Goal: Task Accomplishment & Management: Complete application form

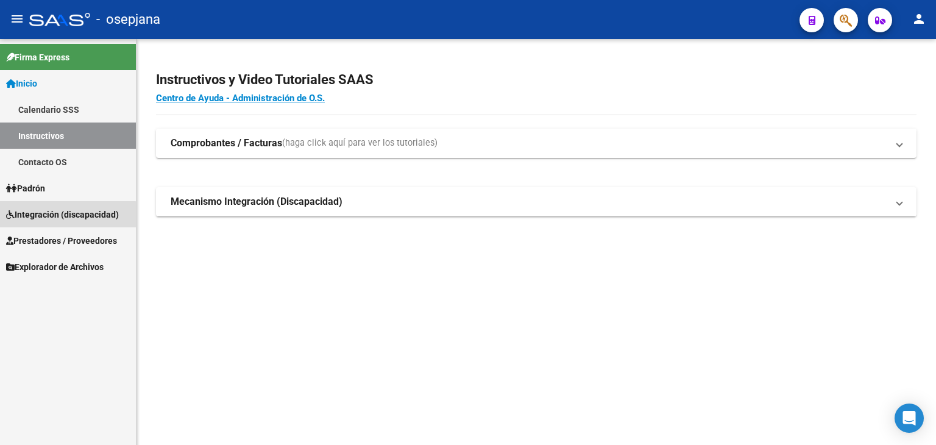
click at [66, 218] on span "Integración (discapacidad)" at bounding box center [62, 214] width 113 height 13
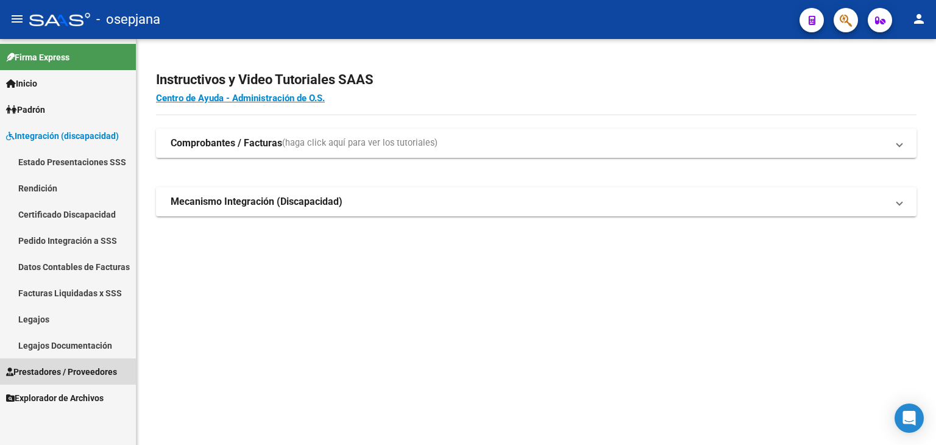
click at [44, 374] on span "Prestadores / Proveedores" at bounding box center [61, 371] width 111 height 13
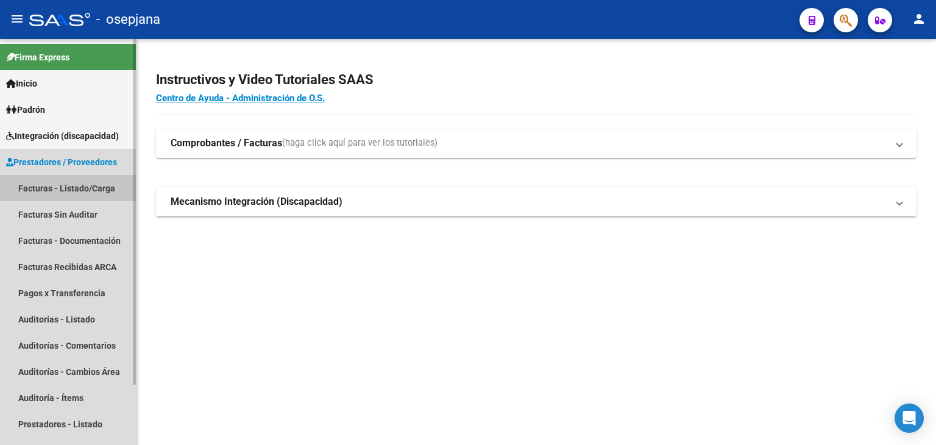
click at [60, 192] on link "Facturas - Listado/Carga" at bounding box center [68, 188] width 136 height 26
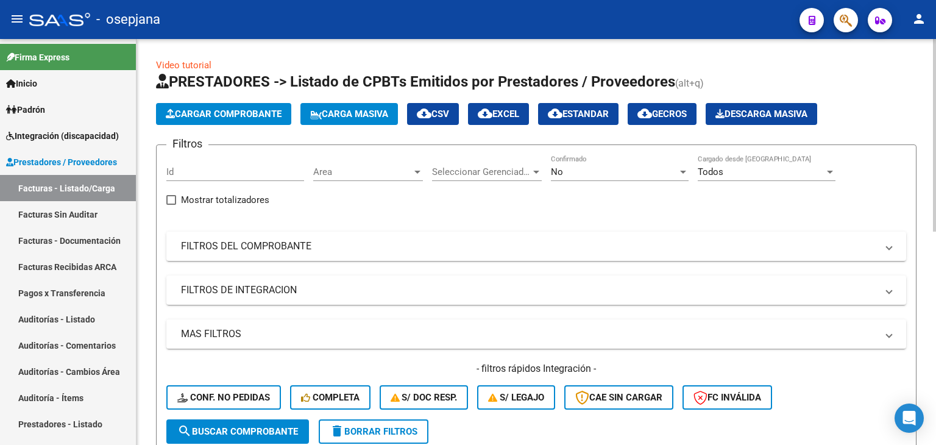
click at [389, 174] on span "Area" at bounding box center [362, 171] width 99 height 11
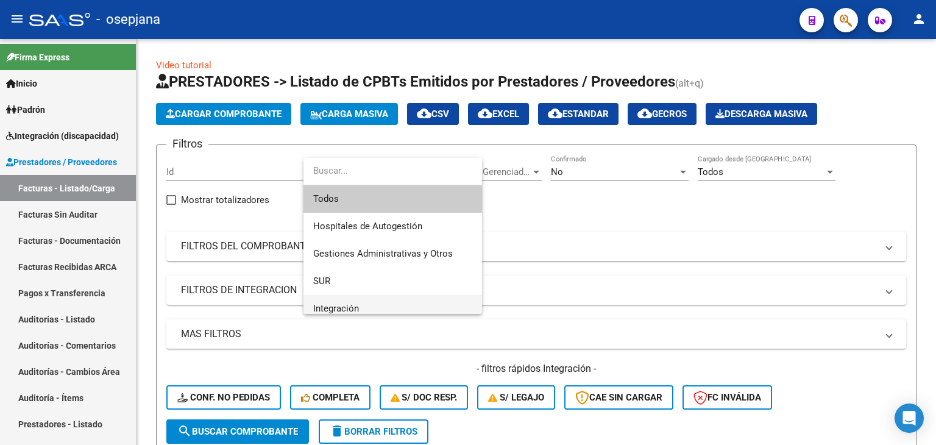
click at [386, 302] on span "Integración" at bounding box center [392, 308] width 159 height 27
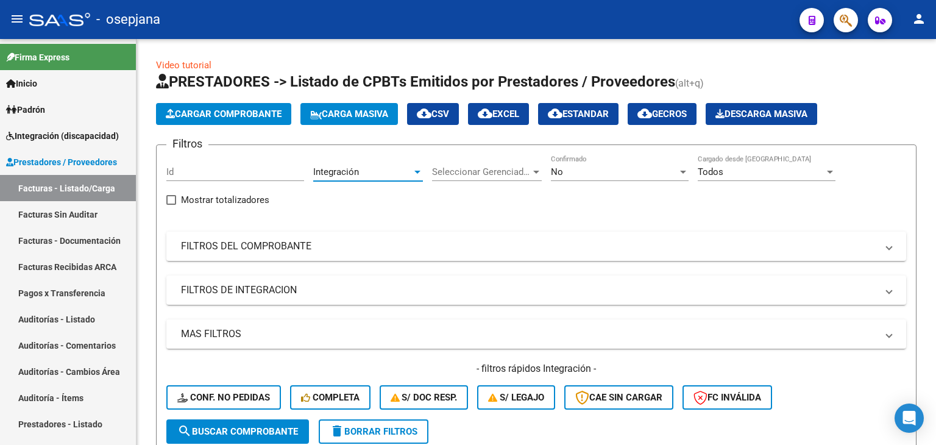
scroll to position [7, 0]
click at [555, 171] on span "No" at bounding box center [557, 171] width 12 height 11
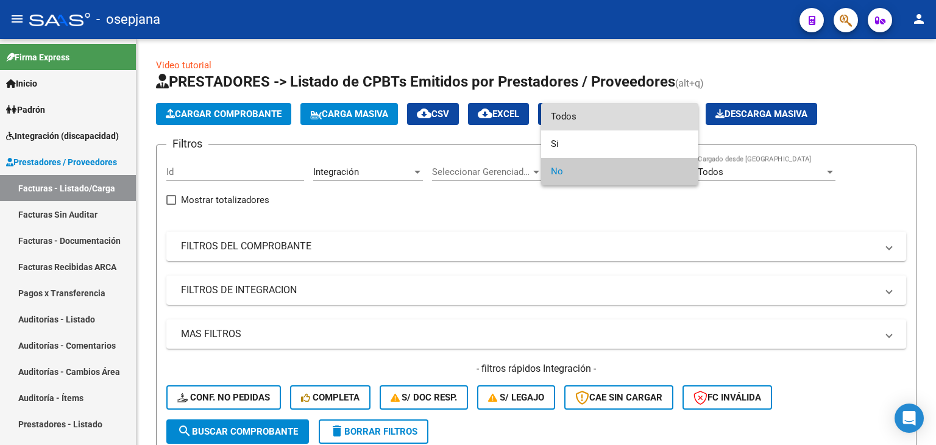
click at [574, 110] on span "Todos" at bounding box center [620, 116] width 138 height 27
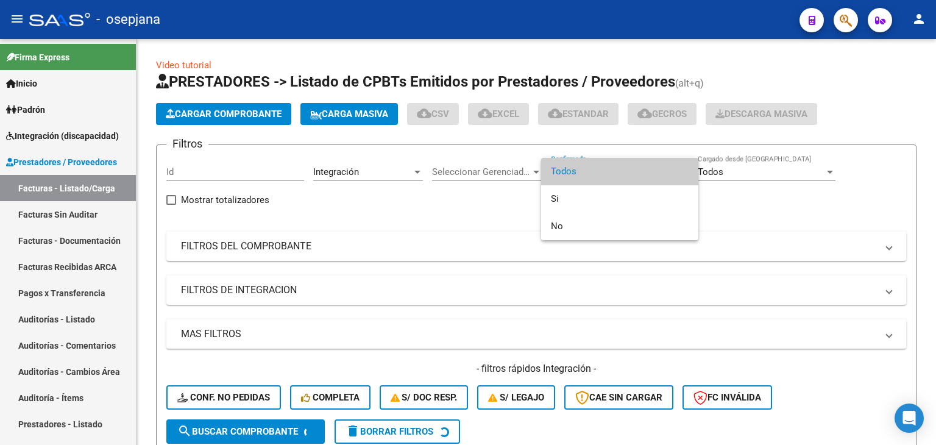
click at [569, 183] on span "Todos" at bounding box center [620, 171] width 138 height 27
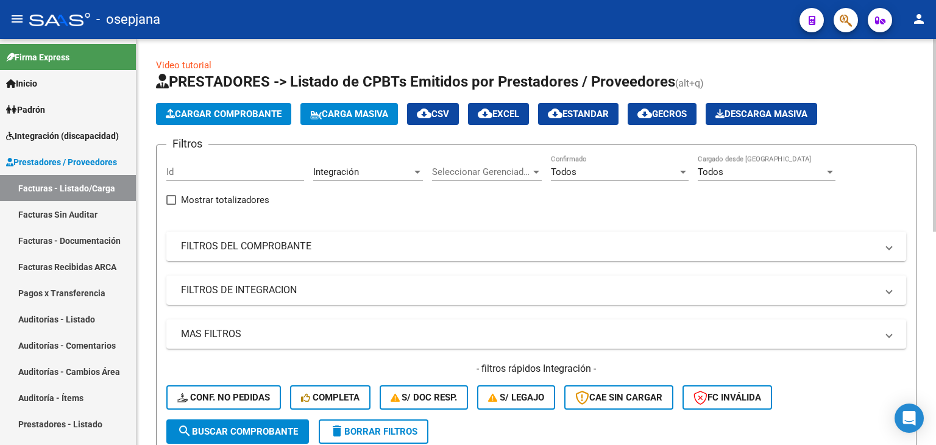
click at [201, 256] on mat-expansion-panel-header "FILTROS DEL COMPROBANTE" at bounding box center [536, 246] width 740 height 29
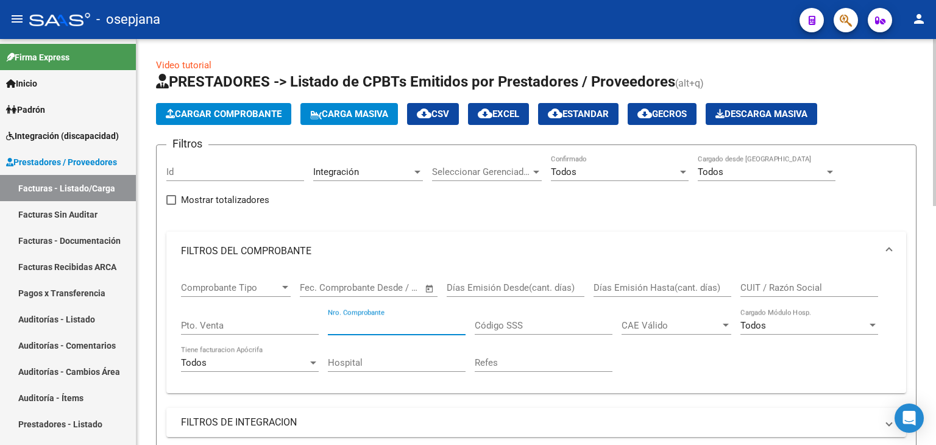
click at [368, 323] on input "Nro. Comprobante" at bounding box center [397, 325] width 138 height 11
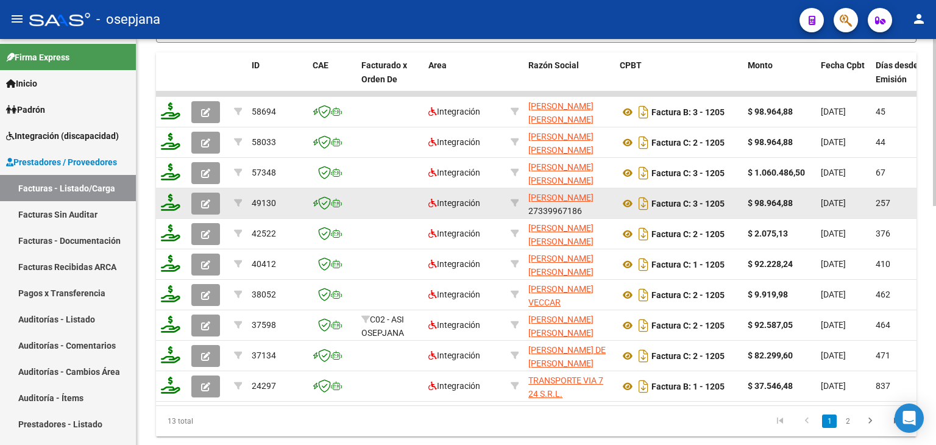
scroll to position [549, 0]
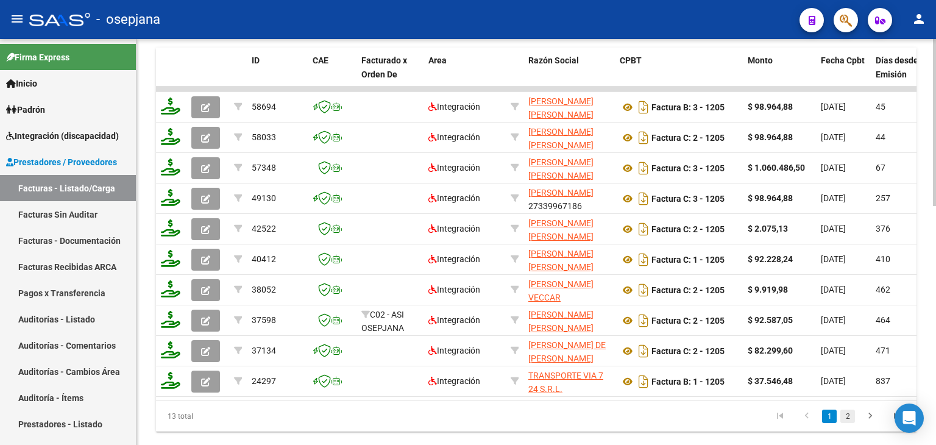
click at [846, 420] on link "2" at bounding box center [848, 416] width 15 height 13
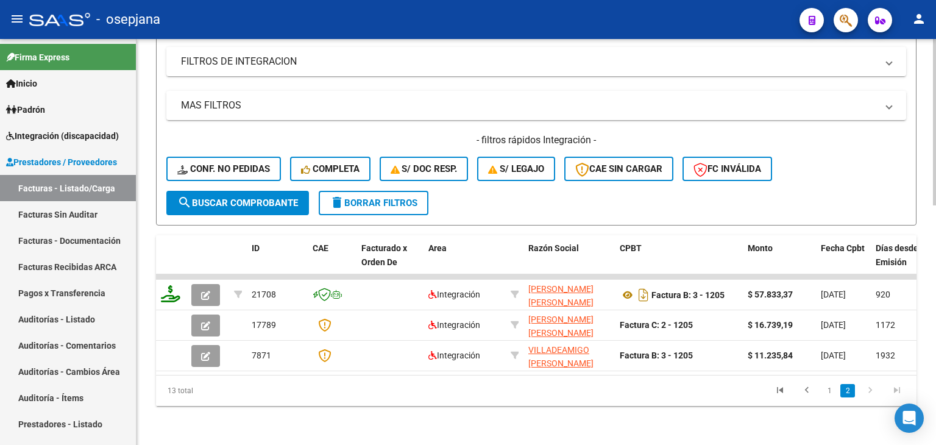
scroll to position [368, 0]
click at [828, 391] on link "1" at bounding box center [829, 390] width 15 height 13
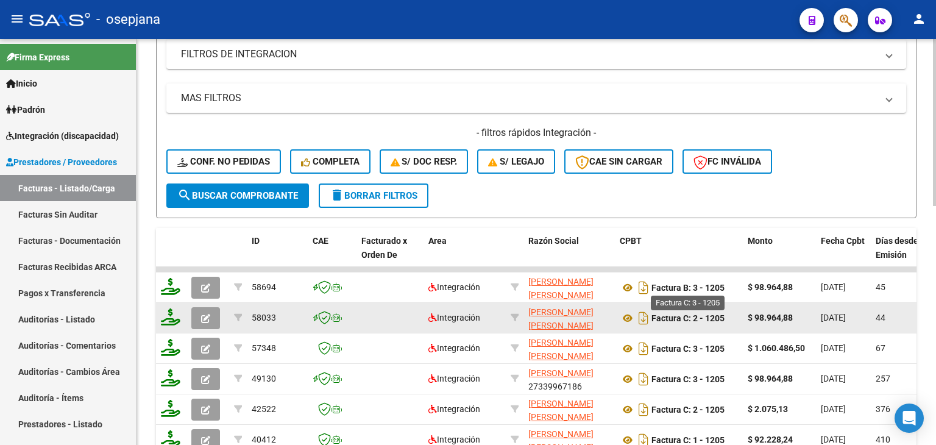
scroll to position [429, 0]
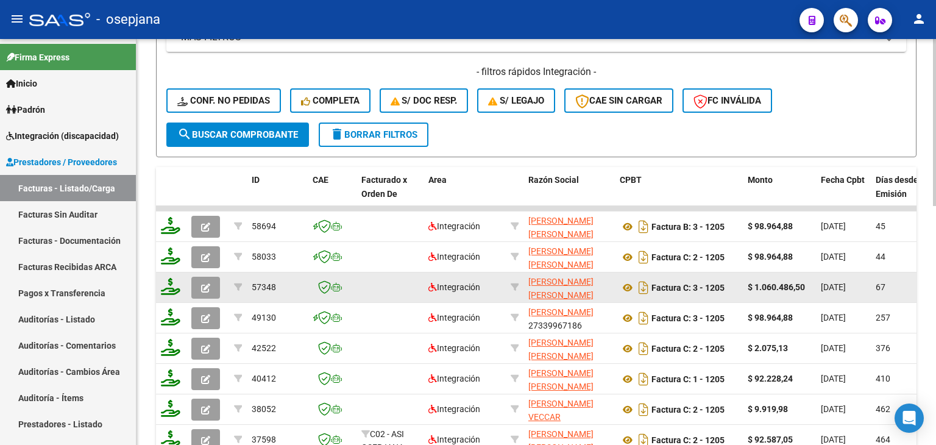
click at [205, 285] on icon "button" at bounding box center [205, 287] width 9 height 9
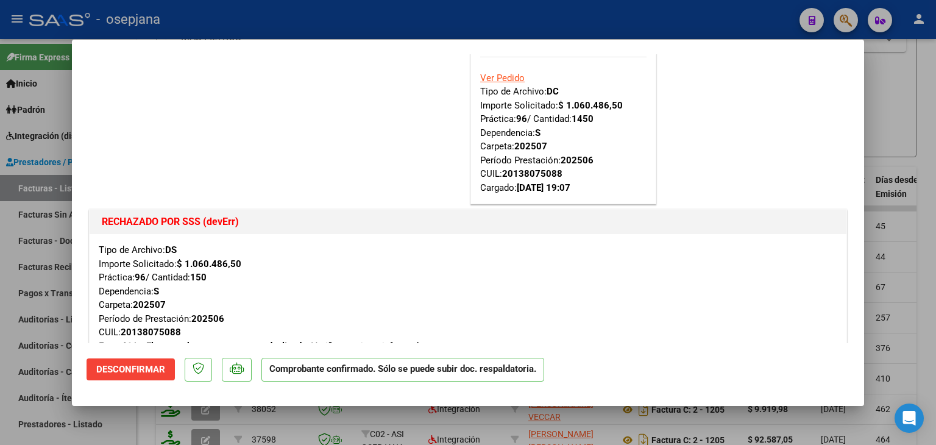
scroll to position [610, 0]
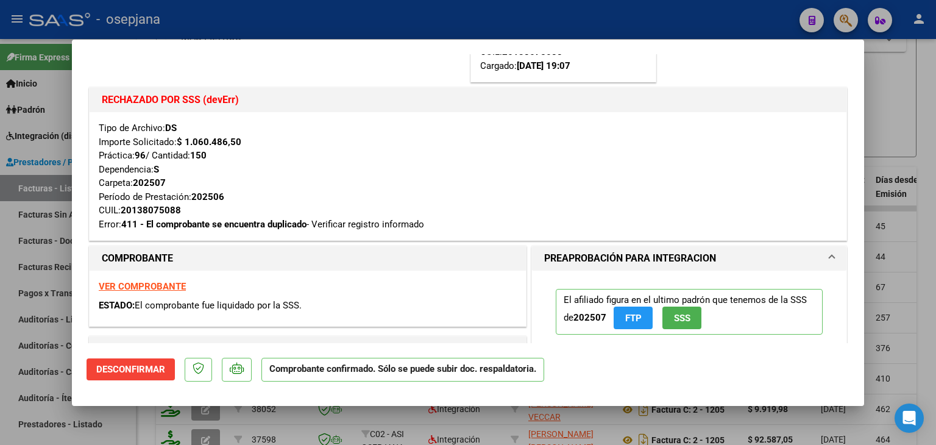
click at [926, 162] on div at bounding box center [468, 222] width 936 height 445
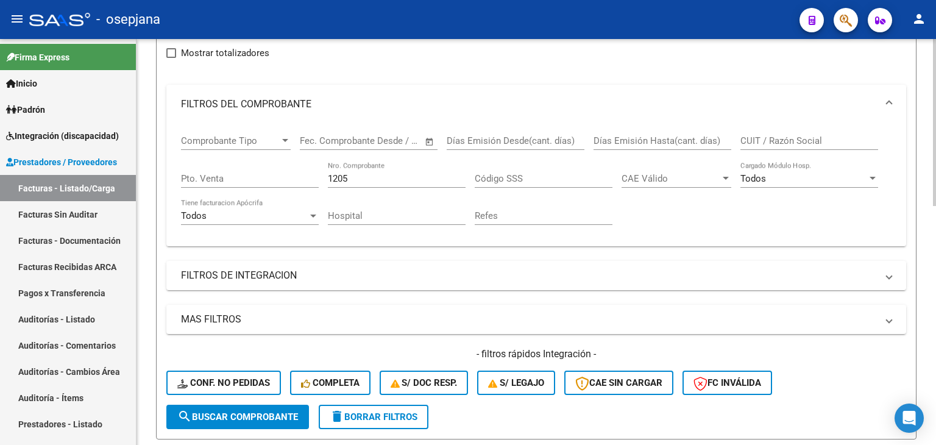
scroll to position [124, 0]
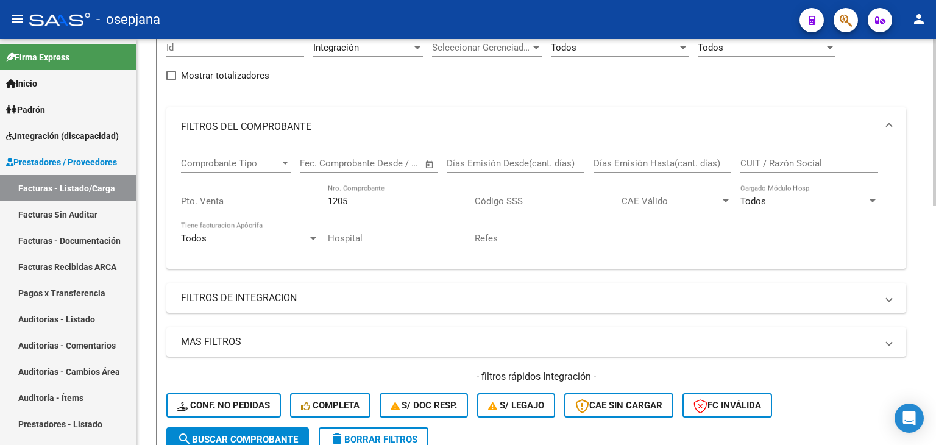
click at [405, 193] on div "1205 Nro. Comprobante" at bounding box center [397, 197] width 138 height 26
type input "1"
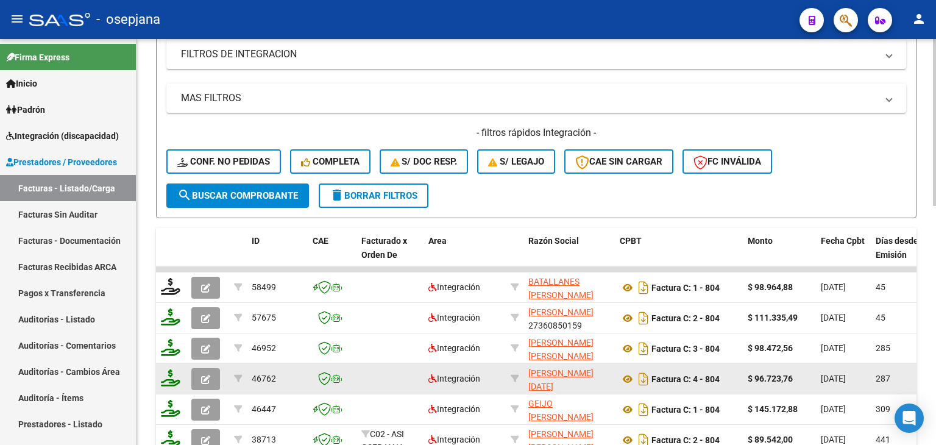
scroll to position [2, 0]
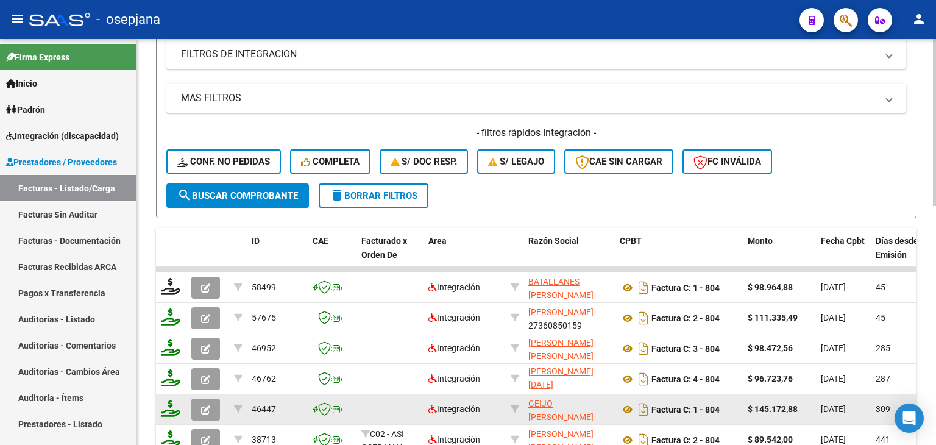
type input "804"
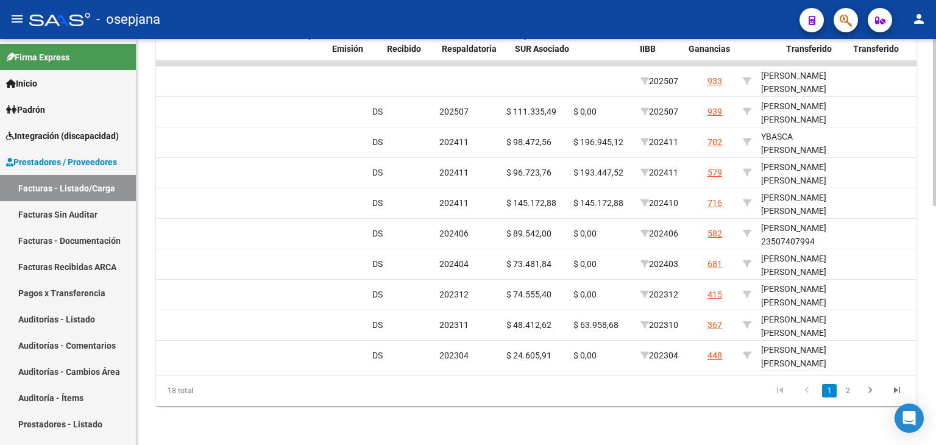
scroll to position [0, 0]
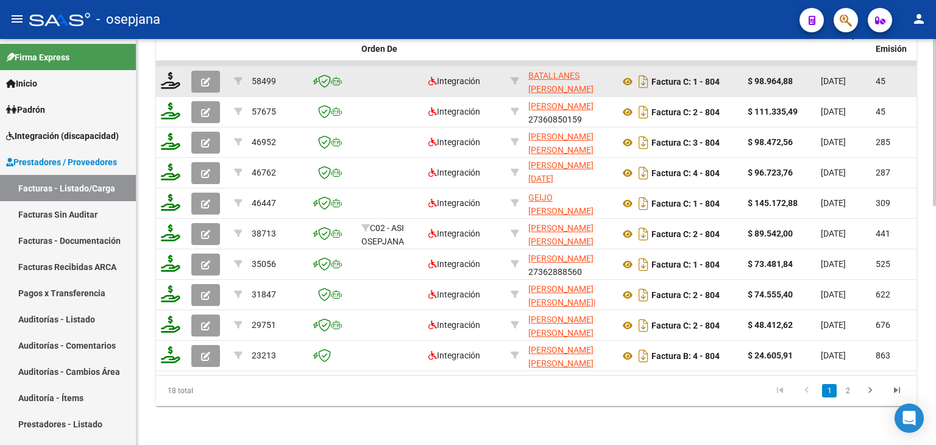
click at [212, 71] on button "button" at bounding box center [205, 82] width 29 height 22
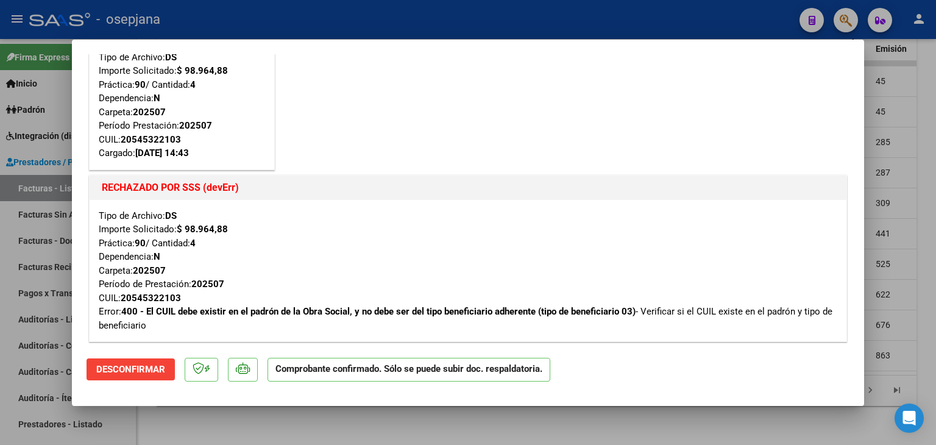
scroll to position [61, 0]
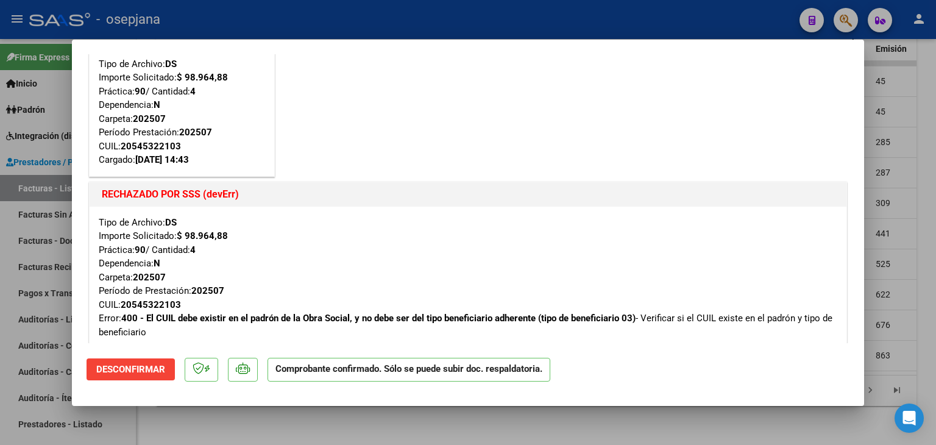
click at [906, 108] on div at bounding box center [468, 222] width 936 height 445
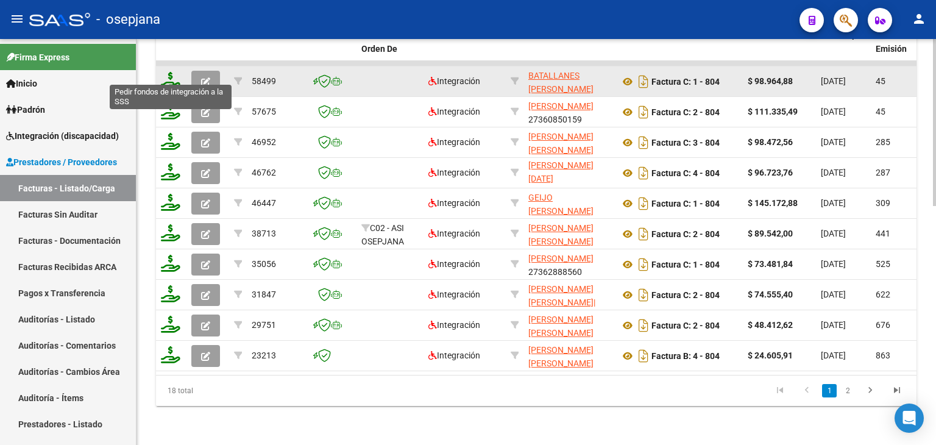
click at [166, 72] on icon at bounding box center [171, 80] width 20 height 17
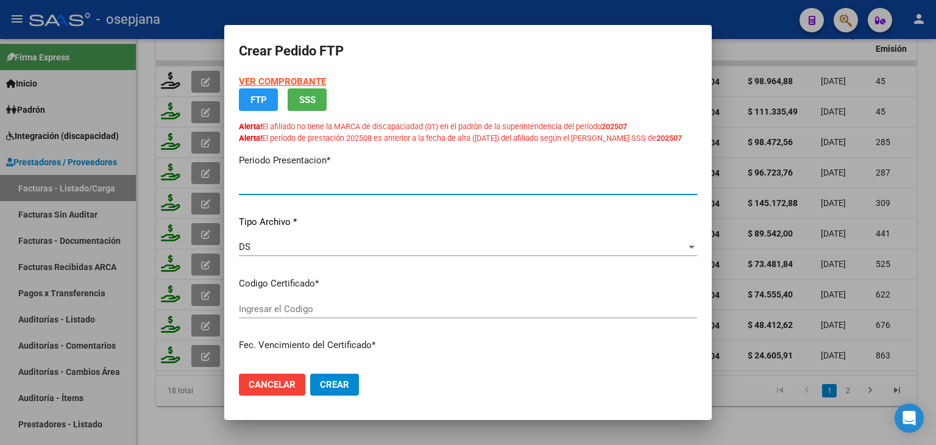
type input "202508"
type input "202507"
type input "$ 98.964,88"
type input "ARG02000545322102024052020270520BSAS313"
type input "[DATE]"
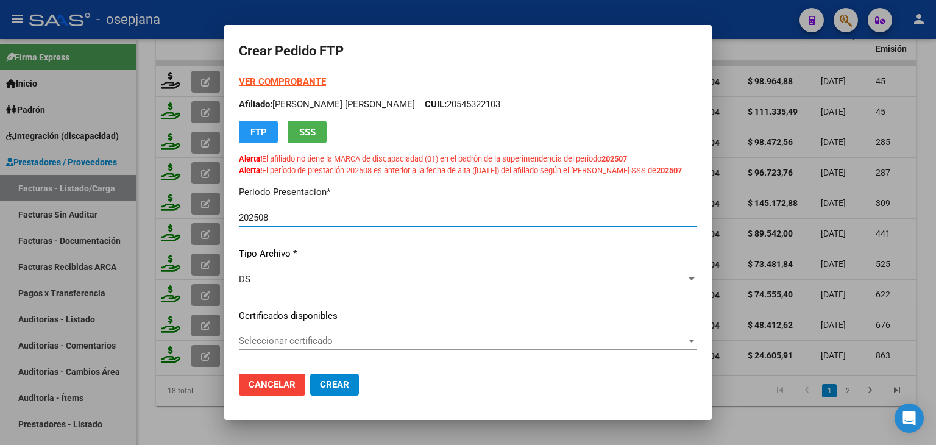
click at [339, 346] on span "Seleccionar certificado" at bounding box center [462, 340] width 447 height 11
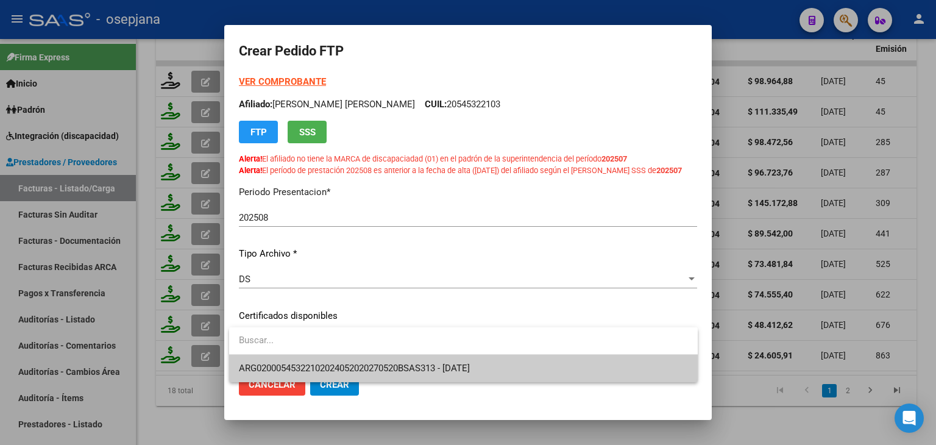
click at [352, 366] on span "ARG02000545322102024052020270520BSAS313 - [DATE]" at bounding box center [354, 368] width 231 height 11
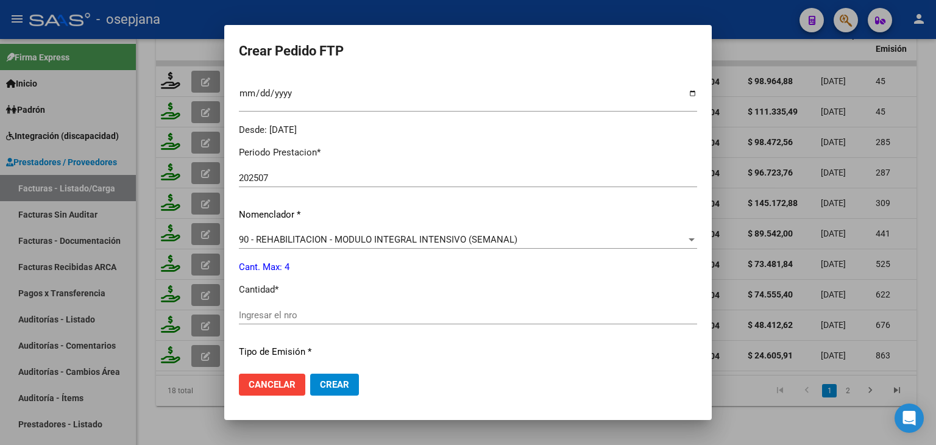
scroll to position [427, 0]
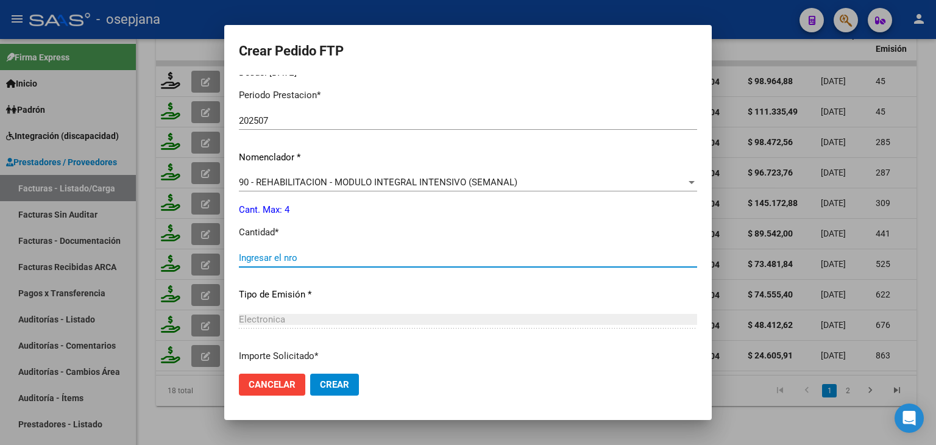
click at [309, 260] on input "Ingresar el nro" at bounding box center [468, 257] width 458 height 11
type input "4"
click at [339, 388] on span "Crear" at bounding box center [334, 384] width 29 height 11
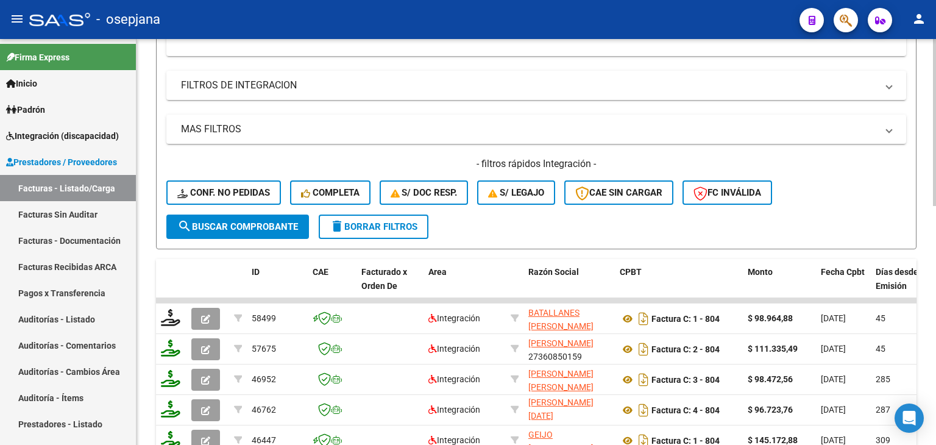
scroll to position [93, 0]
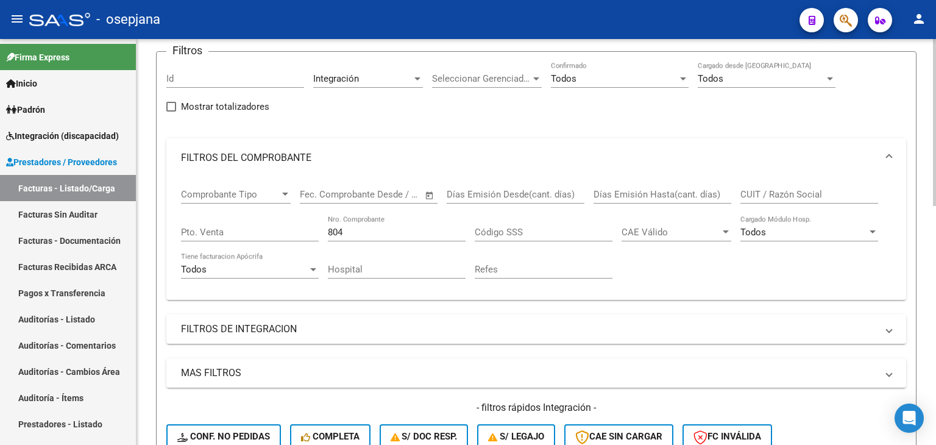
click at [370, 238] on div "804 Nro. Comprobante" at bounding box center [397, 228] width 138 height 26
type input "8"
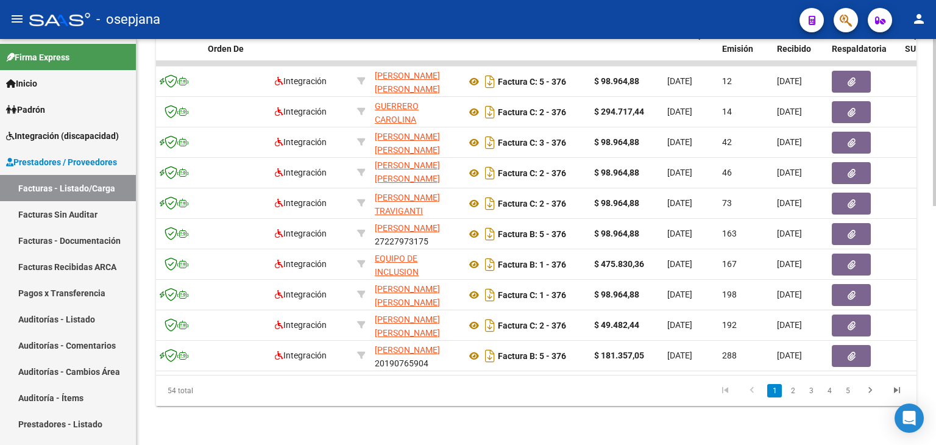
scroll to position [0, 0]
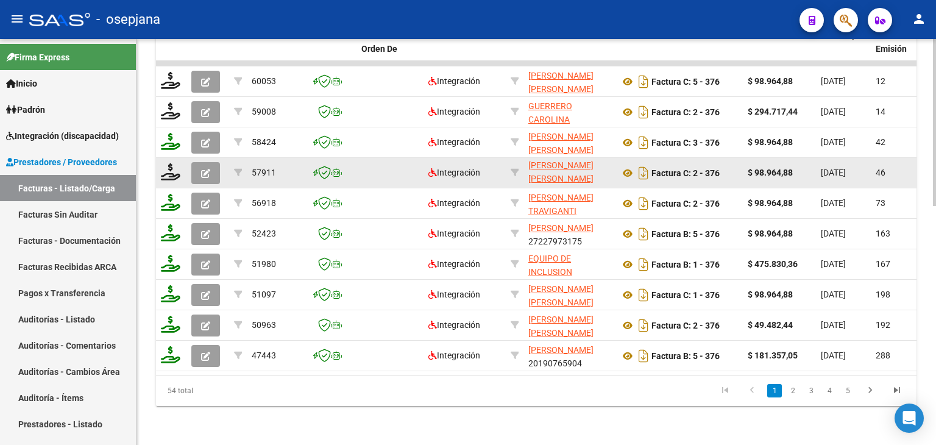
type input "376"
click at [201, 169] on icon "button" at bounding box center [205, 173] width 9 height 9
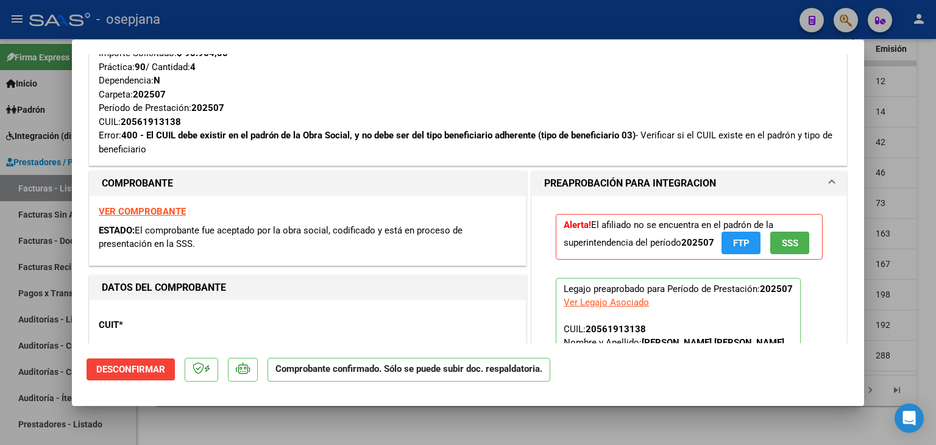
scroll to position [183, 0]
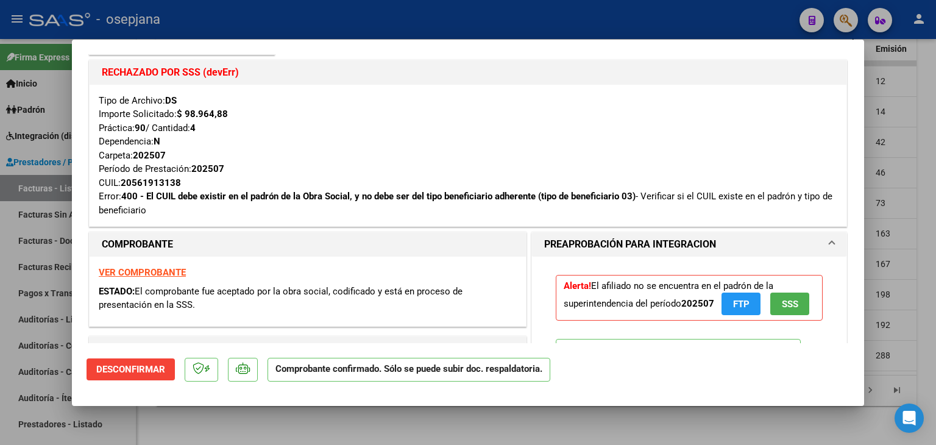
click at [898, 143] on div at bounding box center [468, 222] width 936 height 445
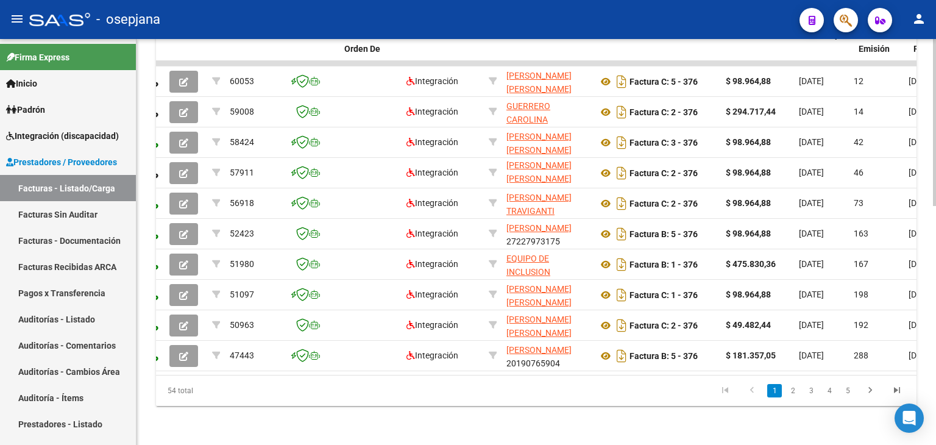
scroll to position [0, 0]
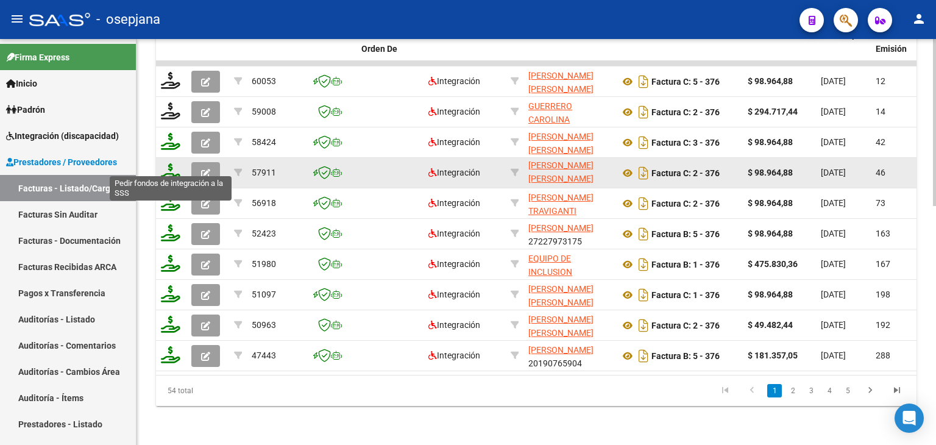
click at [176, 163] on icon at bounding box center [171, 171] width 20 height 17
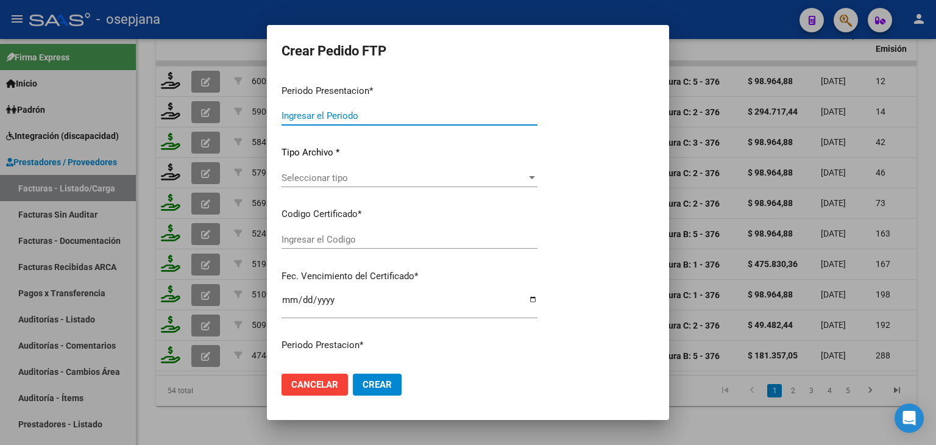
type input "202508"
type input "202507"
type input "$ 98.964,88"
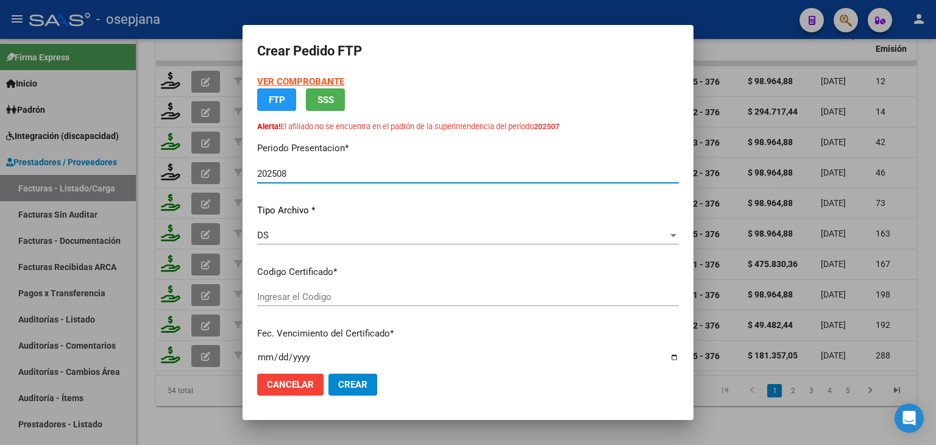
type input "ARG02000561913132024120520271205BSAS427"
type input "[DATE]"
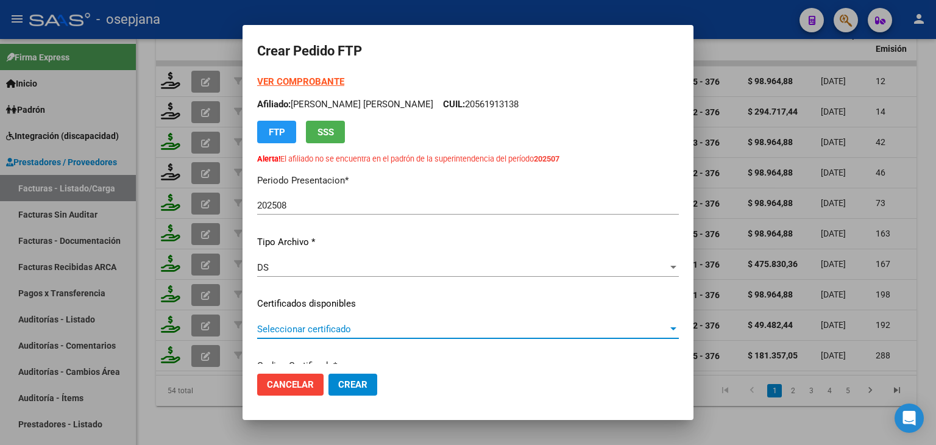
click at [407, 332] on span "Seleccionar certificado" at bounding box center [462, 329] width 411 height 11
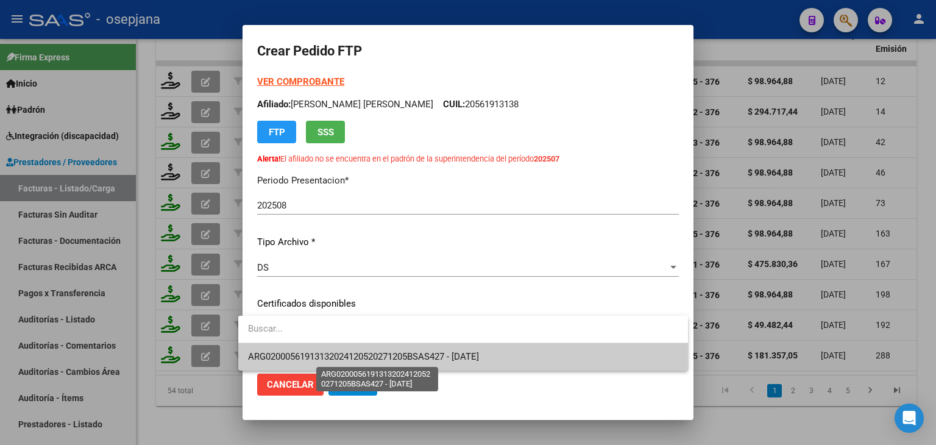
click at [407, 353] on span "ARG02000561913132024120520271205BSAS427 - [DATE]" at bounding box center [363, 356] width 231 height 11
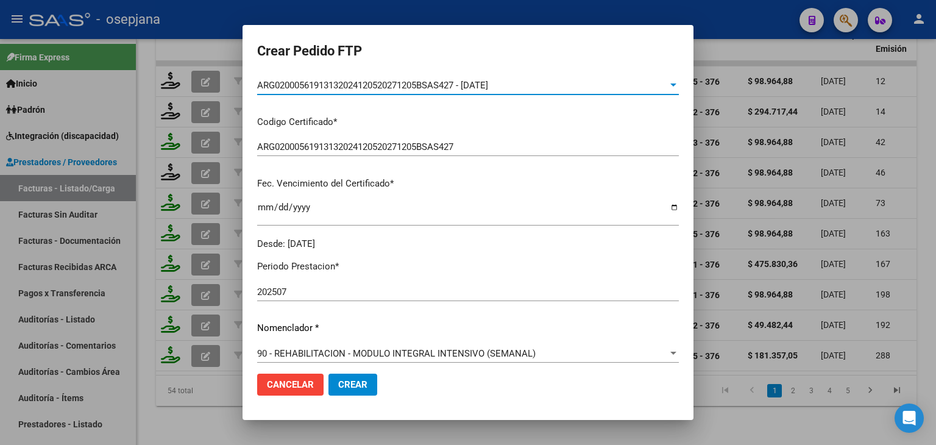
scroll to position [427, 0]
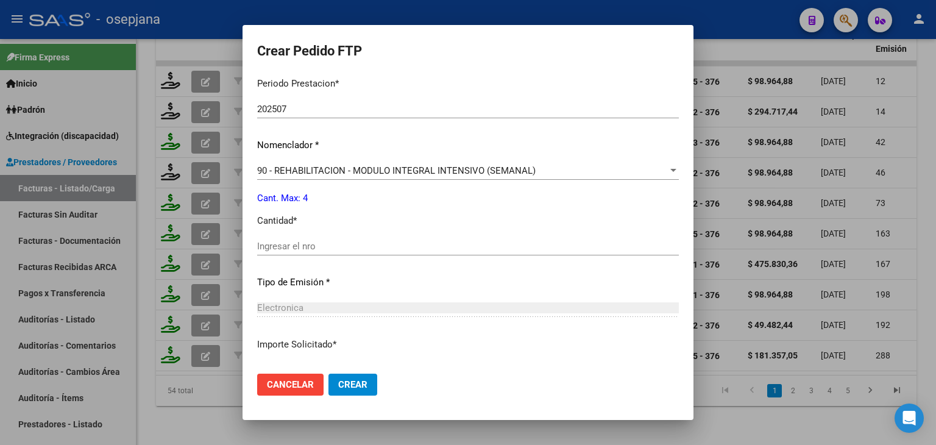
click at [294, 240] on div "Ingresar el nro" at bounding box center [468, 246] width 422 height 18
type input "4"
click at [338, 382] on span "Crear" at bounding box center [352, 384] width 29 height 11
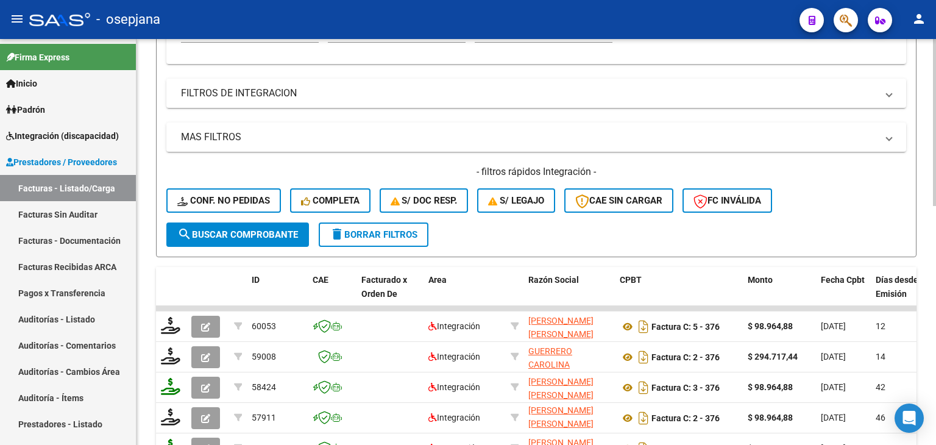
scroll to position [154, 0]
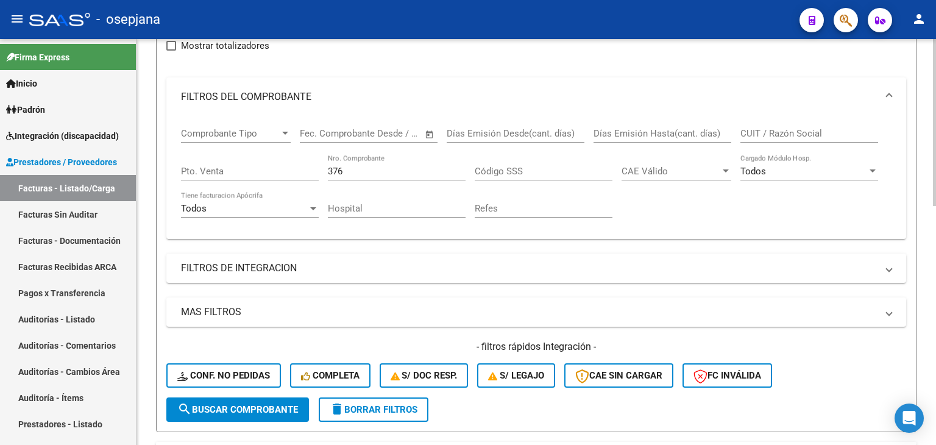
click at [355, 176] on div "376 Nro. Comprobante" at bounding box center [397, 167] width 138 height 26
type input "3"
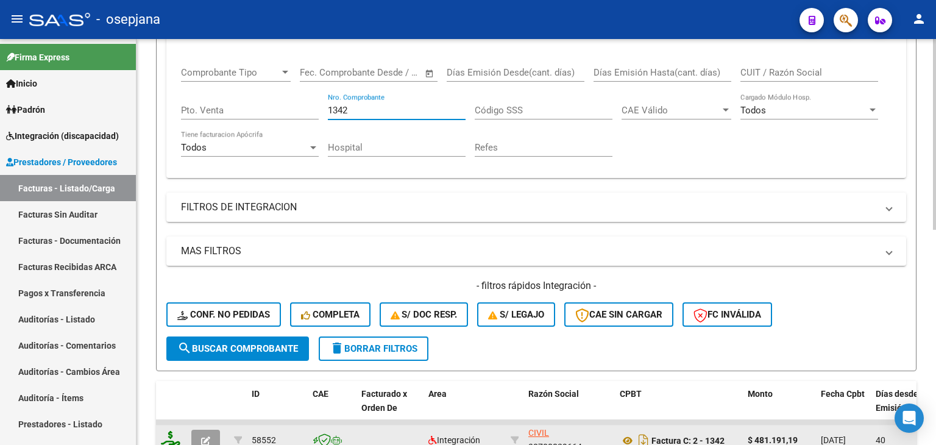
scroll to position [459, 0]
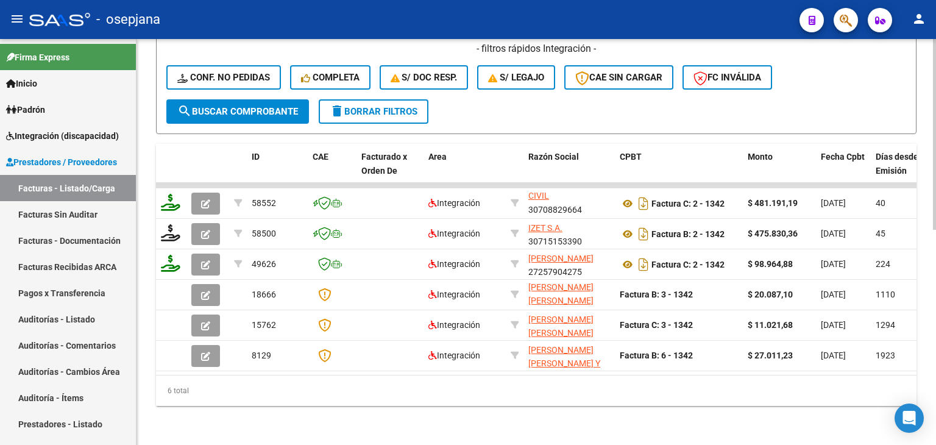
type input "1342"
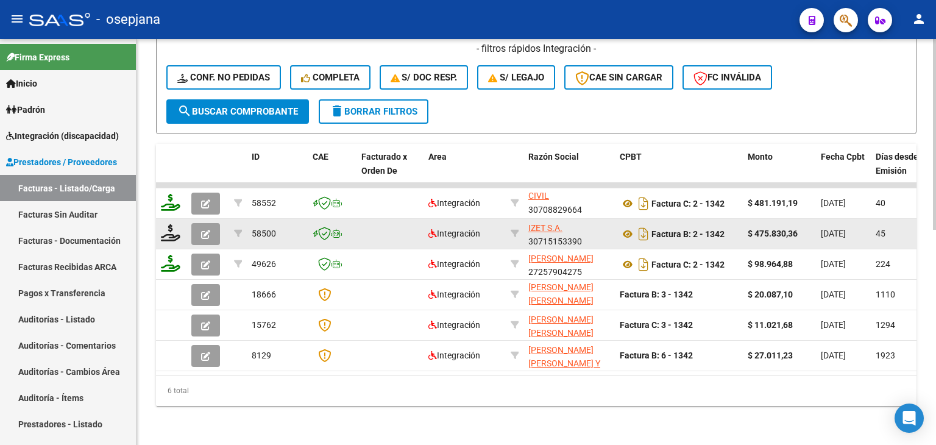
click at [210, 223] on button "button" at bounding box center [205, 234] width 29 height 22
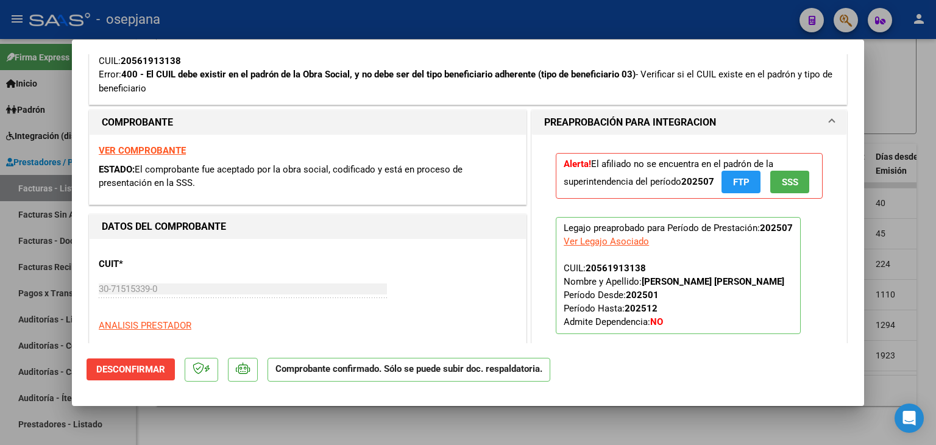
scroll to position [244, 0]
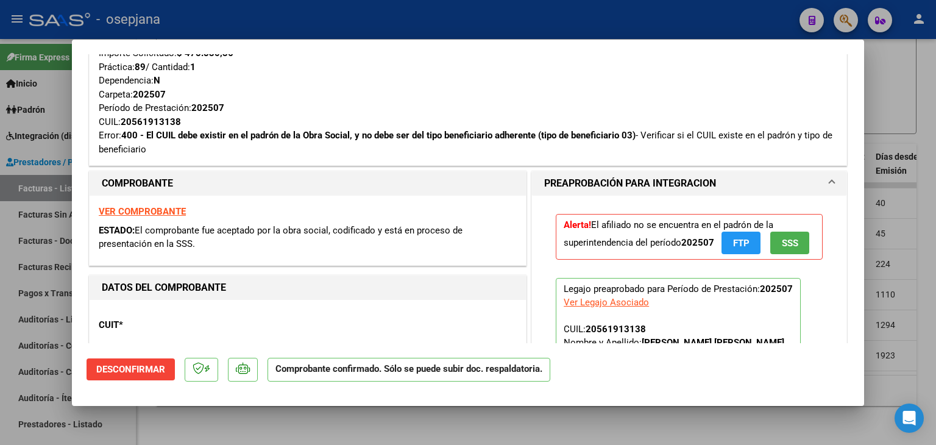
click at [911, 197] on div at bounding box center [468, 222] width 936 height 445
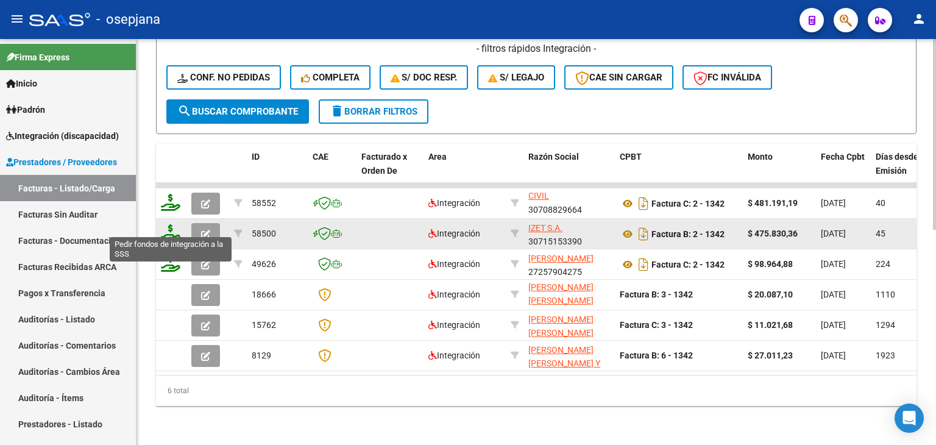
click at [171, 224] on icon at bounding box center [171, 232] width 20 height 17
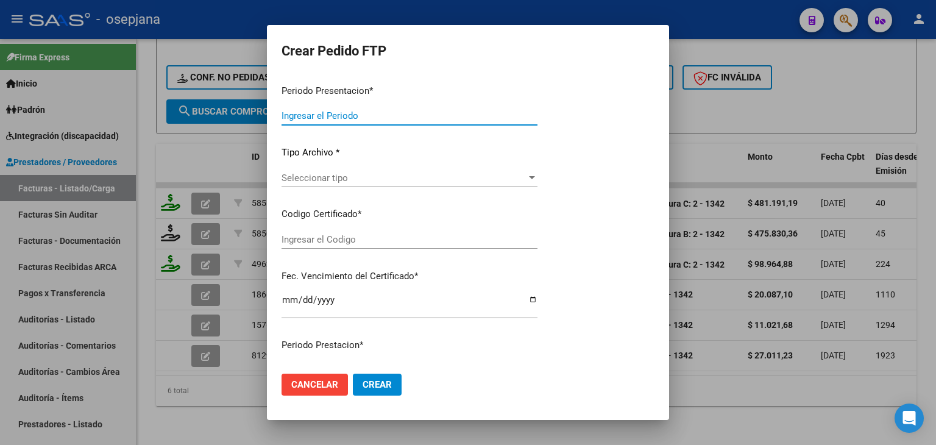
type input "202508"
type input "202507"
type input "$ 475.830,36"
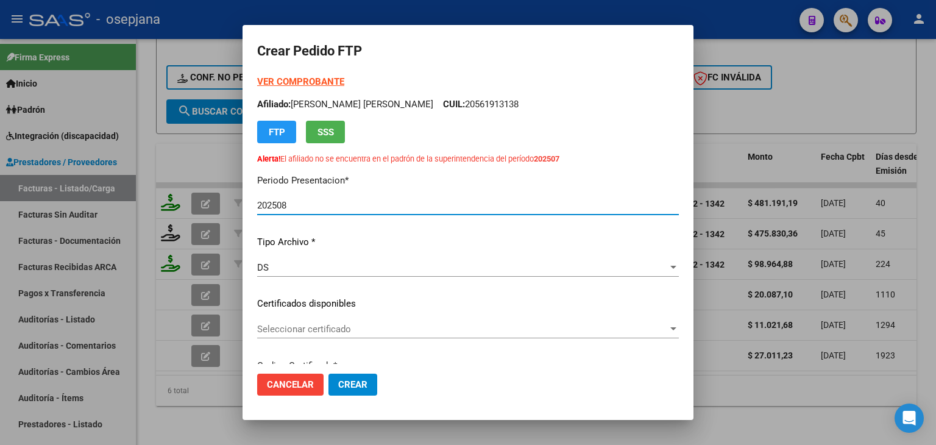
type input "ARG02000561913132024120520271205BSAS427"
type input "[DATE]"
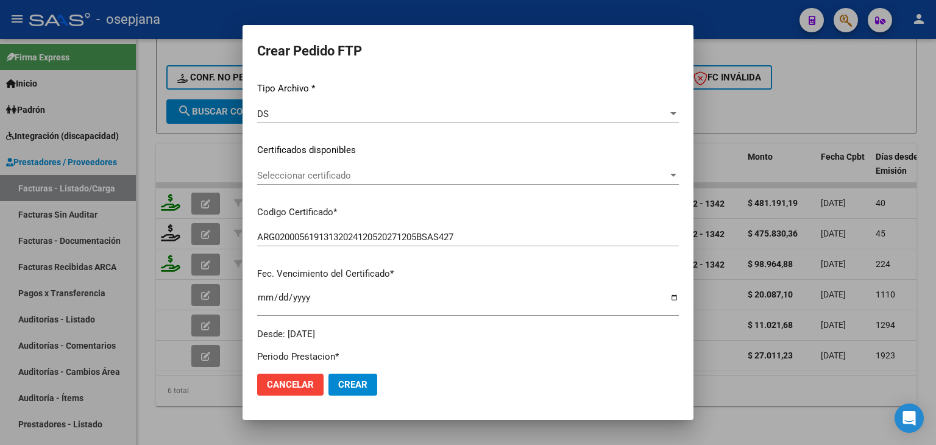
click at [375, 179] on span "Seleccionar certificado" at bounding box center [462, 175] width 411 height 11
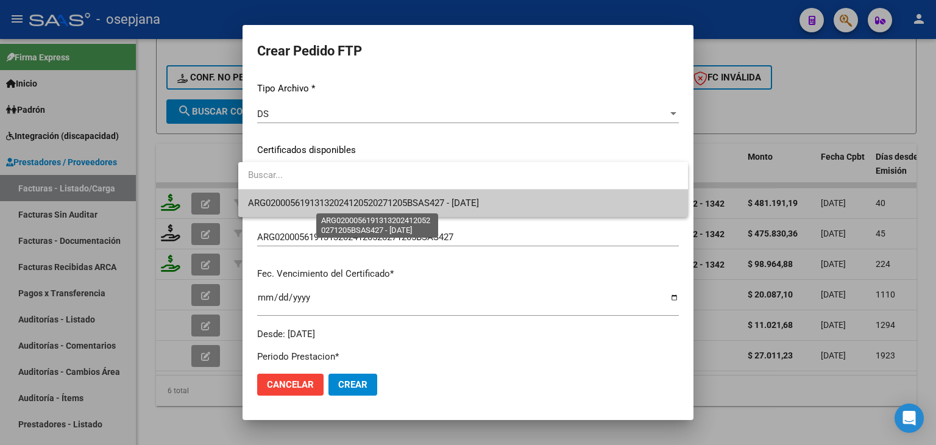
click at [375, 199] on span "ARG02000561913132024120520271205BSAS427 - [DATE]" at bounding box center [363, 202] width 231 height 11
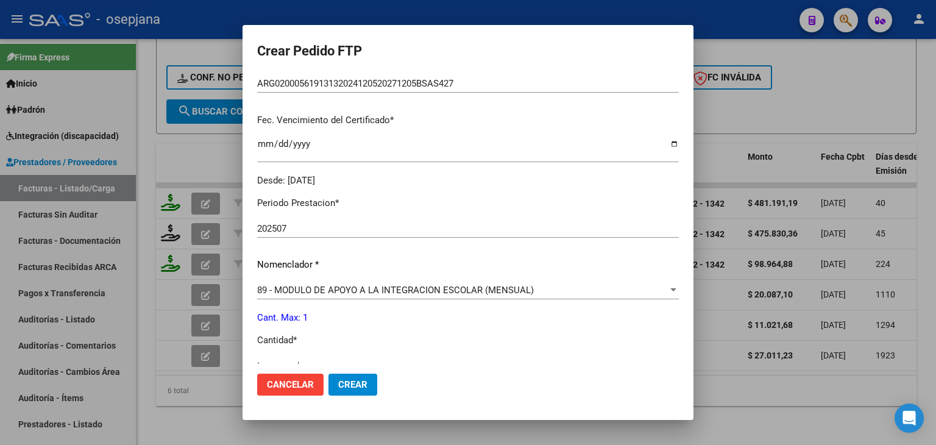
scroll to position [336, 0]
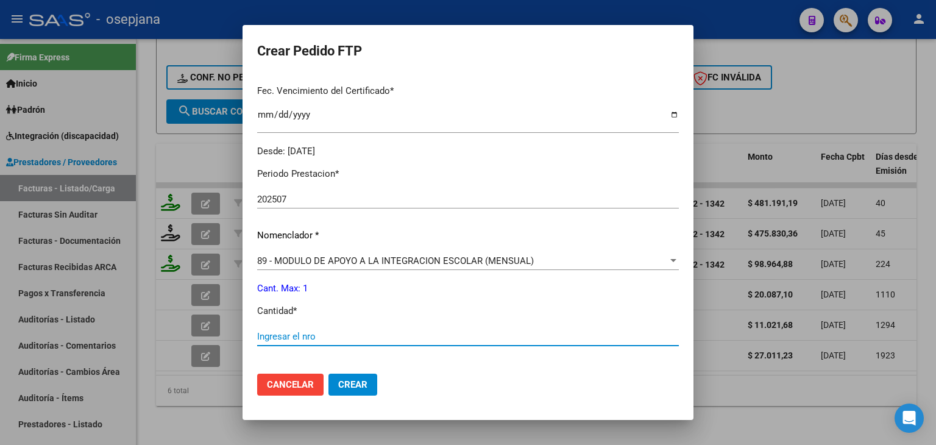
click at [300, 338] on input "Ingresar el nro" at bounding box center [468, 336] width 422 height 11
type input "1"
click at [343, 382] on span "Crear" at bounding box center [352, 384] width 29 height 11
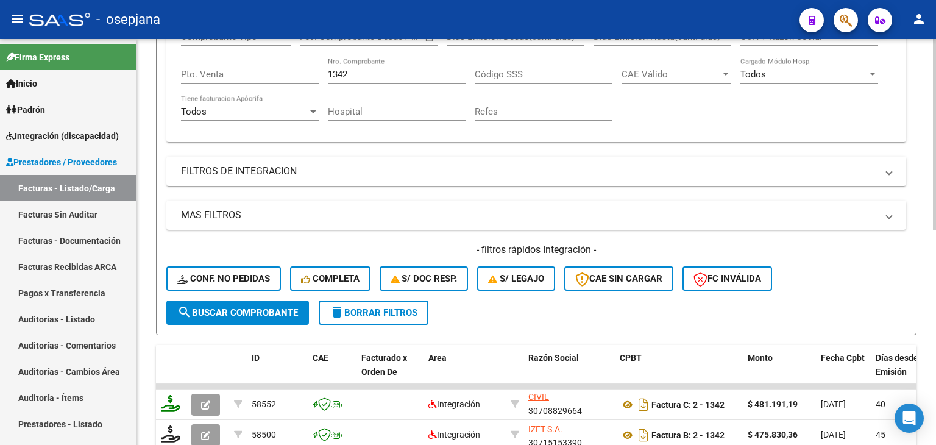
scroll to position [215, 0]
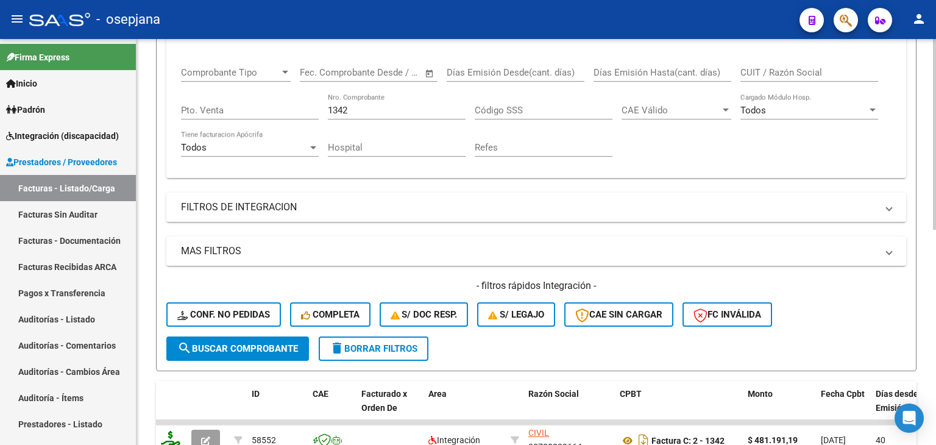
click at [365, 118] on div "1342 Nro. Comprobante" at bounding box center [397, 112] width 138 height 38
click at [367, 108] on input "1342" at bounding box center [397, 110] width 138 height 11
type input "1"
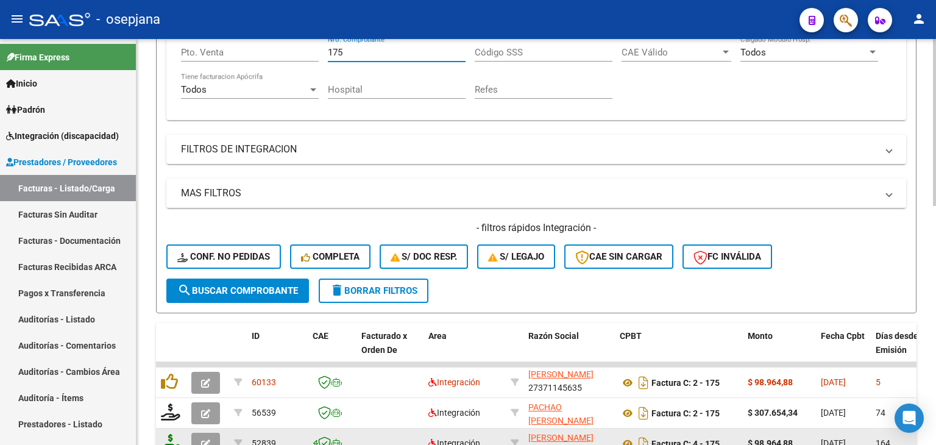
scroll to position [276, 0]
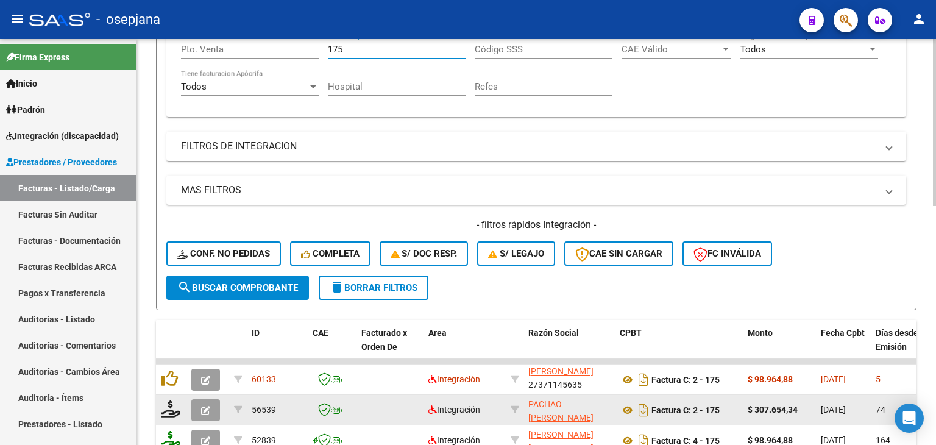
type input "175"
click at [201, 406] on icon "button" at bounding box center [205, 410] width 9 height 9
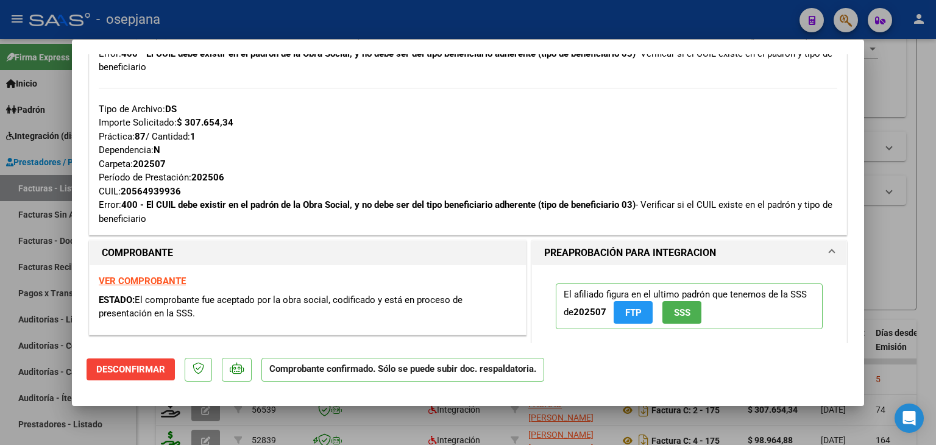
scroll to position [549, 0]
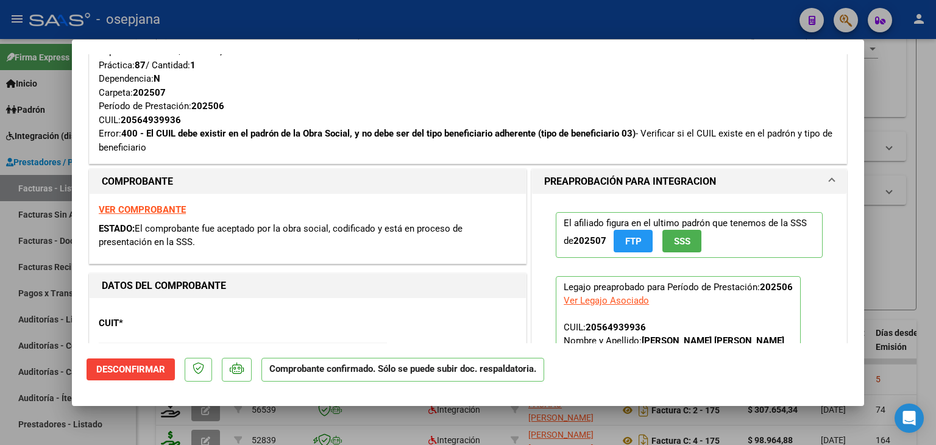
click at [892, 242] on div at bounding box center [468, 222] width 936 height 445
type input "$ 0,00"
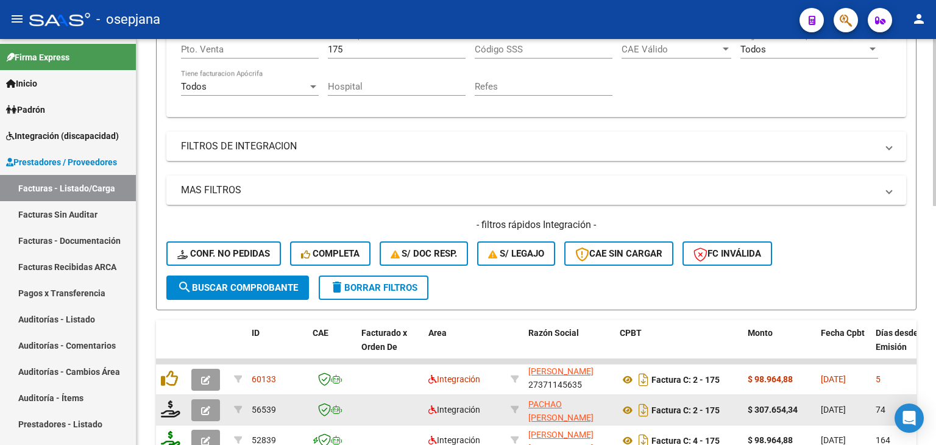
click at [199, 405] on button "button" at bounding box center [205, 410] width 29 height 22
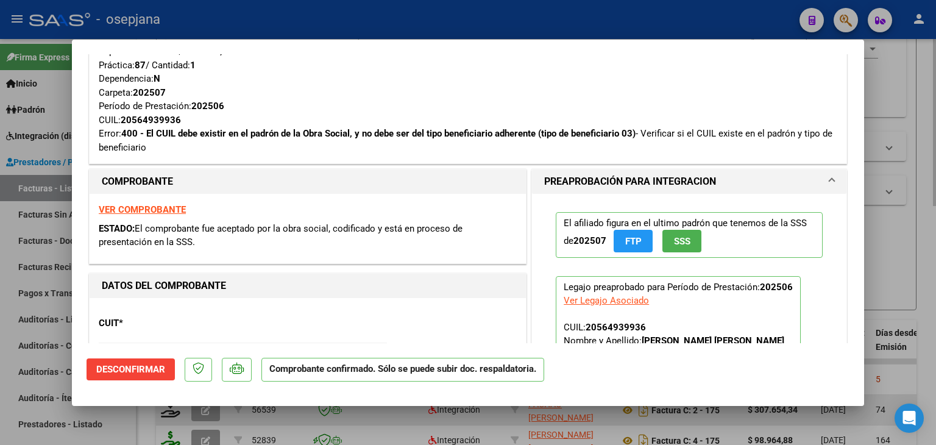
scroll to position [488, 0]
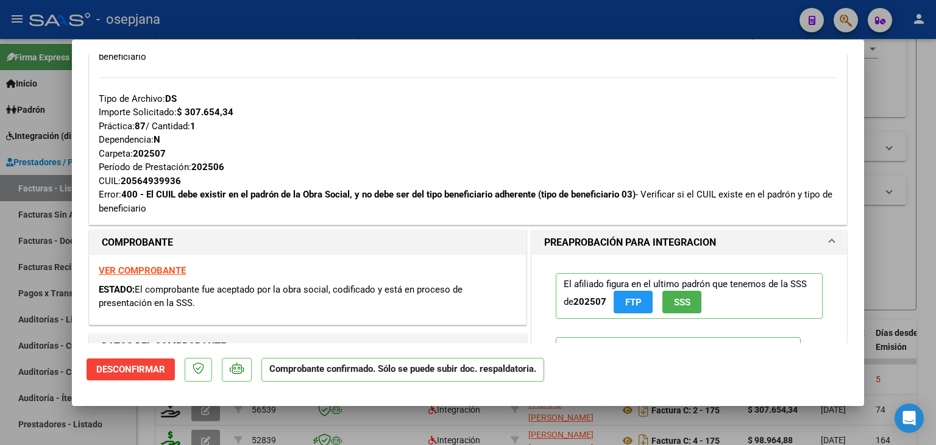
click at [906, 91] on div at bounding box center [468, 222] width 936 height 445
type input "$ 0,00"
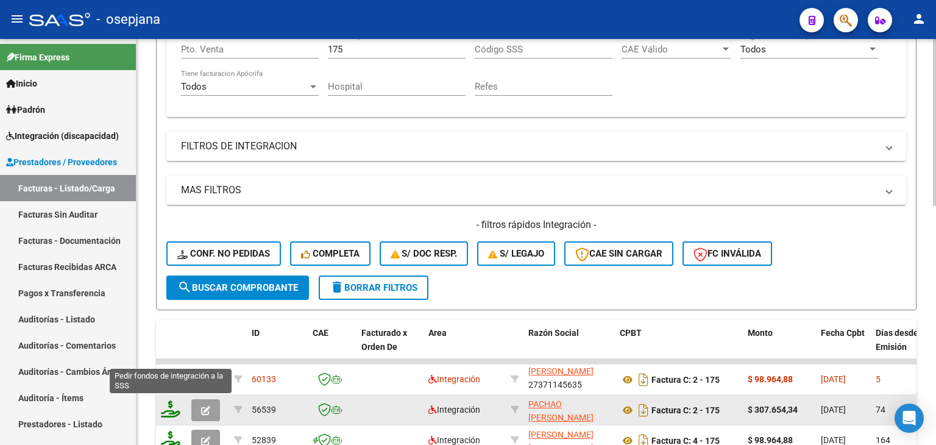
click at [173, 409] on icon at bounding box center [171, 408] width 20 height 17
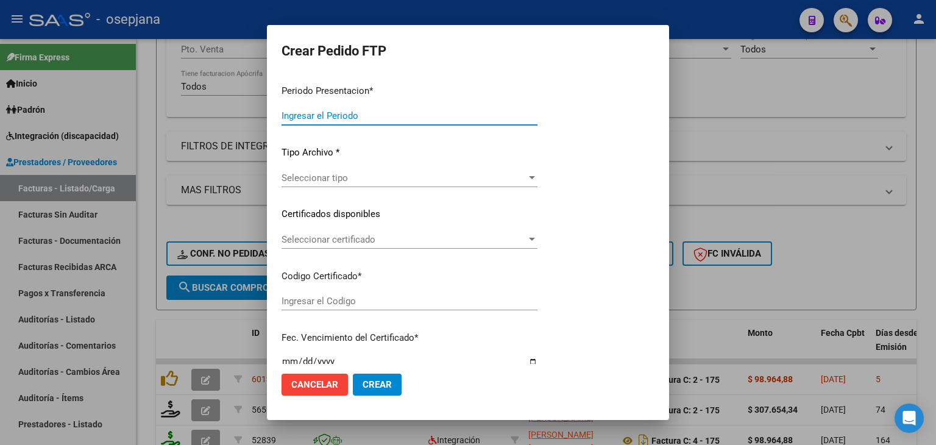
type input "202508"
type input "202506"
type input "$ 307.654,34"
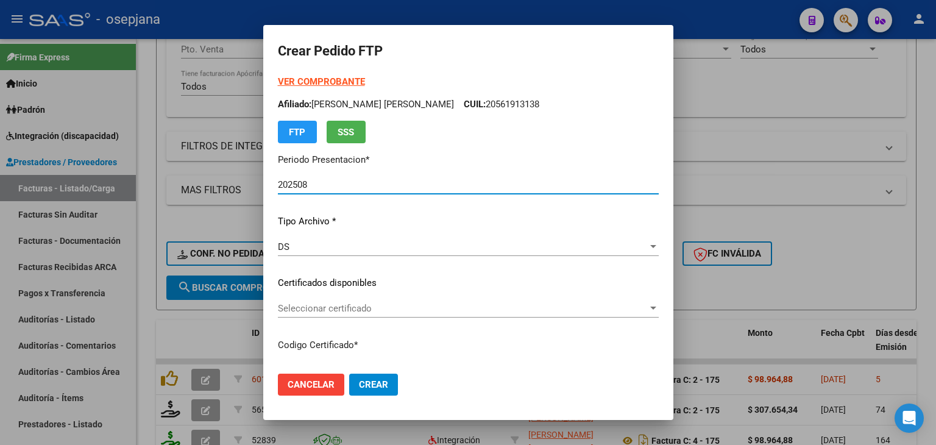
type input "ARG02000564939932023101120251011BS311"
type input "[DATE]"
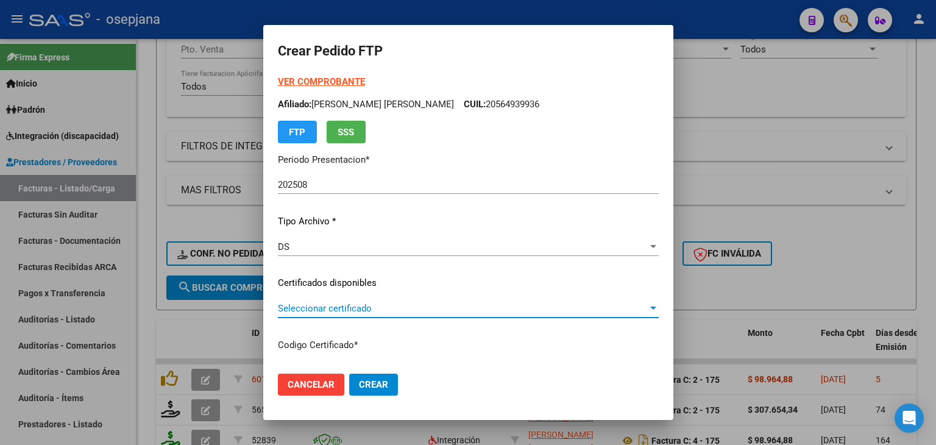
click at [368, 308] on span "Seleccionar certificado" at bounding box center [463, 308] width 370 height 11
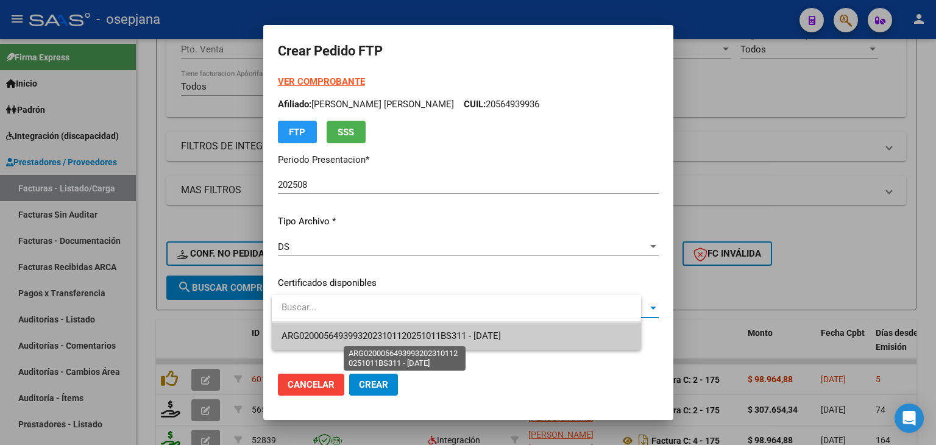
click at [368, 332] on span "ARG02000564939932023101120251011BS311 - [DATE]" at bounding box center [391, 335] width 219 height 11
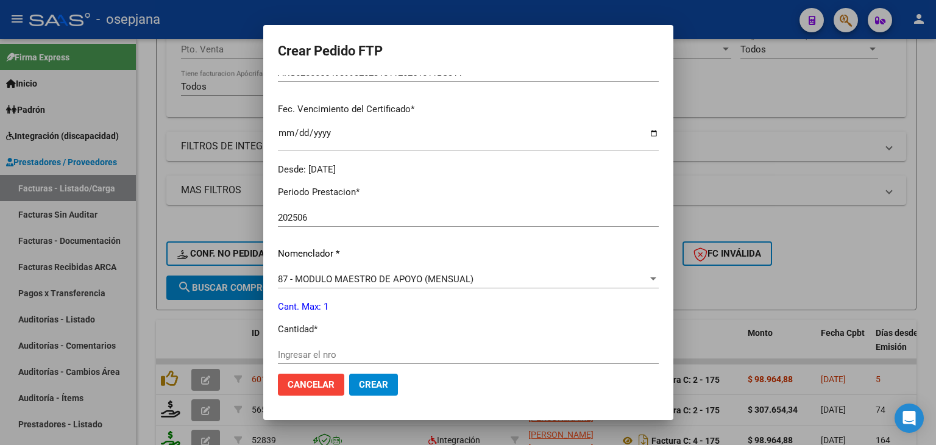
scroll to position [305, 0]
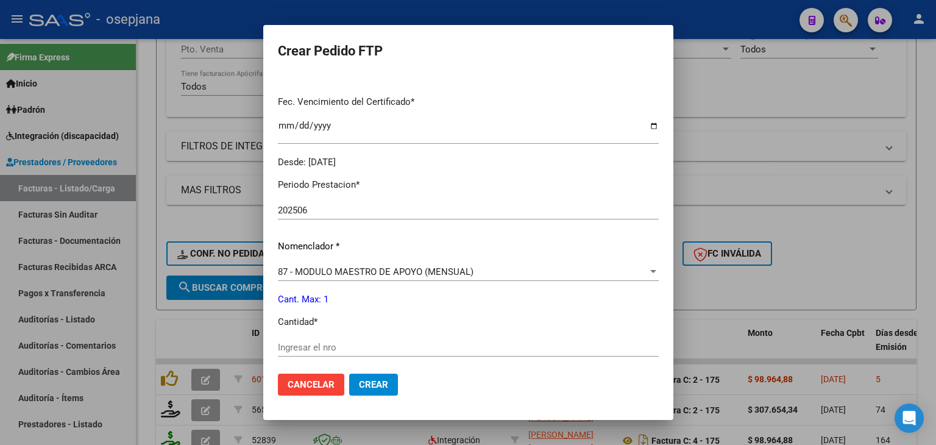
click at [293, 352] on input "Ingresar el nro" at bounding box center [468, 347] width 381 height 11
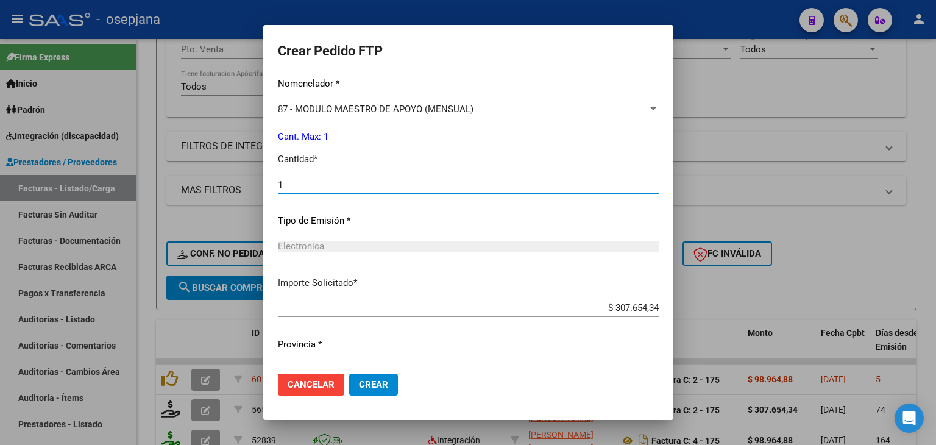
scroll to position [494, 0]
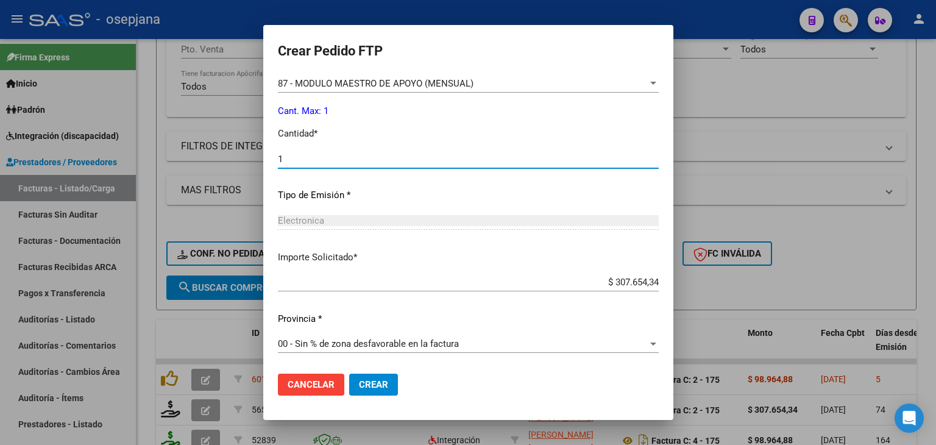
type input "1"
click at [397, 388] on button "Crear" at bounding box center [373, 385] width 49 height 22
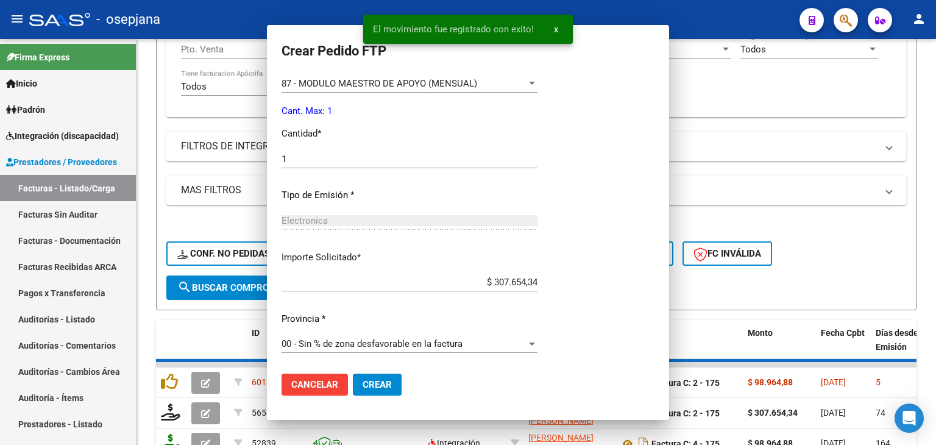
scroll to position [0, 0]
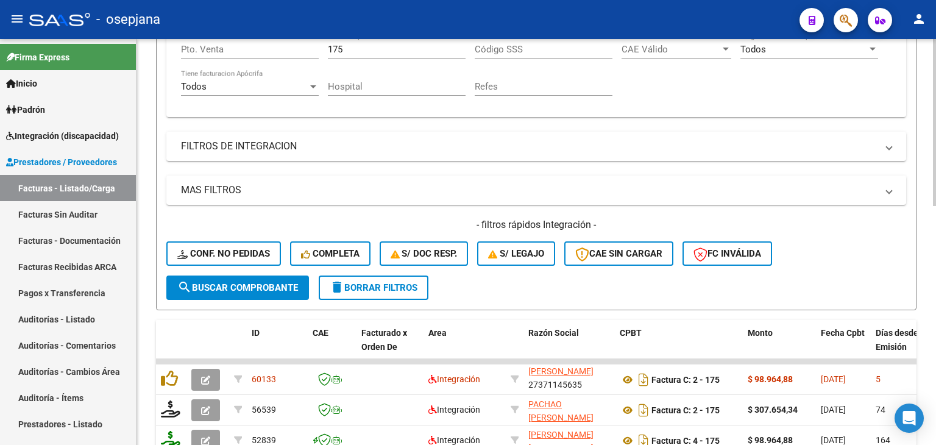
click at [346, 48] on input "175" at bounding box center [397, 49] width 138 height 11
type input "1"
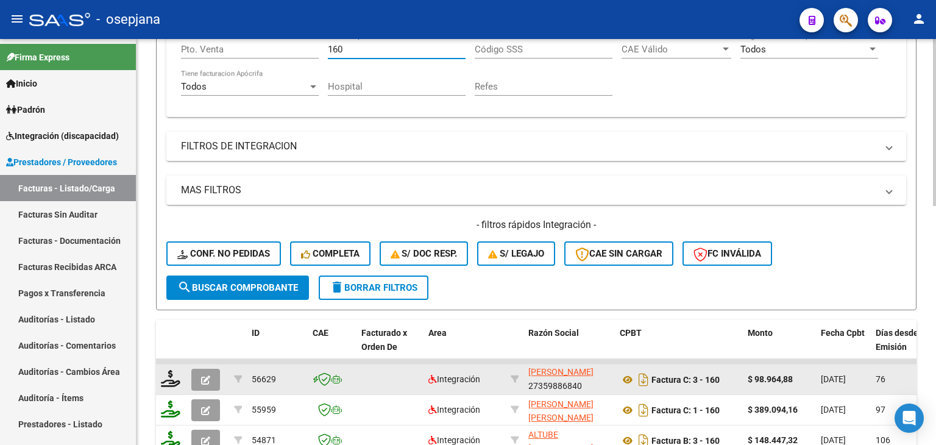
type input "160"
click at [205, 379] on icon "button" at bounding box center [205, 379] width 9 height 9
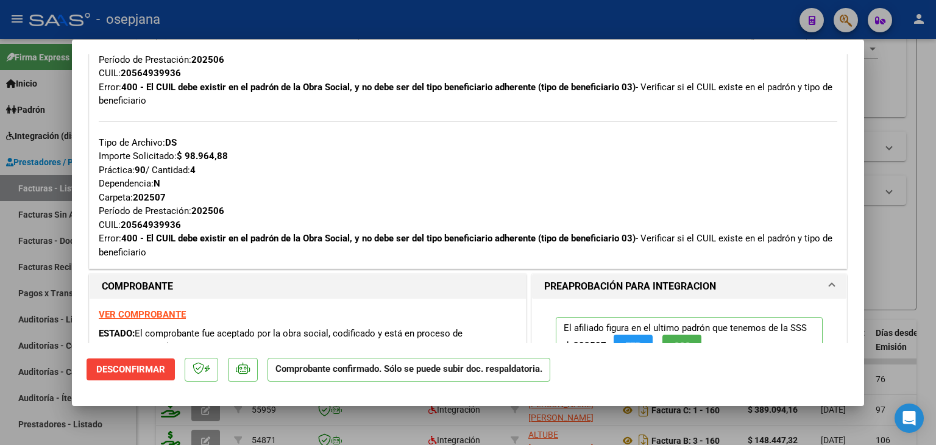
scroll to position [670, 0]
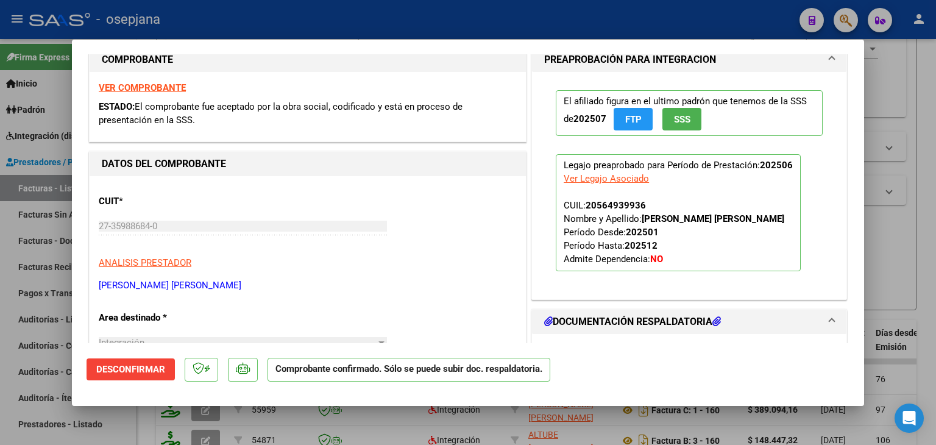
click at [895, 69] on div at bounding box center [468, 222] width 936 height 445
type input "$ 0,00"
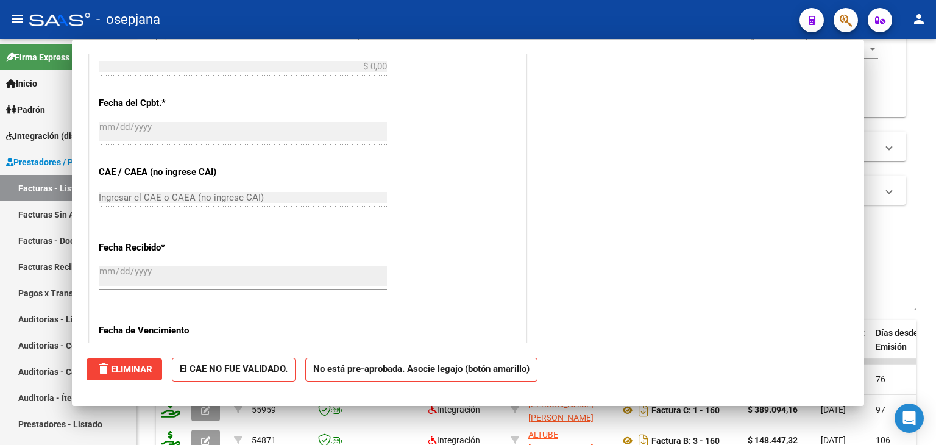
scroll to position [9, 0]
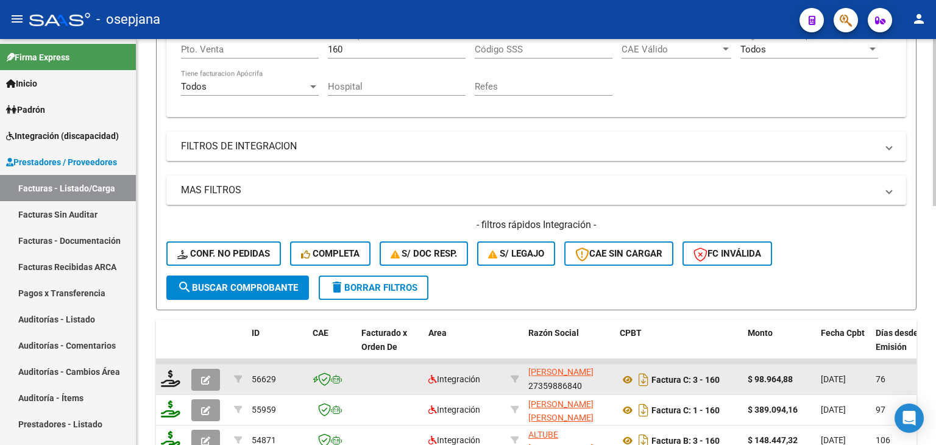
click at [202, 374] on span "button" at bounding box center [205, 379] width 9 height 11
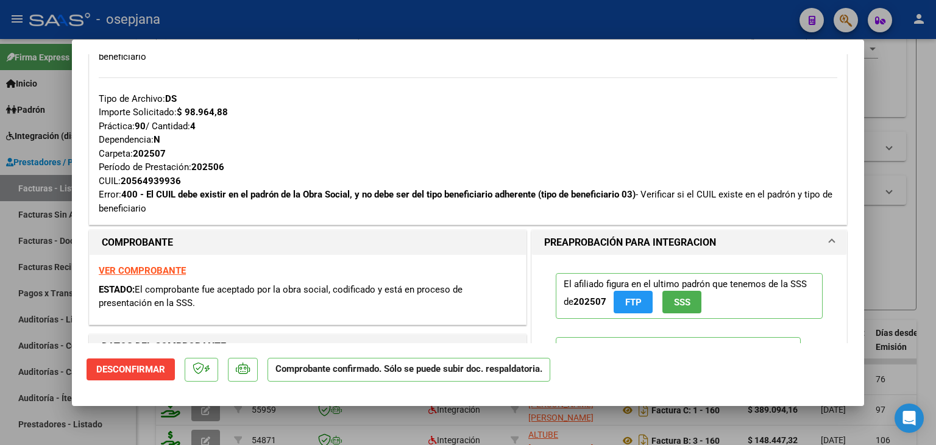
scroll to position [853, 0]
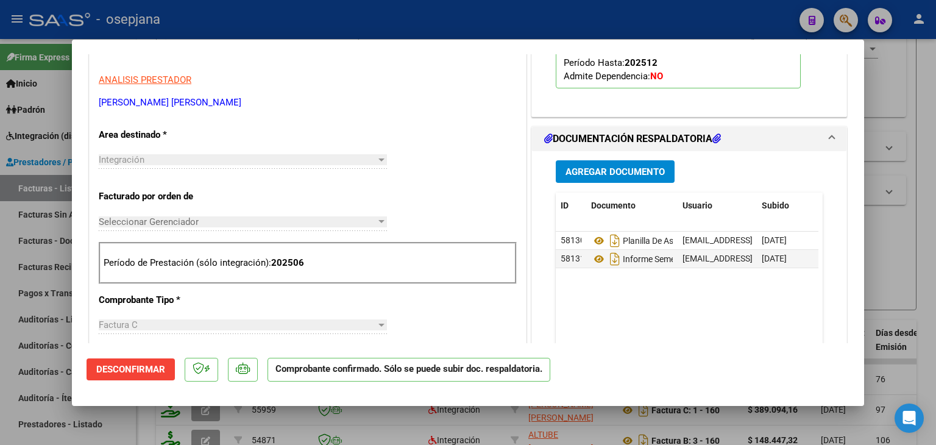
click at [894, 255] on div at bounding box center [468, 222] width 936 height 445
type input "$ 0,00"
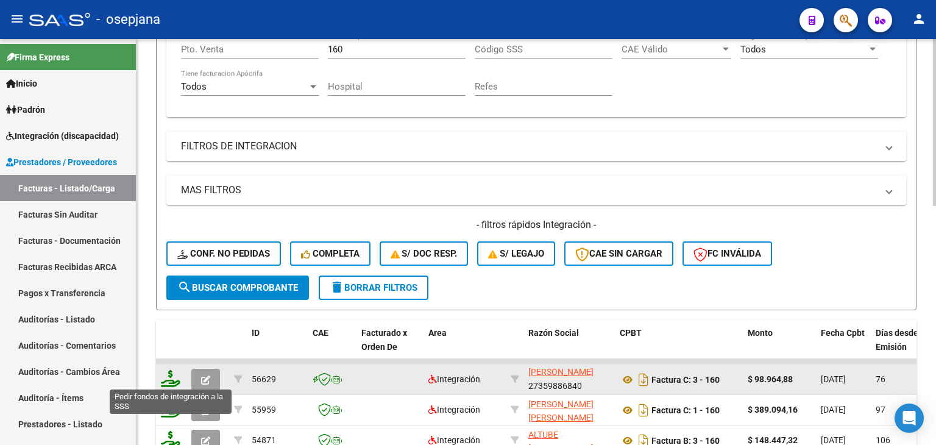
click at [165, 374] on icon at bounding box center [171, 378] width 20 height 17
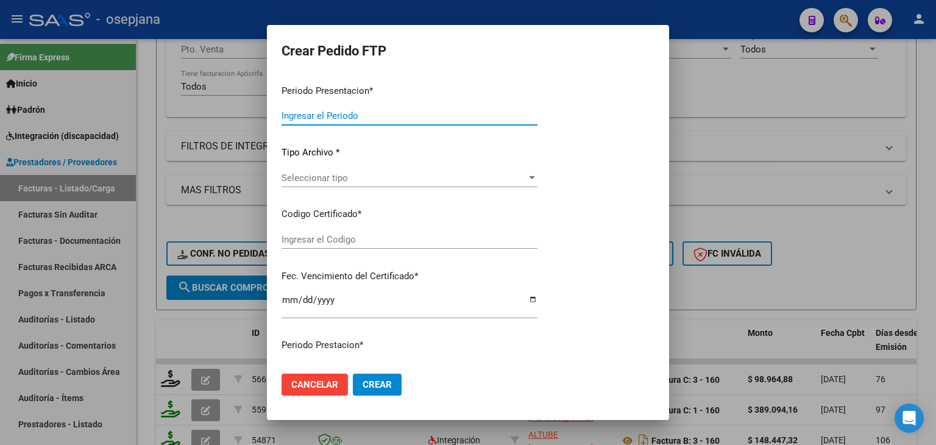
type input "202508"
type input "202506"
type input "$ 98.964,88"
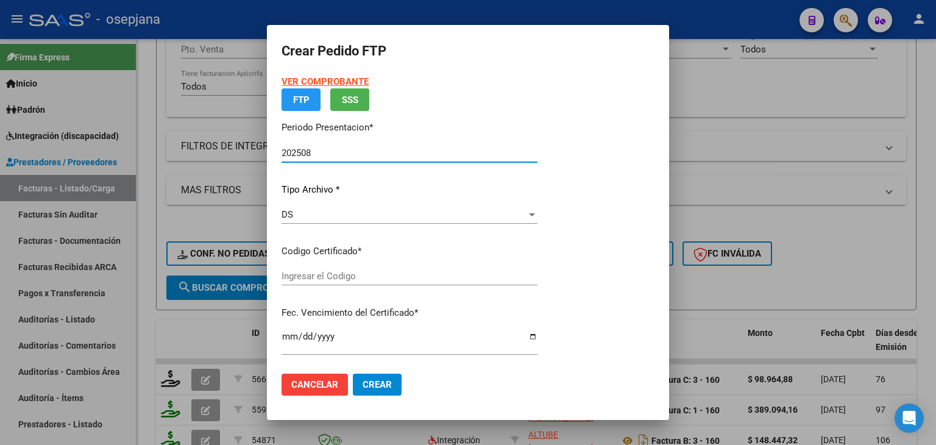
type input "ARG02000564939932023101120251011BS311"
type input "[DATE]"
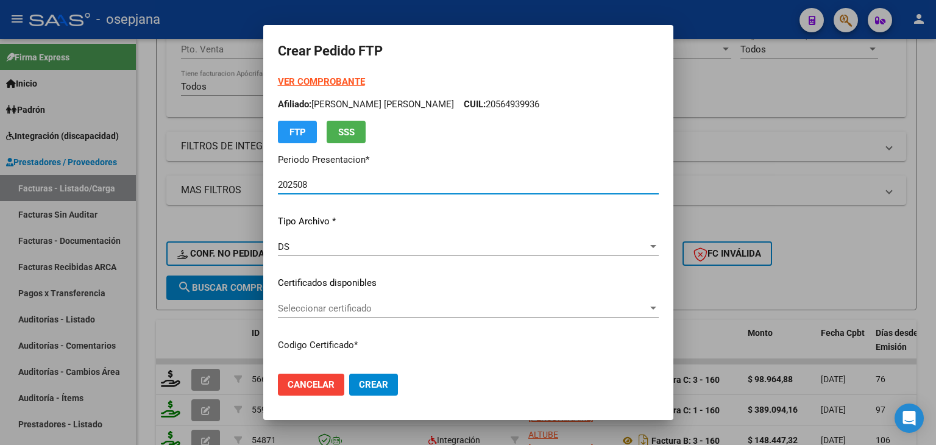
click at [399, 308] on span "Seleccionar certificado" at bounding box center [463, 308] width 370 height 11
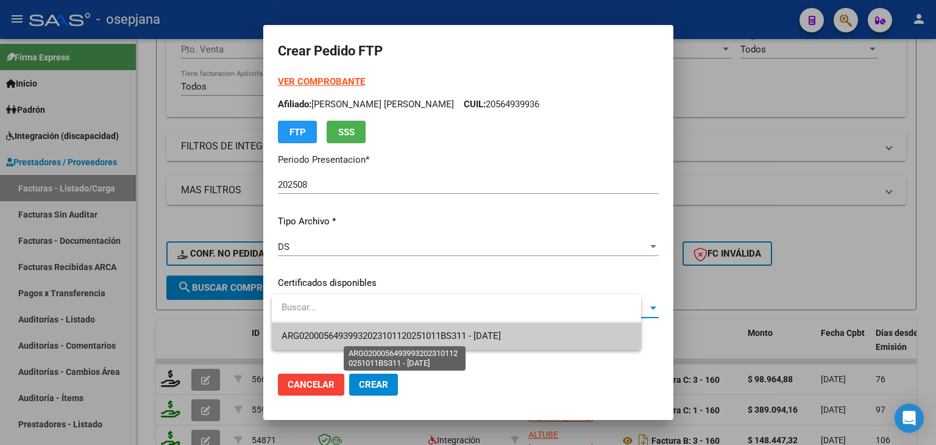
click at [399, 332] on span "ARG02000564939932023101120251011BS311 - [DATE]" at bounding box center [391, 335] width 219 height 11
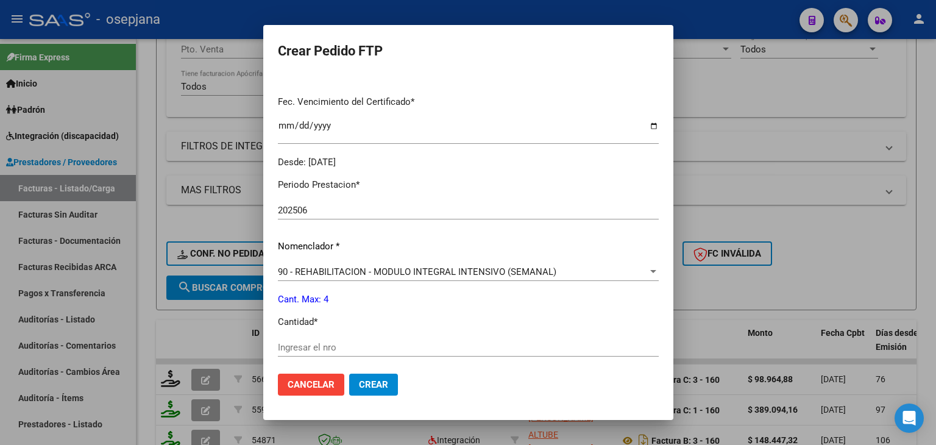
scroll to position [0, 0]
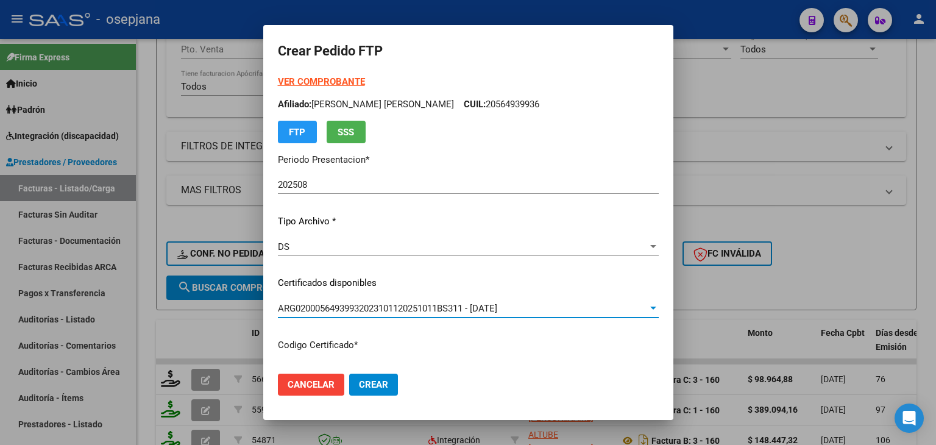
click at [339, 76] on strong "VER COMPROBANTE" at bounding box center [321, 81] width 87 height 11
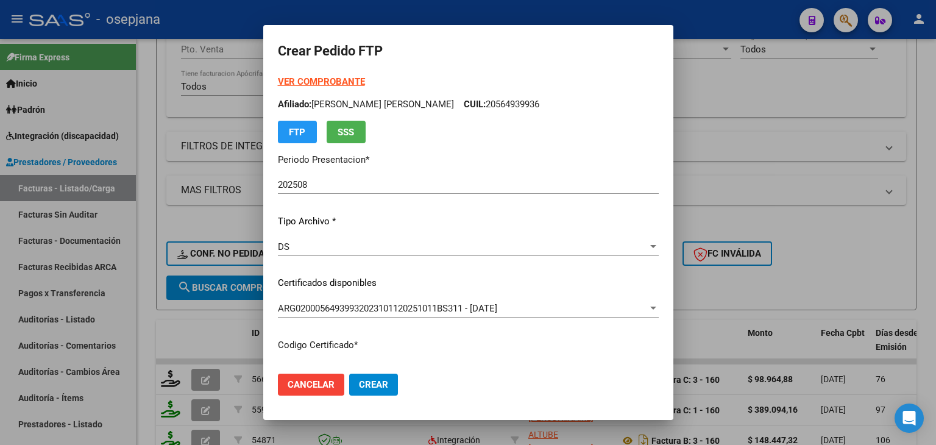
scroll to position [366, 0]
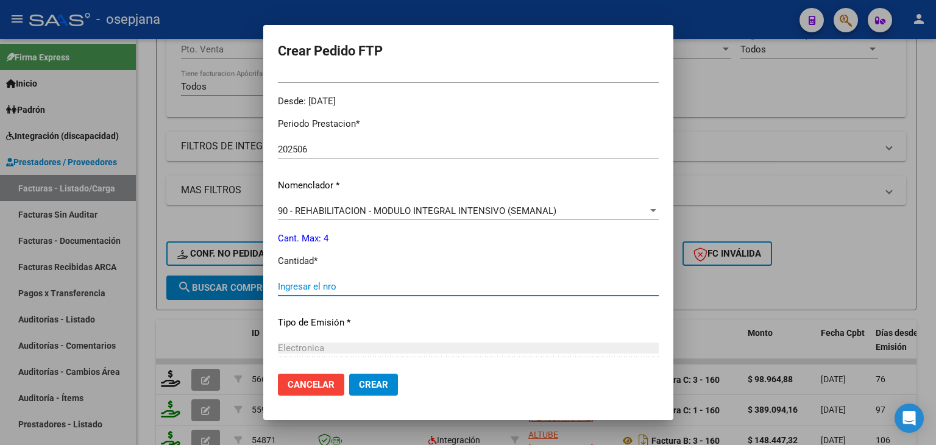
click at [332, 291] on input "Ingresar el nro" at bounding box center [468, 286] width 381 height 11
type input "4"
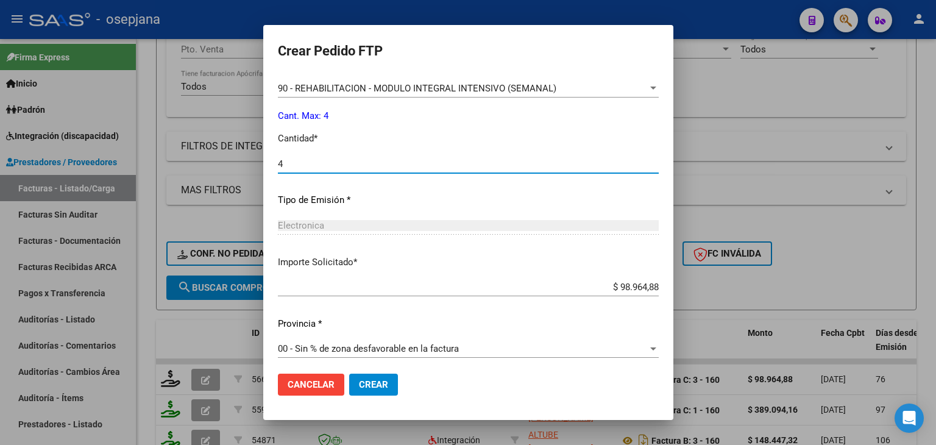
scroll to position [494, 0]
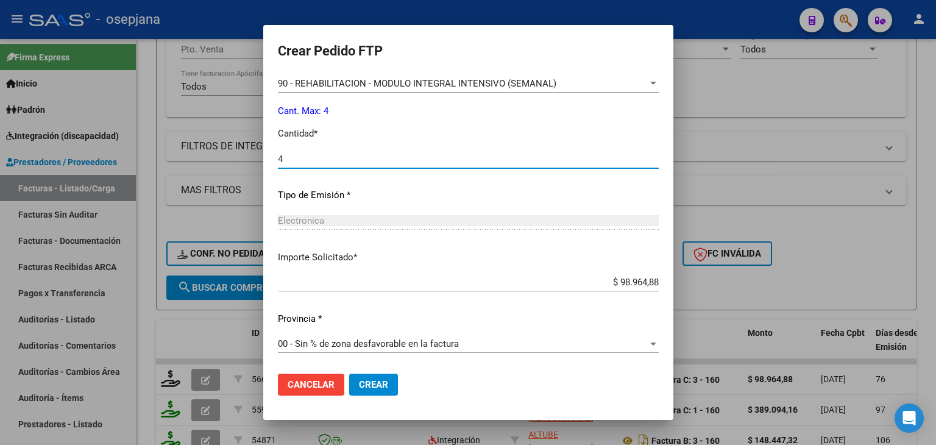
click at [386, 384] on span "Crear" at bounding box center [373, 384] width 29 height 11
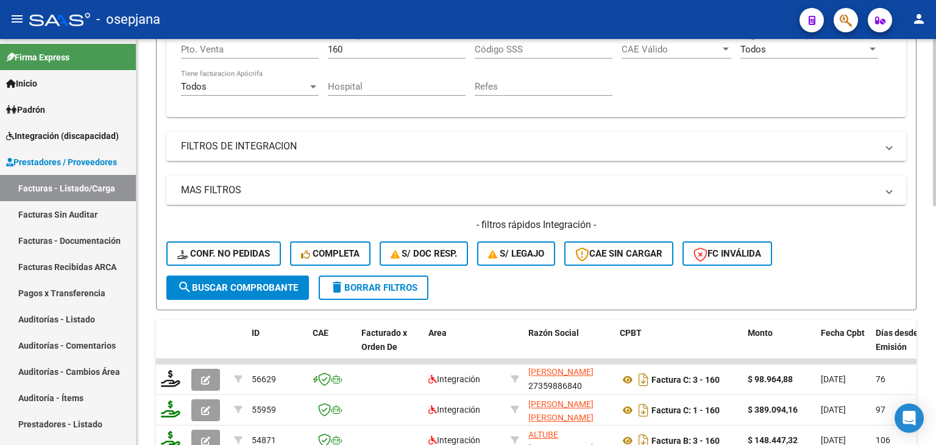
click at [354, 40] on div "160 Nro. Comprobante" at bounding box center [397, 45] width 138 height 26
type input "1"
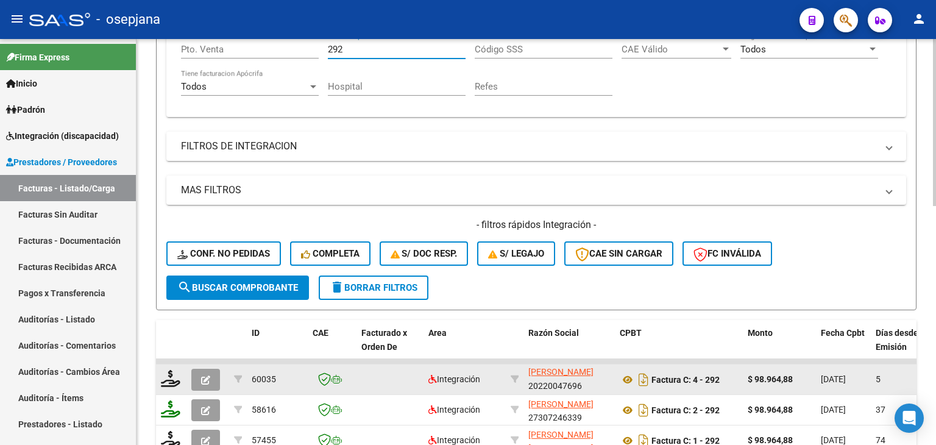
type input "292"
click at [199, 374] on button "button" at bounding box center [205, 380] width 29 height 22
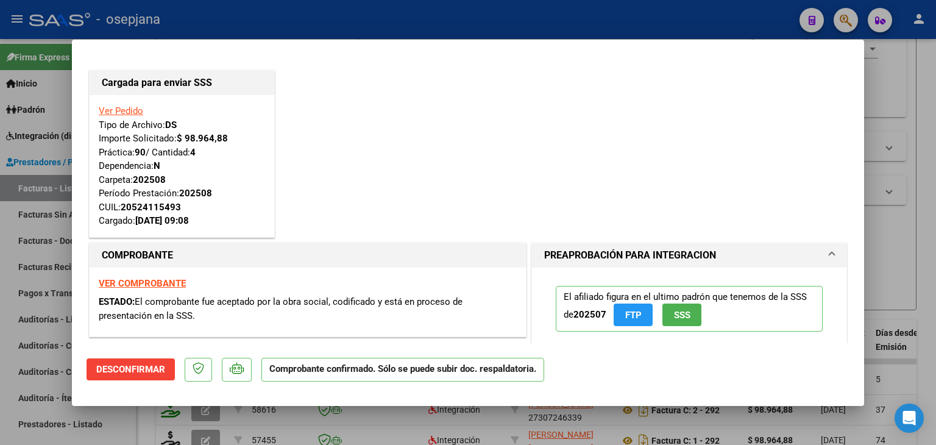
click at [912, 263] on div at bounding box center [468, 222] width 936 height 445
type input "$ 0,00"
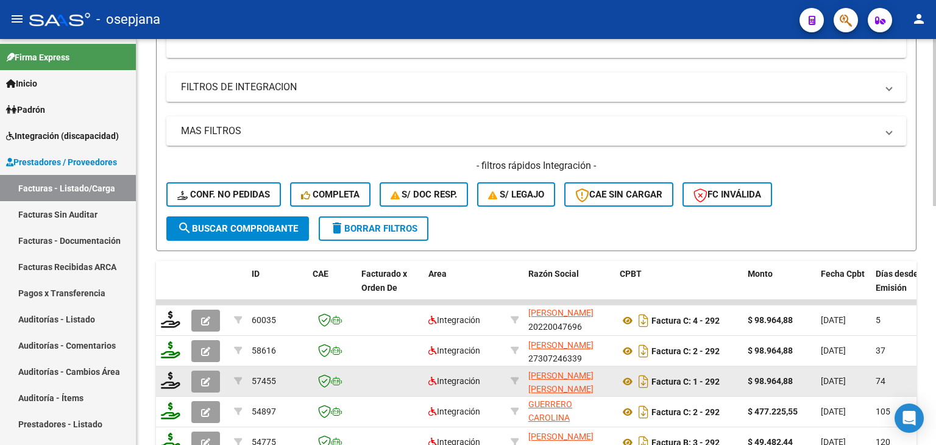
scroll to position [459, 0]
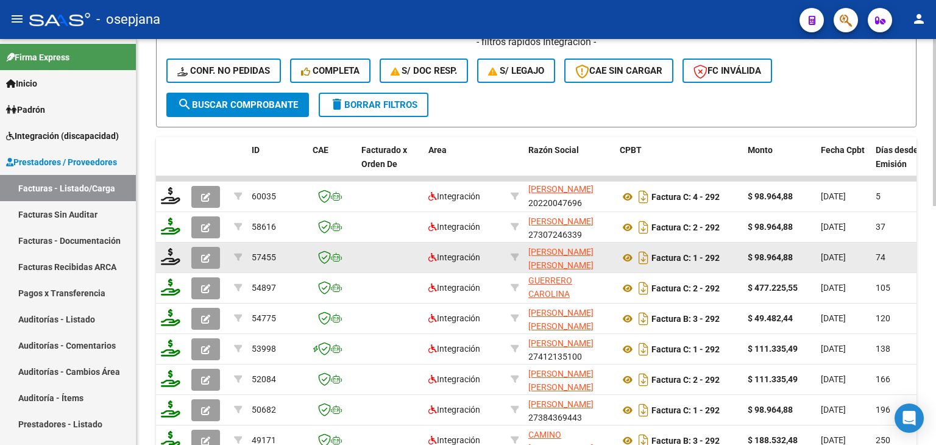
click at [205, 252] on span "button" at bounding box center [205, 257] width 9 height 11
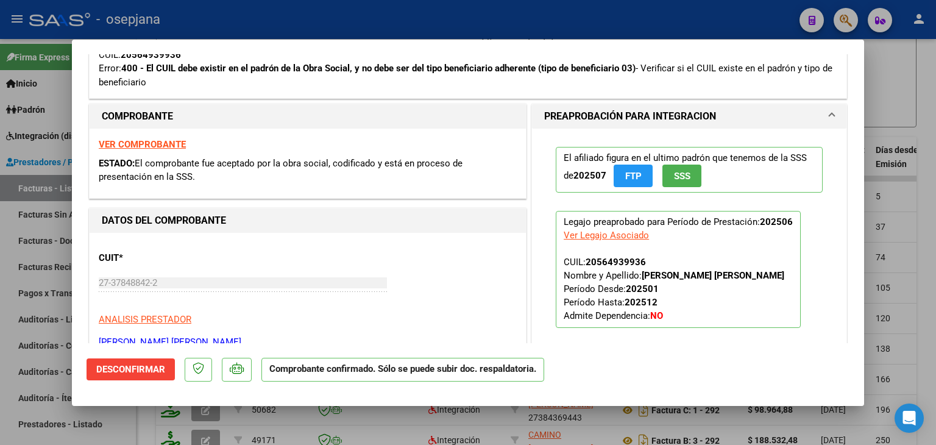
scroll to position [488, 0]
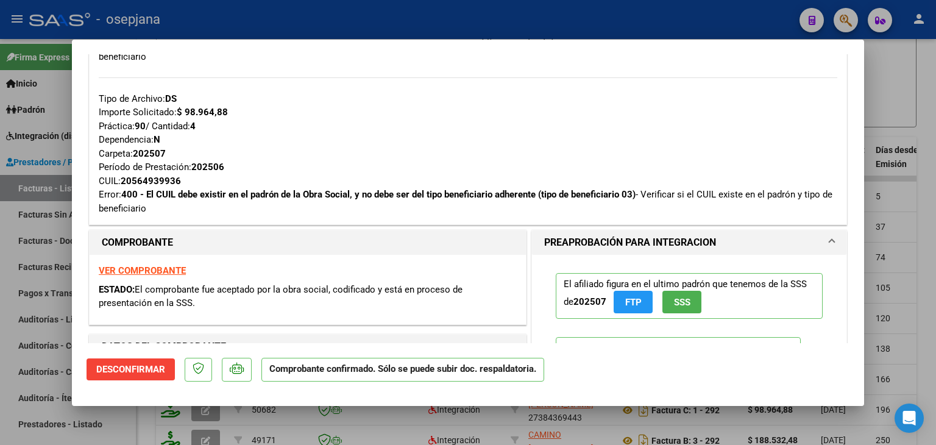
drag, startPoint x: 896, startPoint y: 199, endPoint x: 742, endPoint y: 284, distance: 176.2
click at [895, 199] on div at bounding box center [468, 222] width 936 height 445
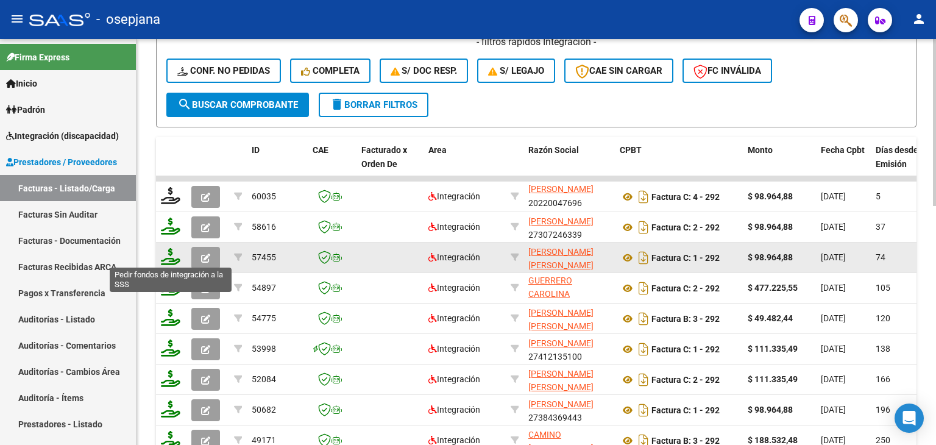
click at [168, 254] on icon at bounding box center [171, 256] width 20 height 17
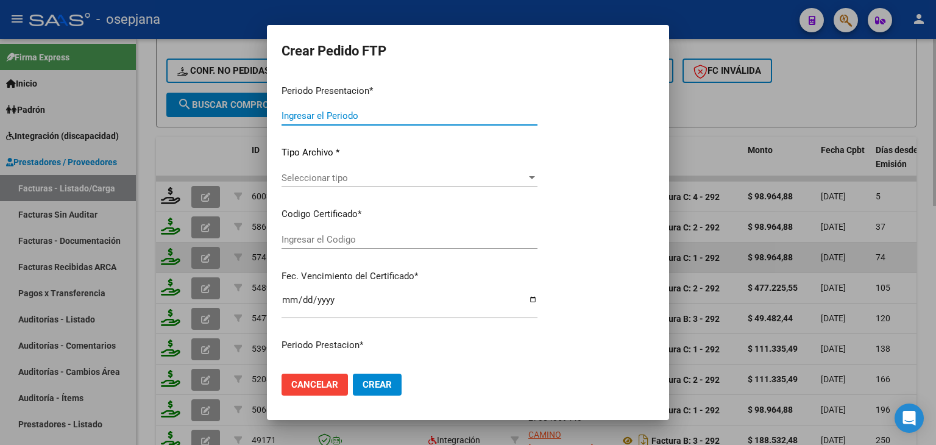
type input "202508"
type input "202506"
type input "$ 98.964,88"
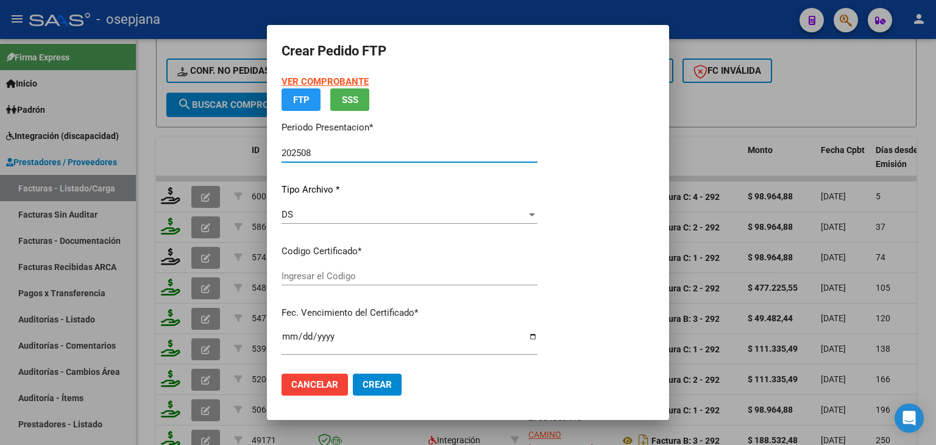
type input "ARG02000564939932023101120251011BS311"
type input "[DATE]"
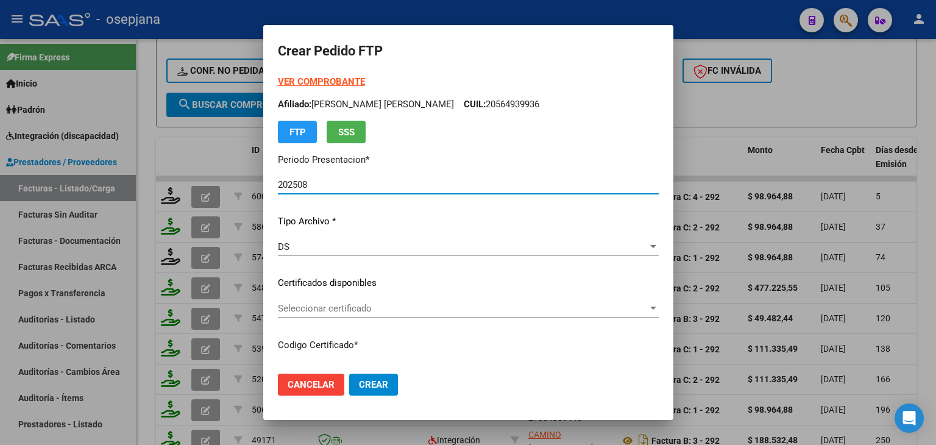
click at [443, 310] on span "Seleccionar certificado" at bounding box center [463, 308] width 370 height 11
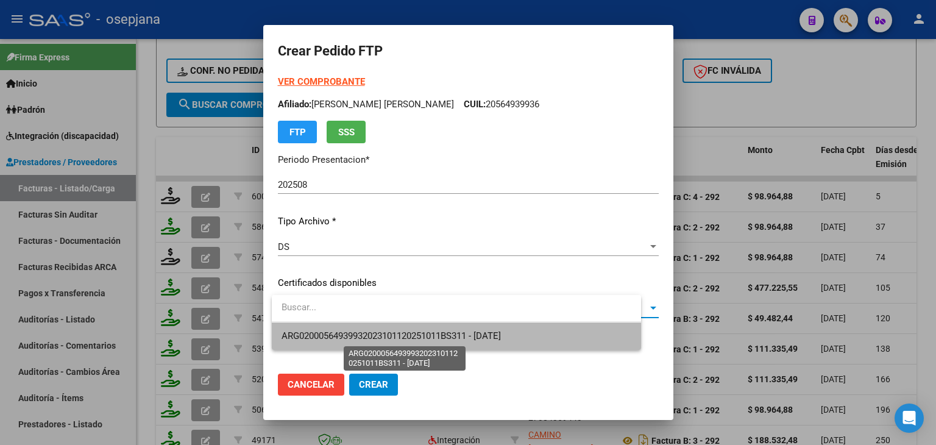
click at [443, 340] on span "ARG02000564939932023101120251011BS311 - [DATE]" at bounding box center [391, 335] width 219 height 11
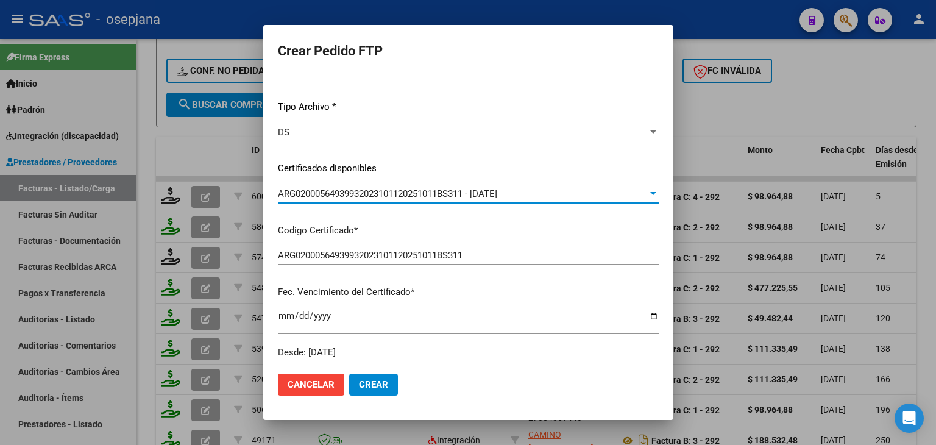
scroll to position [366, 0]
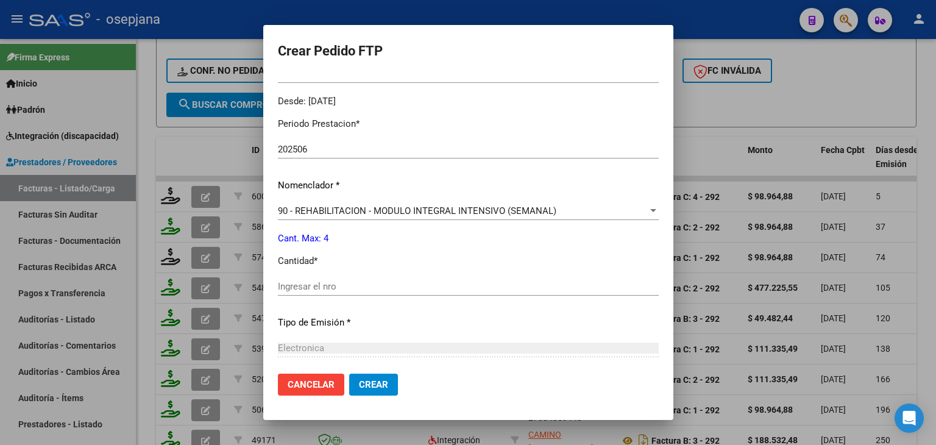
click at [301, 286] on input "Ingresar el nro" at bounding box center [468, 286] width 381 height 11
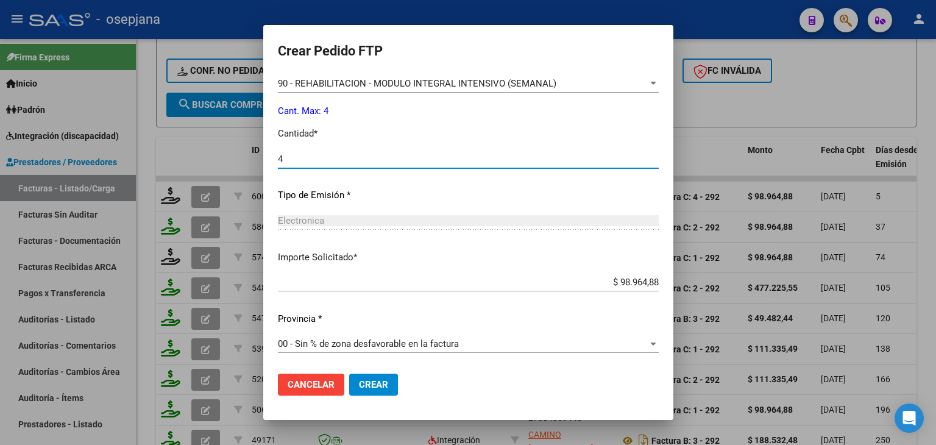
type input "4"
click at [385, 390] on button "Crear" at bounding box center [373, 385] width 49 height 22
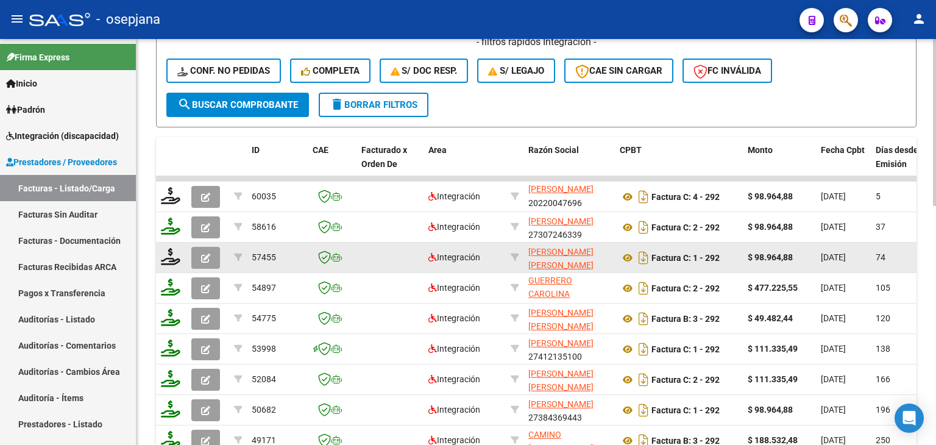
click at [198, 257] on button "button" at bounding box center [205, 258] width 29 height 22
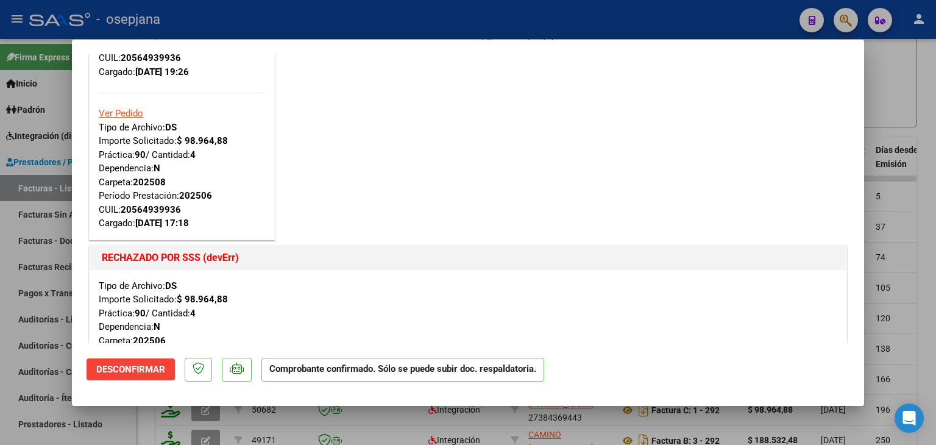
scroll to position [305, 0]
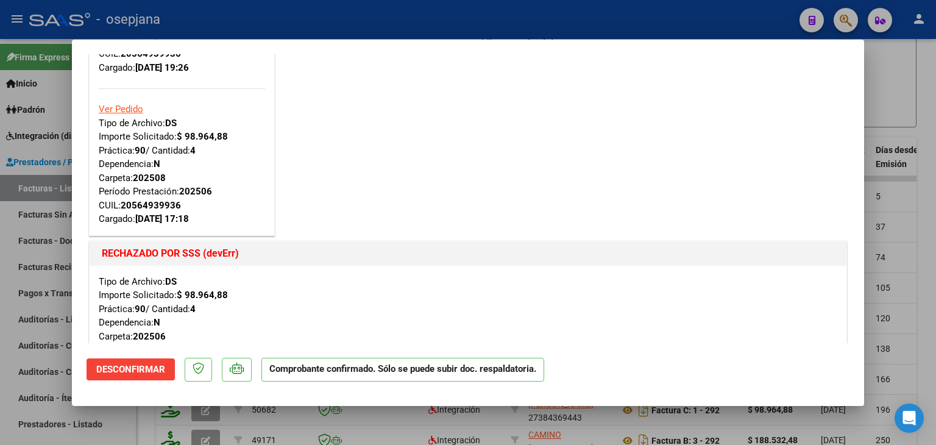
click at [895, 130] on div at bounding box center [468, 222] width 936 height 445
type input "$ 0,00"
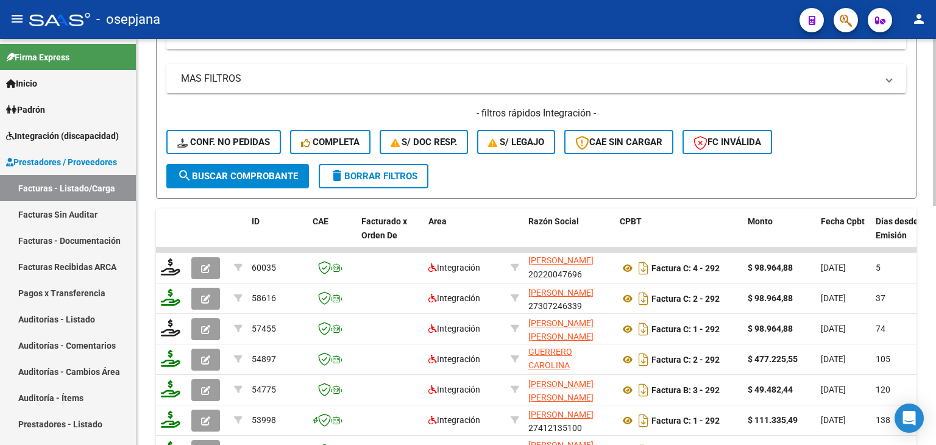
scroll to position [276, 0]
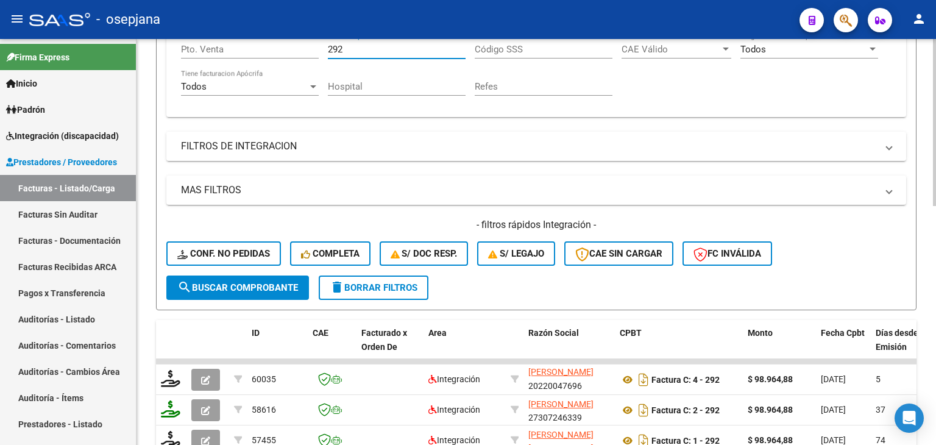
click at [371, 44] on input "292" at bounding box center [397, 49] width 138 height 11
type input "2"
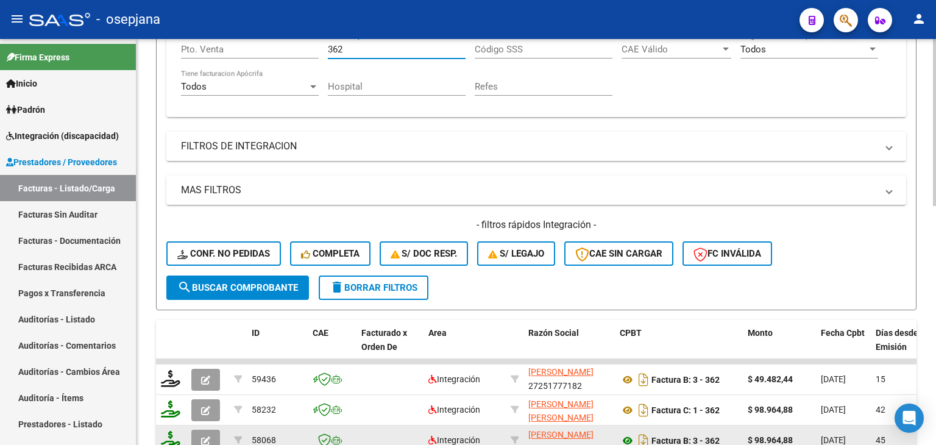
type input "362"
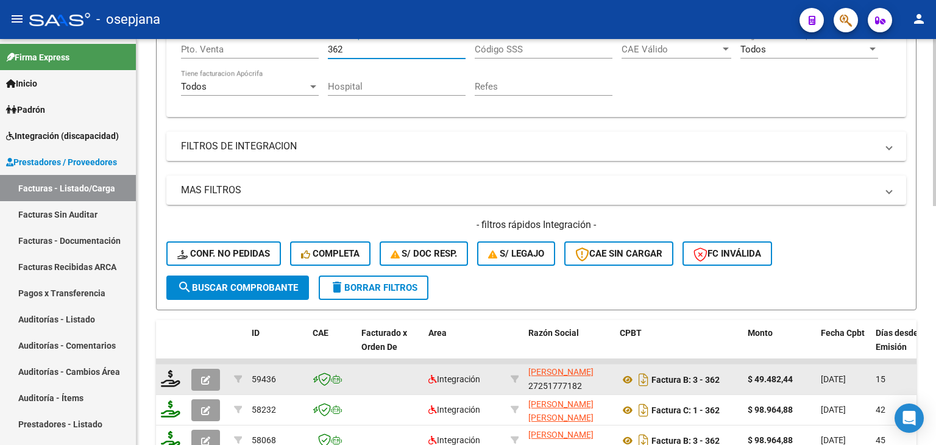
click at [217, 372] on button "button" at bounding box center [205, 380] width 29 height 22
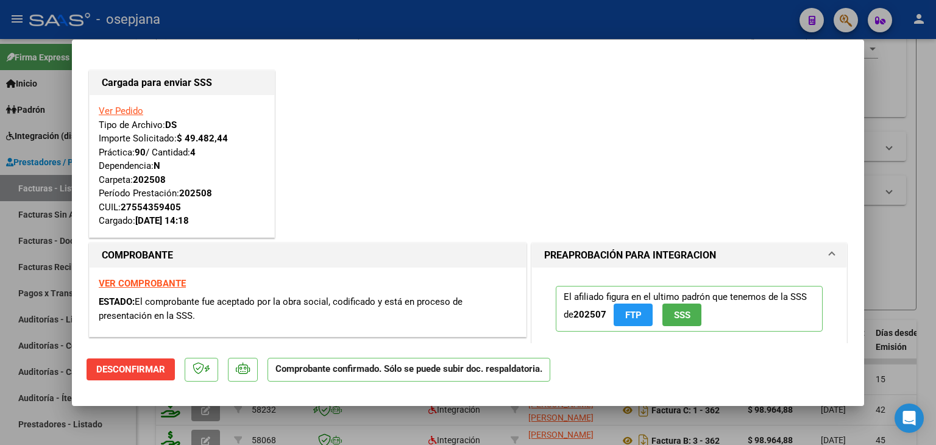
click at [907, 210] on div at bounding box center [468, 222] width 936 height 445
type input "$ 0,00"
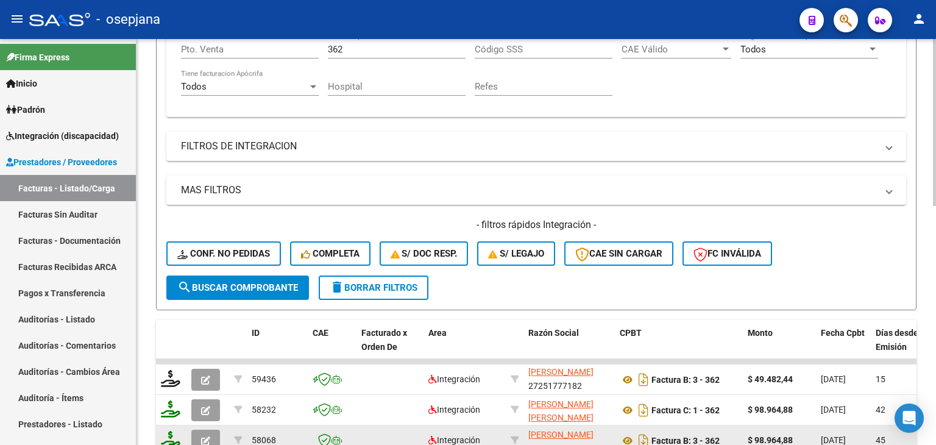
scroll to position [459, 0]
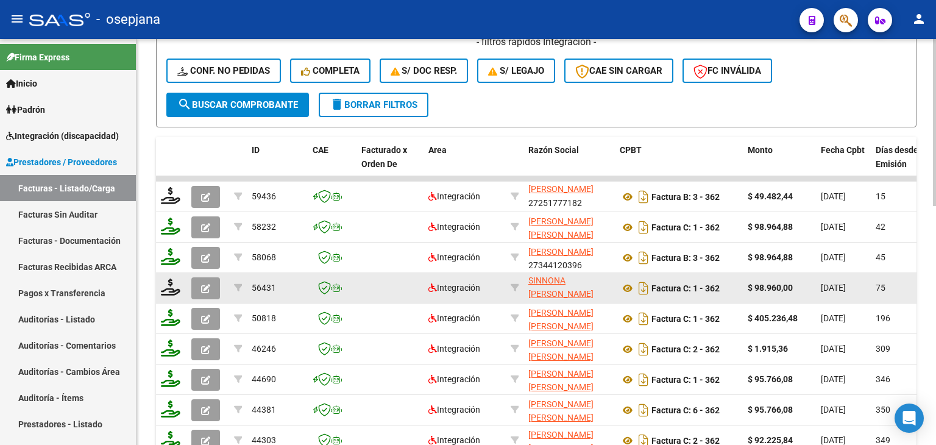
click at [209, 284] on icon "button" at bounding box center [205, 288] width 9 height 9
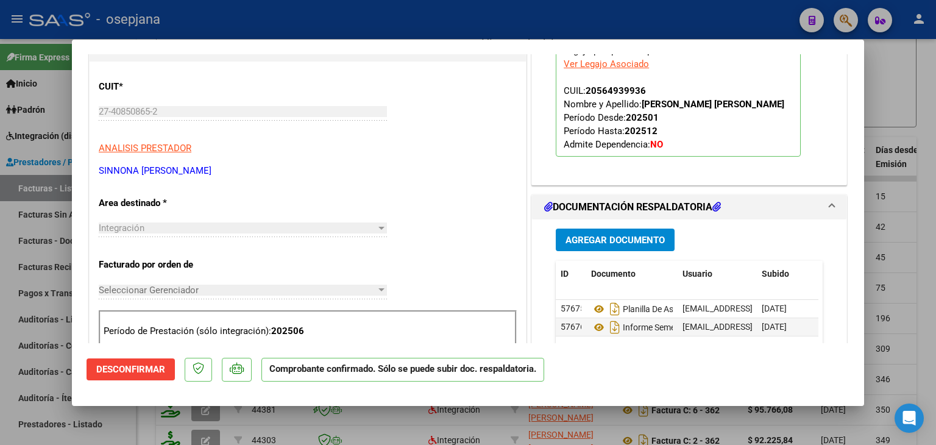
scroll to position [792, 0]
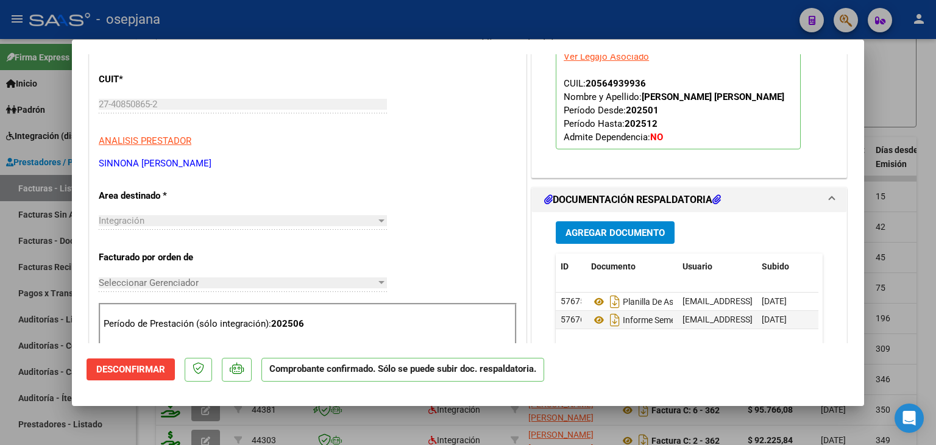
click at [925, 219] on div at bounding box center [468, 222] width 936 height 445
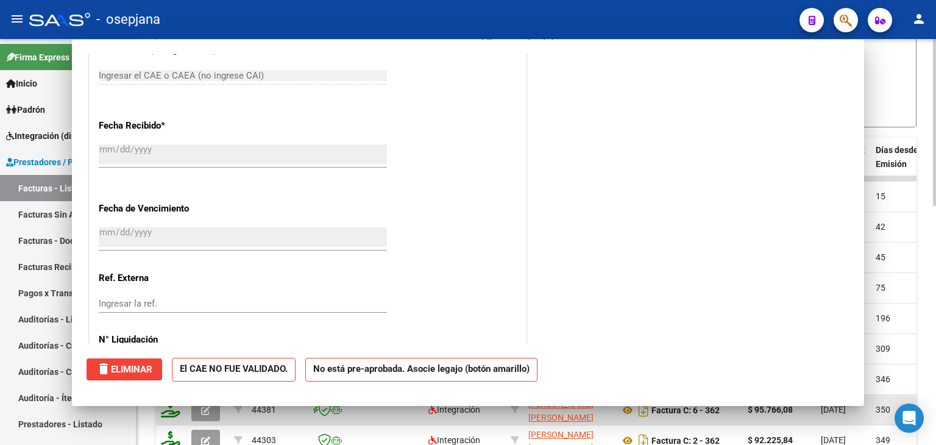
scroll to position [0, 0]
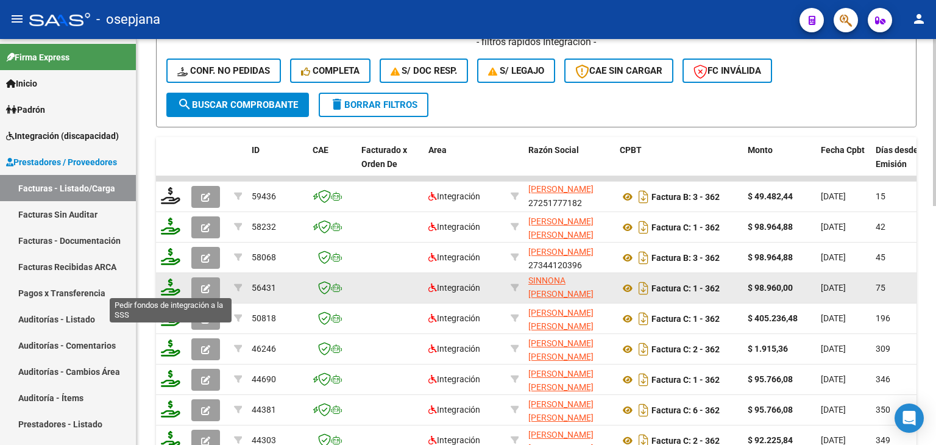
click at [171, 287] on icon at bounding box center [171, 287] width 20 height 17
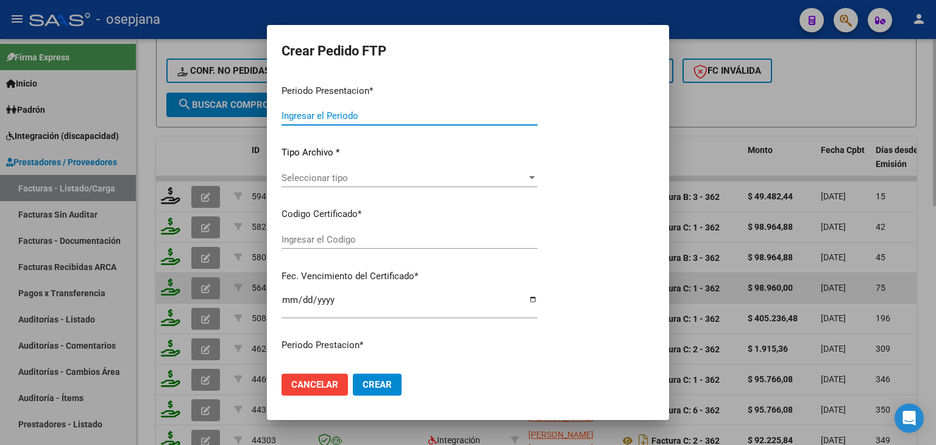
type input "202508"
type input "202506"
type input "$ 98.960,00"
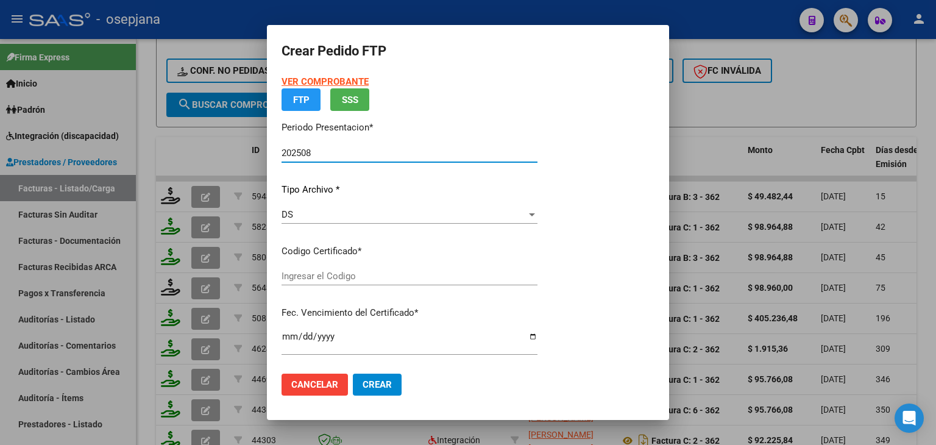
type input "ARG02000564939932023101120251011BS311"
type input "[DATE]"
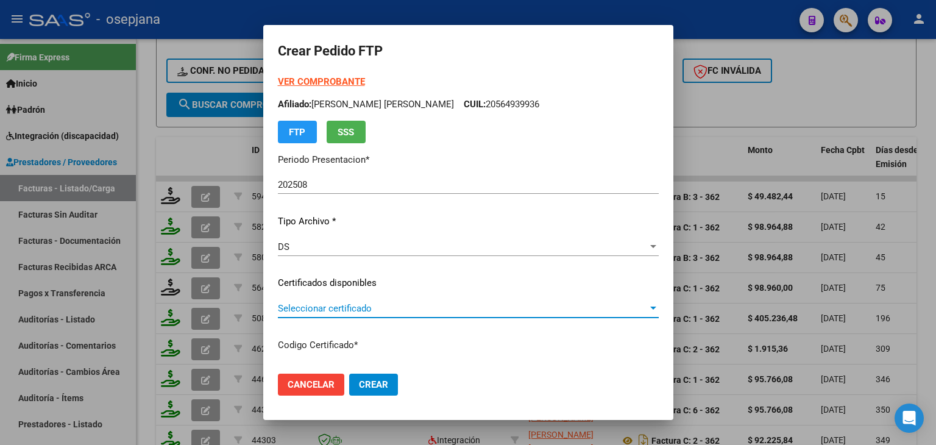
click at [357, 308] on span "Seleccionar certificado" at bounding box center [463, 308] width 370 height 11
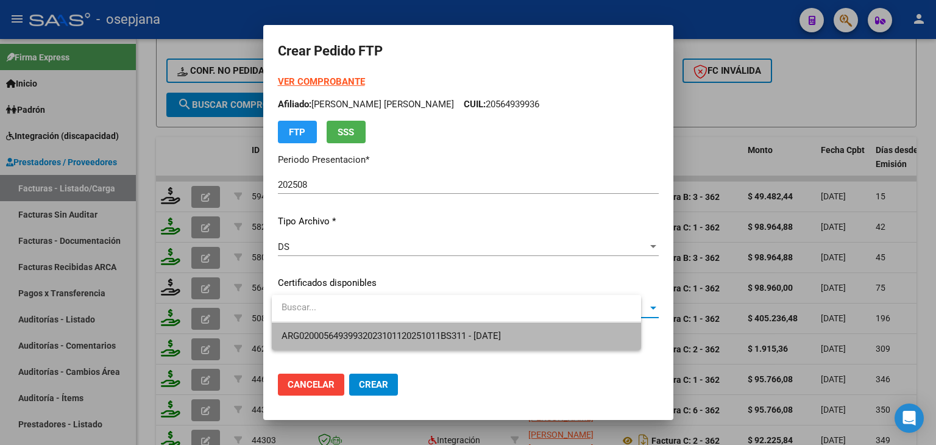
click at [364, 329] on span "ARG02000564939932023101120251011BS311 - [DATE]" at bounding box center [457, 335] width 350 height 27
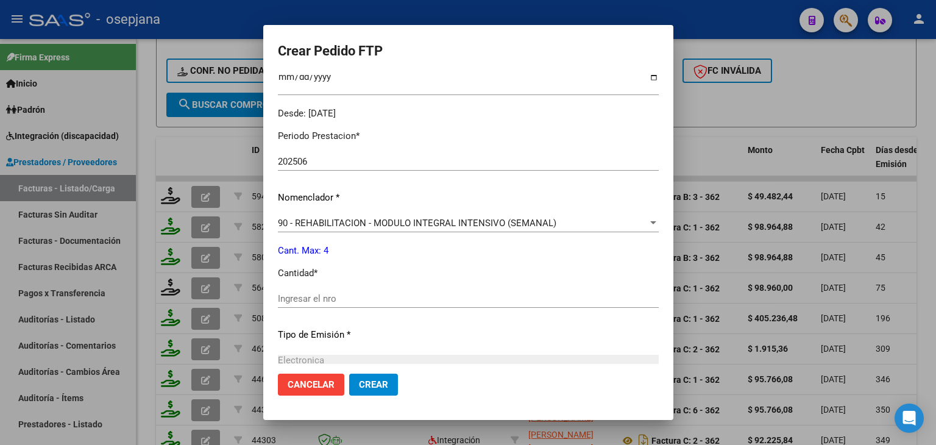
scroll to position [366, 0]
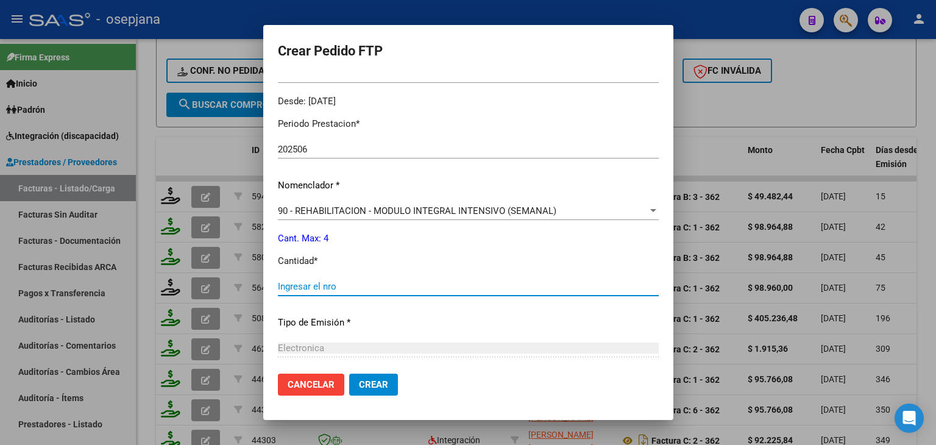
click at [327, 283] on input "Ingresar el nro" at bounding box center [468, 286] width 381 height 11
type input "4"
click at [368, 383] on span "Crear" at bounding box center [373, 384] width 29 height 11
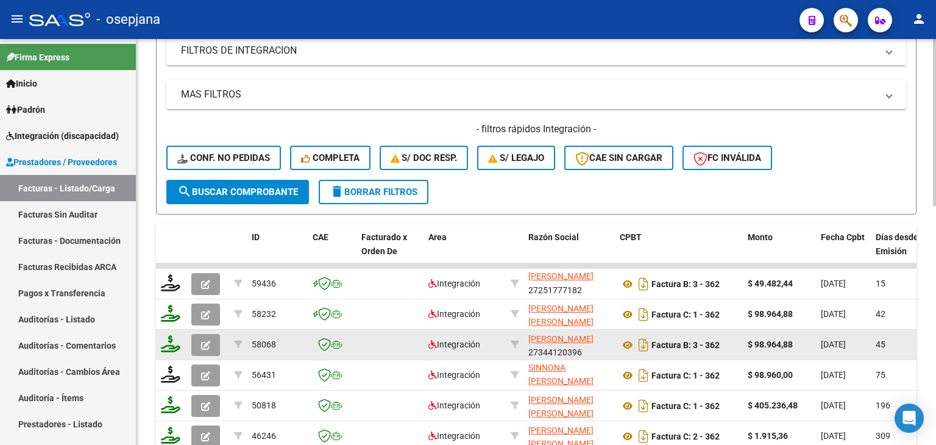
scroll to position [276, 0]
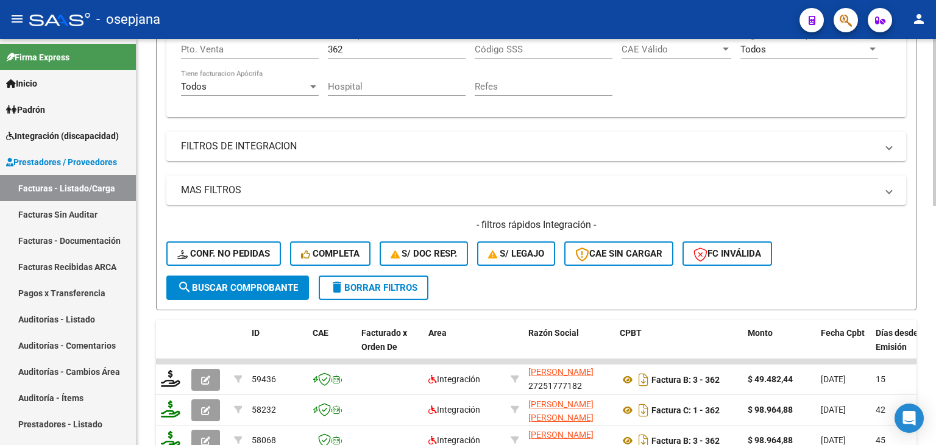
click at [362, 49] on input "362" at bounding box center [397, 49] width 138 height 11
type input "3"
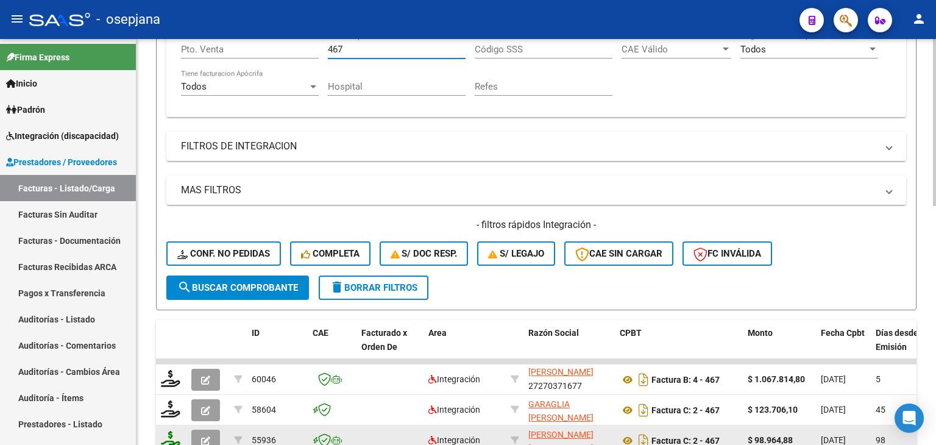
type input "467"
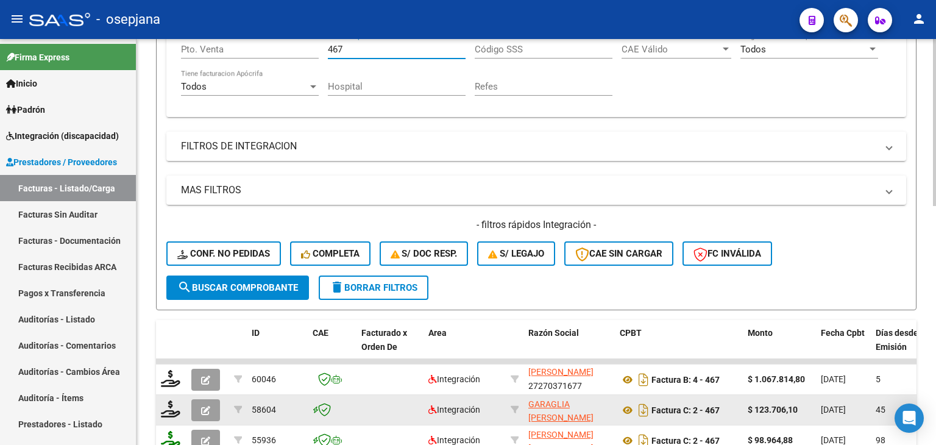
click at [216, 410] on button "button" at bounding box center [205, 410] width 29 height 22
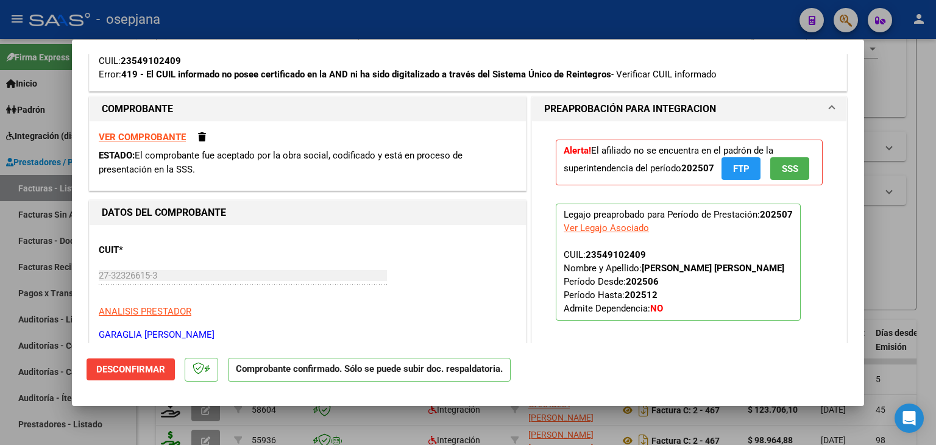
scroll to position [183, 0]
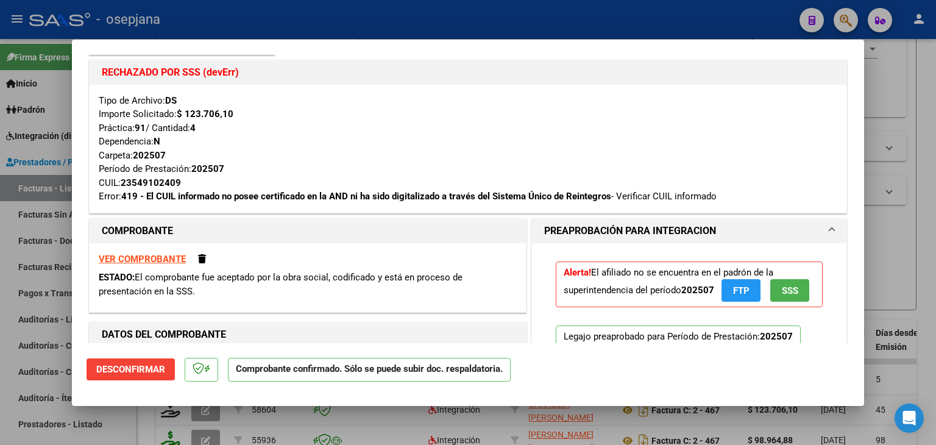
click at [897, 207] on div at bounding box center [468, 222] width 936 height 445
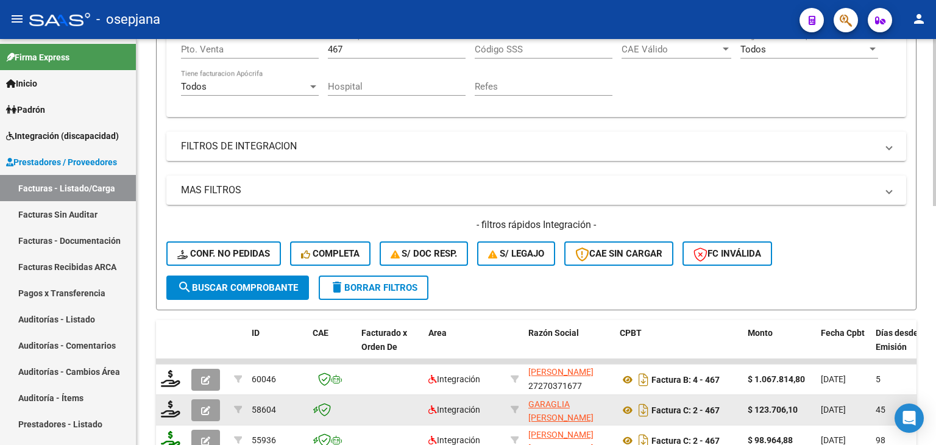
click at [204, 413] on button "button" at bounding box center [205, 410] width 29 height 22
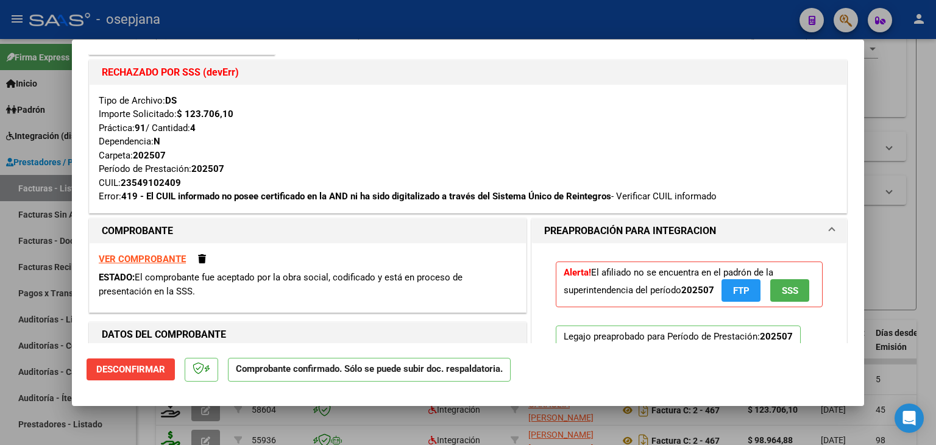
scroll to position [366, 0]
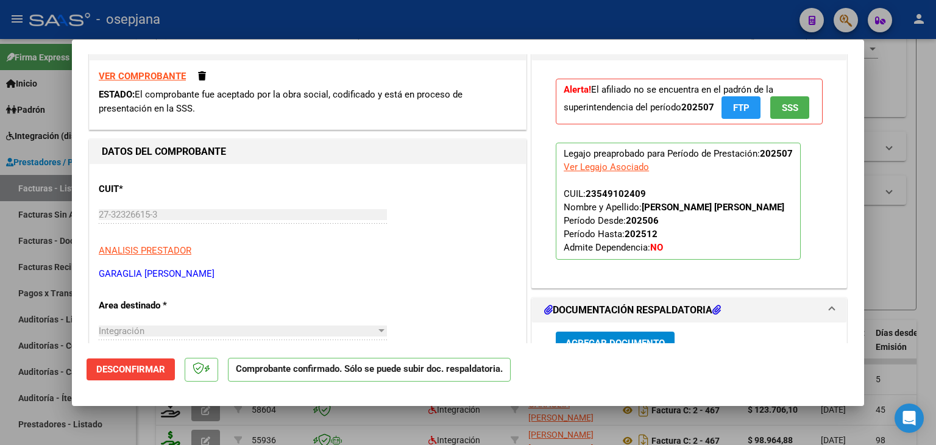
click at [897, 235] on div at bounding box center [468, 222] width 936 height 445
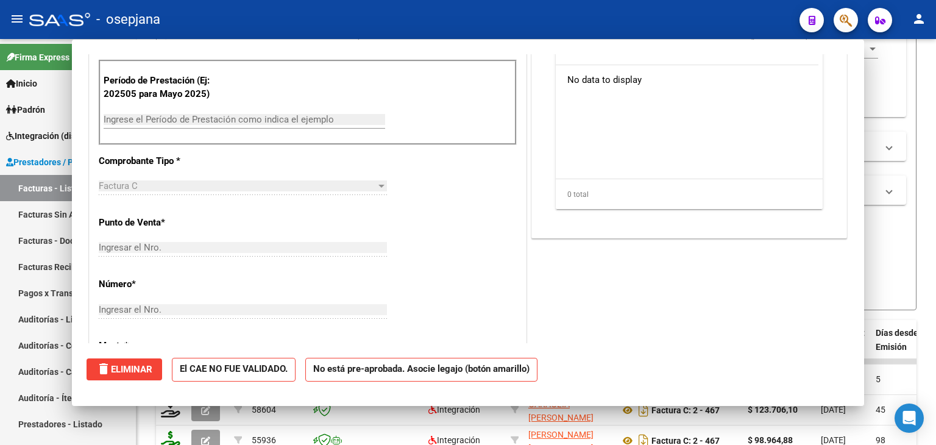
scroll to position [0, 0]
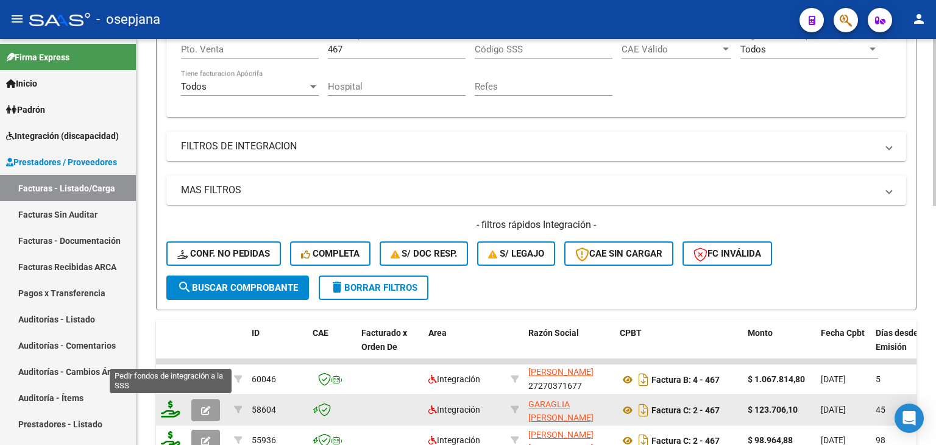
click at [170, 405] on icon at bounding box center [171, 408] width 20 height 17
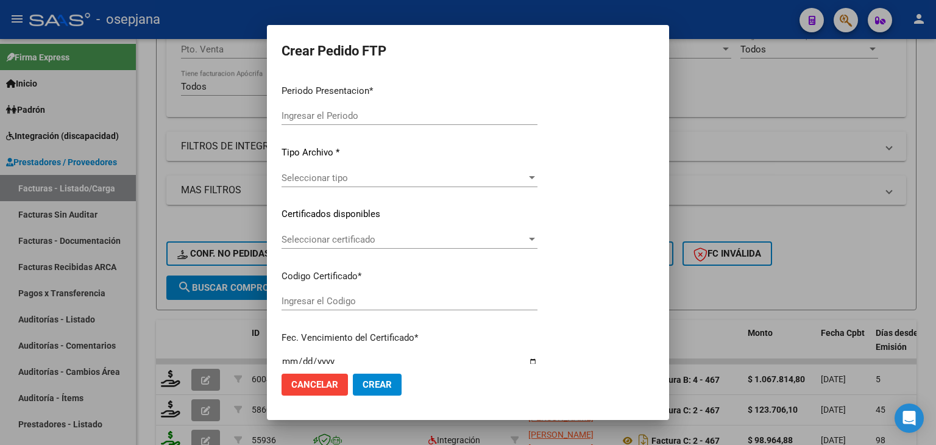
type input "202508"
type input "202507"
type input "$ 123.706,10"
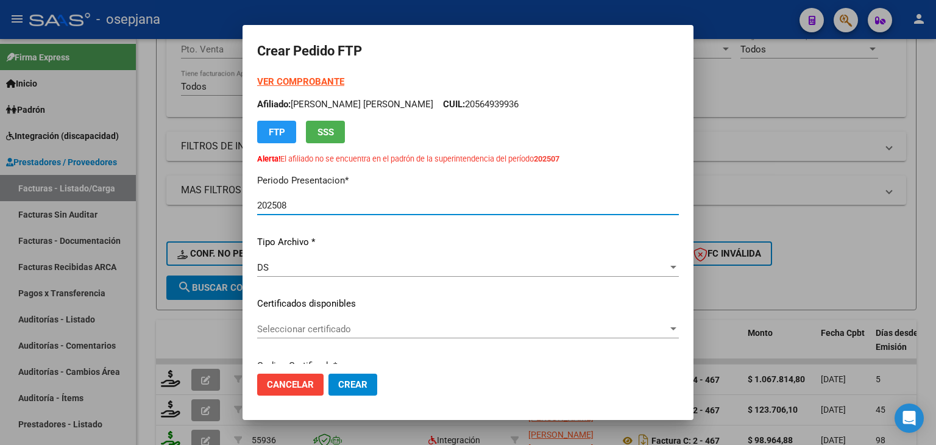
type input "ARG02000549102402025031320280313BUE10725"
type input "[DATE]"
click at [311, 330] on span "Seleccionar certificado" at bounding box center [462, 329] width 411 height 11
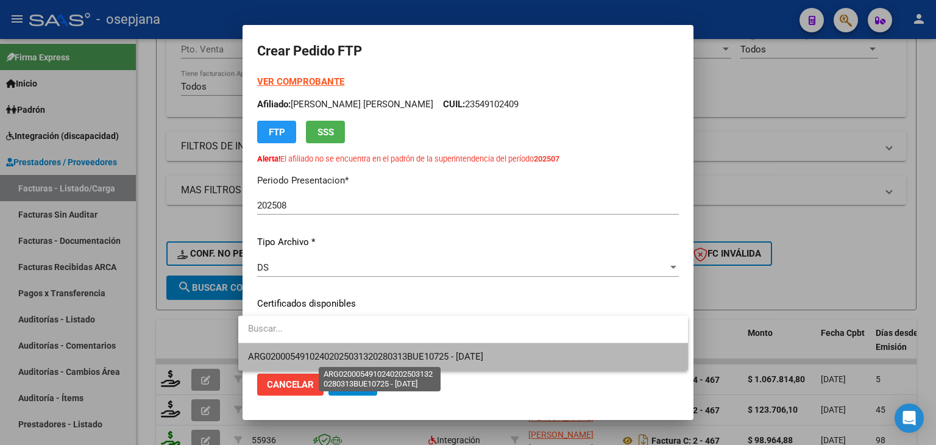
click at [311, 356] on span "ARG02000549102402025031320280313BUE10725 - [DATE]" at bounding box center [365, 356] width 235 height 11
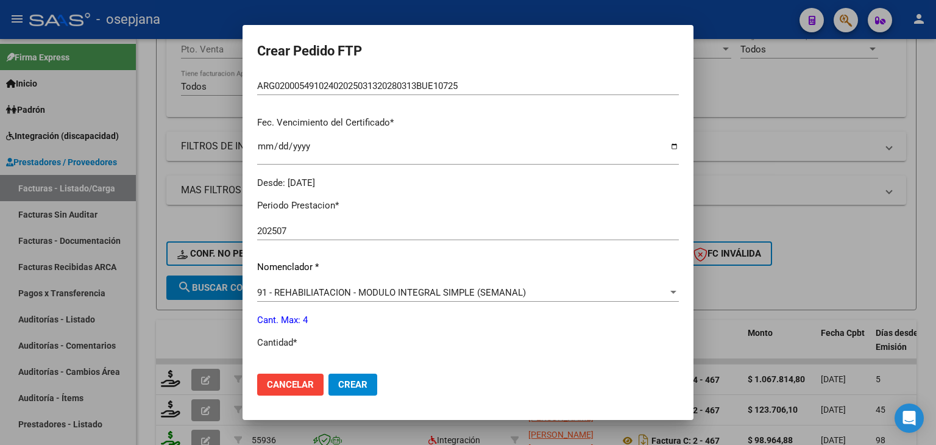
scroll to position [427, 0]
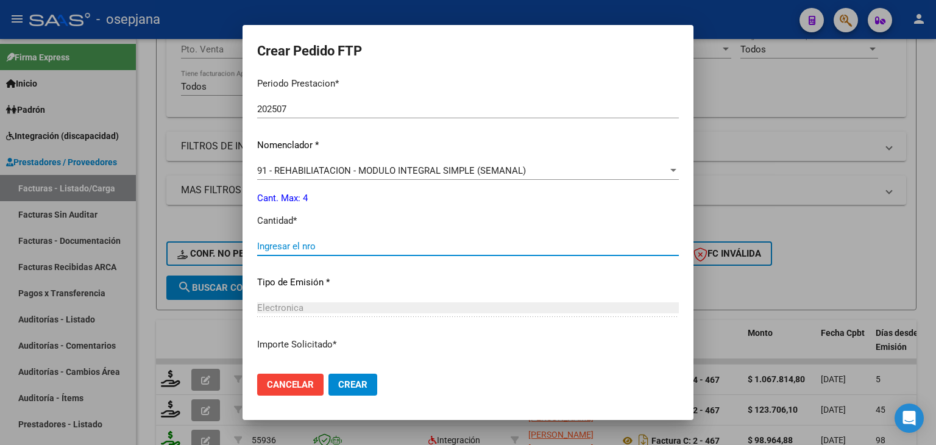
click at [292, 247] on input "Ingresar el nro" at bounding box center [468, 246] width 422 height 11
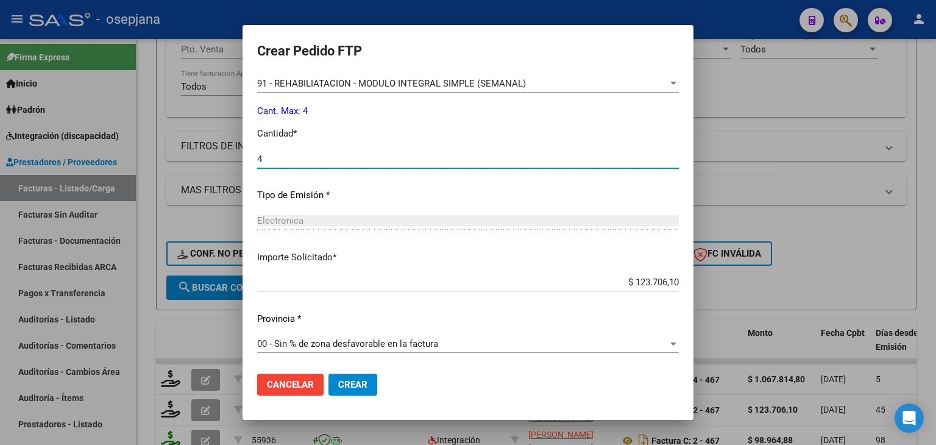
type input "4"
click at [354, 376] on button "Crear" at bounding box center [353, 385] width 49 height 22
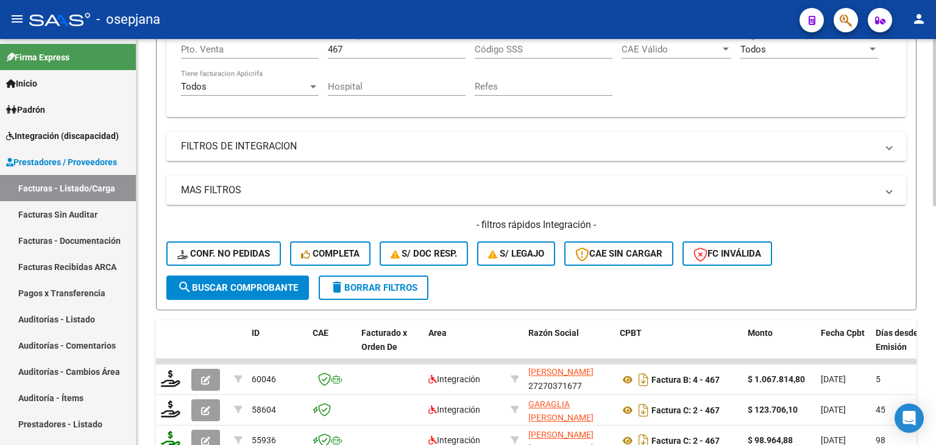
drag, startPoint x: 365, startPoint y: 37, endPoint x: 358, endPoint y: 51, distance: 16.1
click at [365, 40] on div "menu - osepjana person Firma Express Inicio Calendario SSS Instructivos Contact…" at bounding box center [468, 222] width 936 height 445
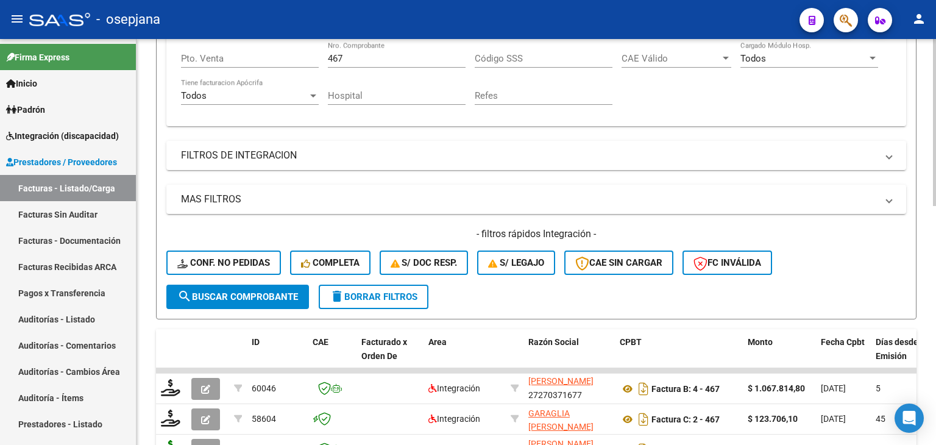
click at [355, 54] on input "467" at bounding box center [397, 58] width 138 height 11
type input "4"
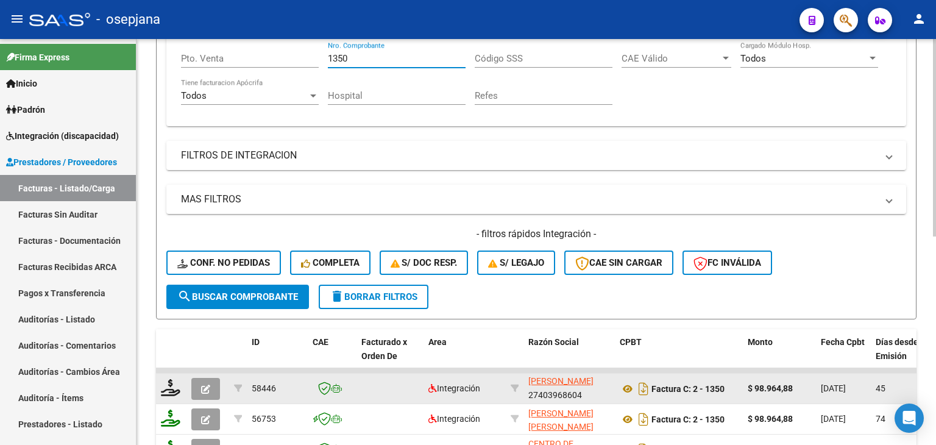
type input "1350"
click at [215, 380] on button "button" at bounding box center [205, 389] width 29 height 22
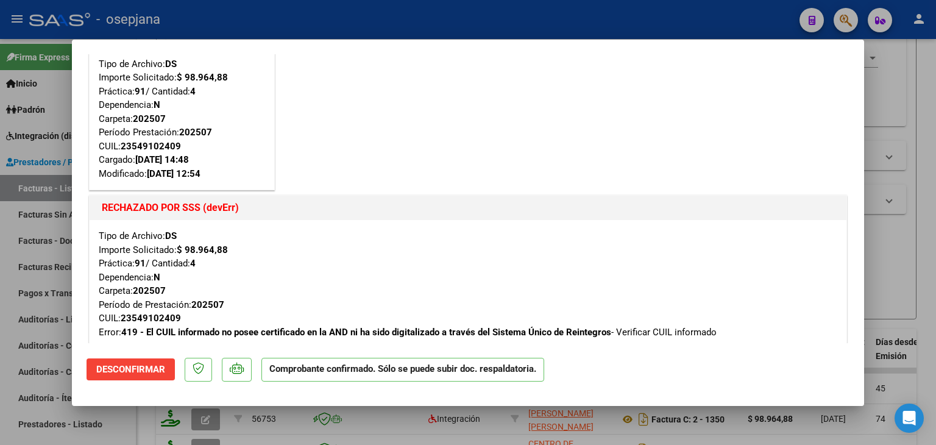
scroll to position [61, 0]
click at [898, 224] on div at bounding box center [468, 222] width 936 height 445
type input "$ 0,00"
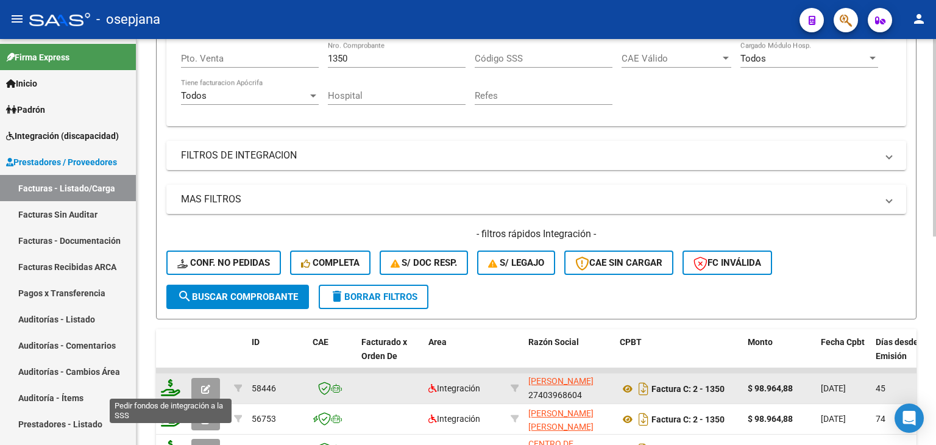
click at [172, 385] on icon at bounding box center [171, 387] width 20 height 17
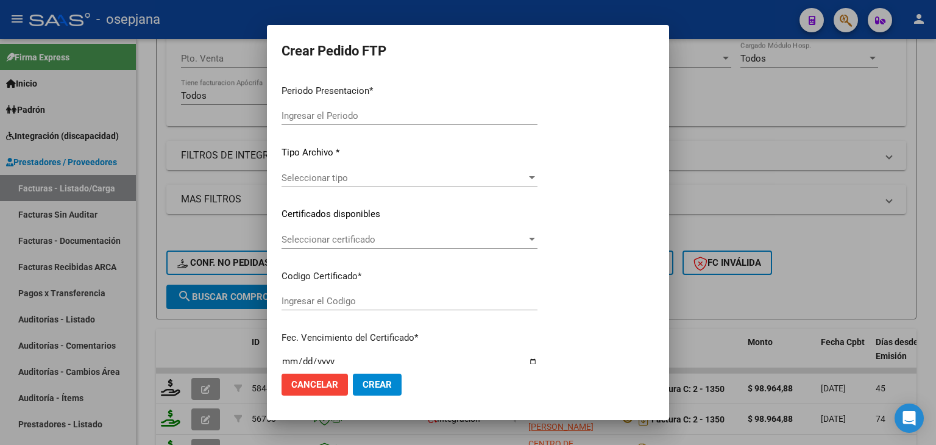
type input "202508"
type input "202507"
type input "$ 98.964,88"
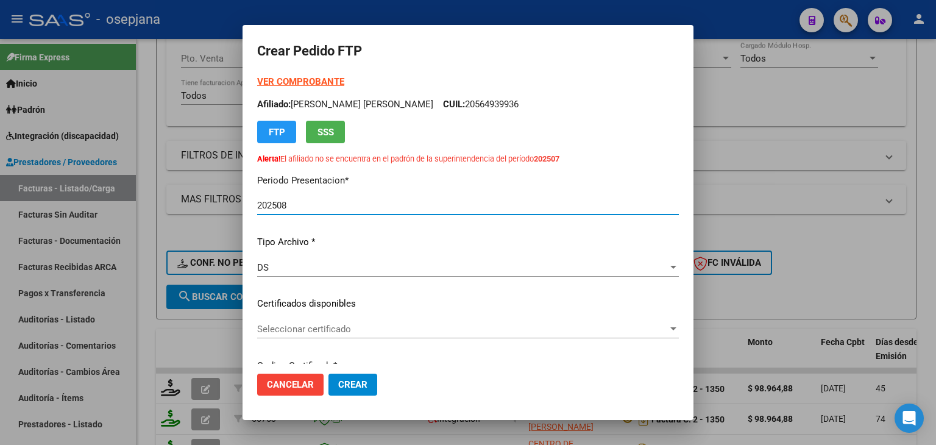
type input "ARG02000549102402025031320280313BUE10725"
type input "[DATE]"
click at [353, 330] on span "Seleccionar certificado" at bounding box center [462, 329] width 411 height 11
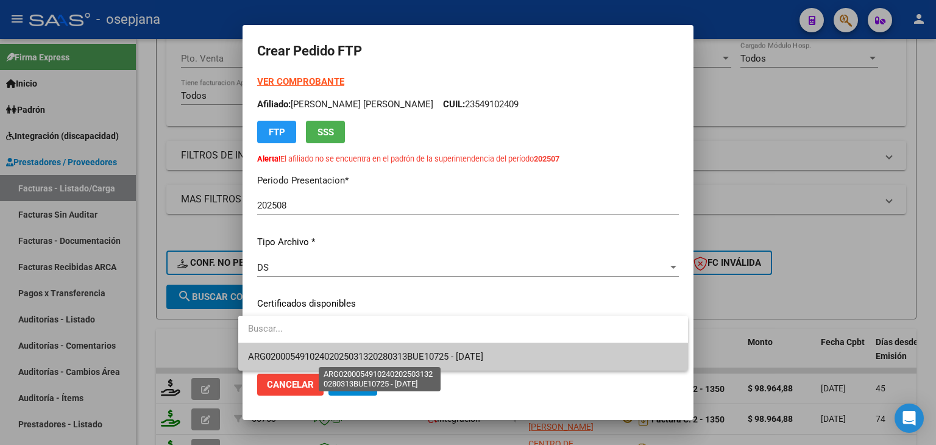
click at [353, 354] on span "ARG02000549102402025031320280313BUE10725 - [DATE]" at bounding box center [365, 356] width 235 height 11
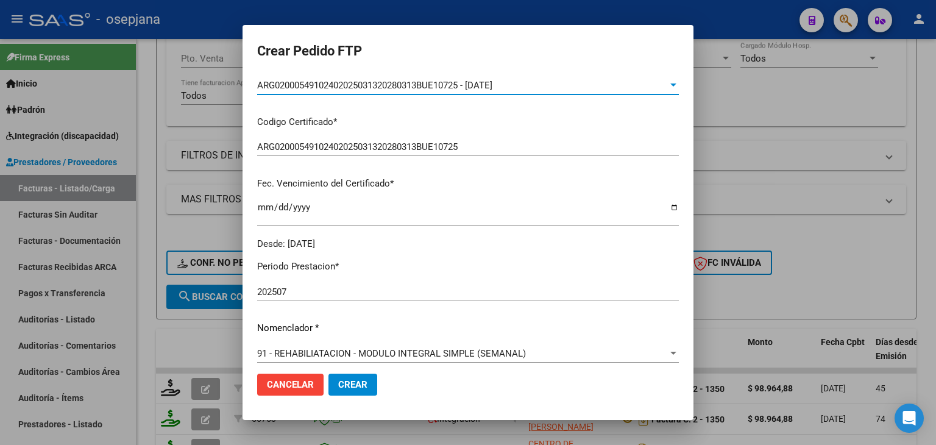
scroll to position [488, 0]
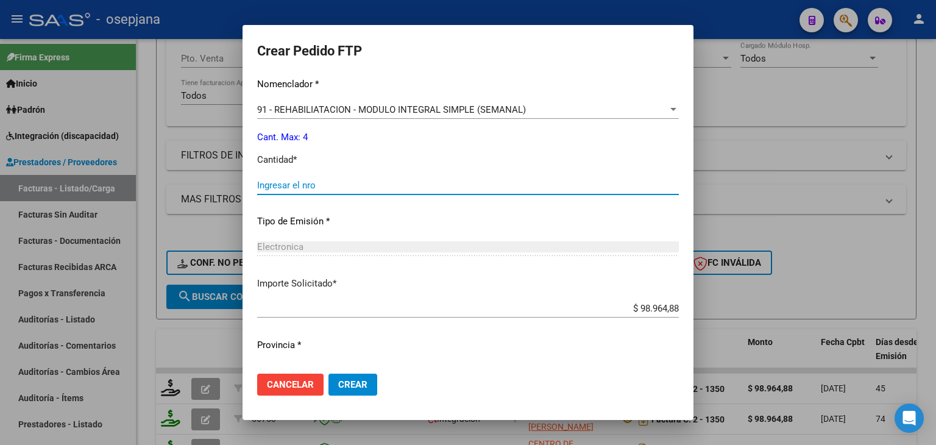
click at [360, 185] on input "Ingresar el nro" at bounding box center [468, 185] width 422 height 11
type input "4"
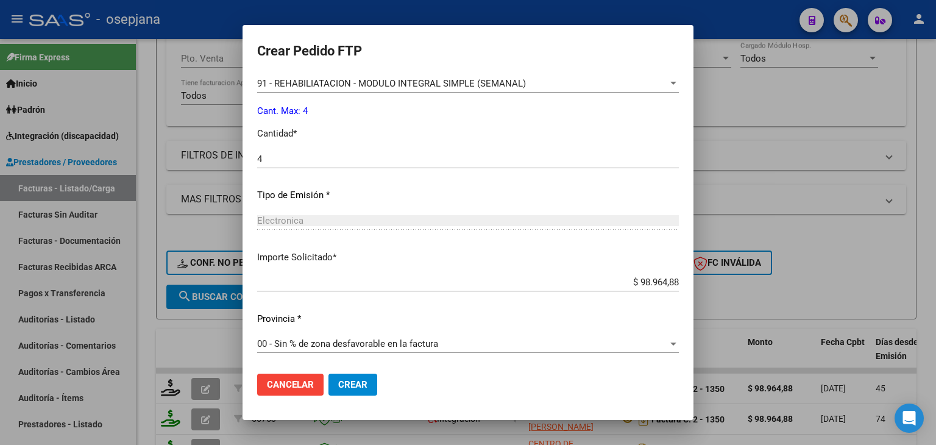
scroll to position [393, 0]
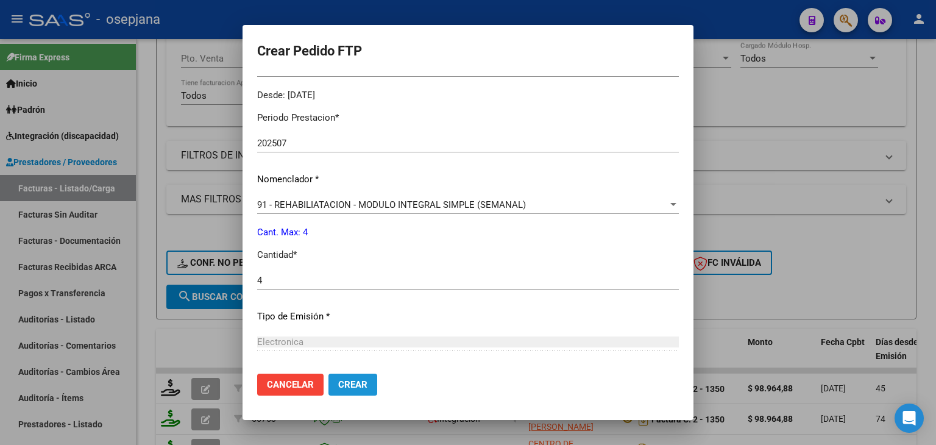
click at [357, 378] on button "Crear" at bounding box center [353, 385] width 49 height 22
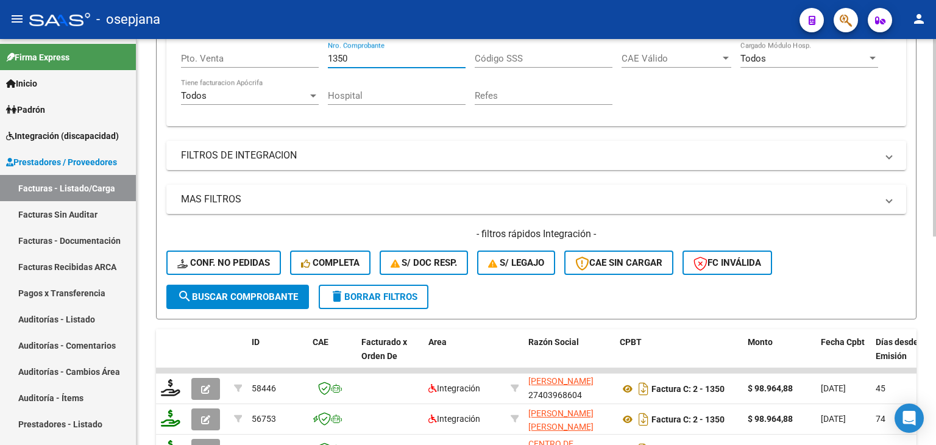
click at [385, 61] on input "1350" at bounding box center [397, 58] width 138 height 11
type input "1"
type input "8325"
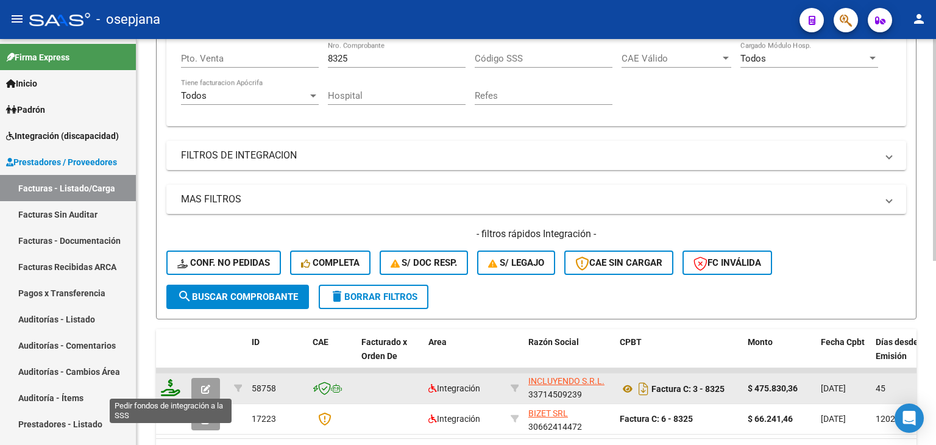
click at [171, 387] on icon at bounding box center [171, 387] width 20 height 17
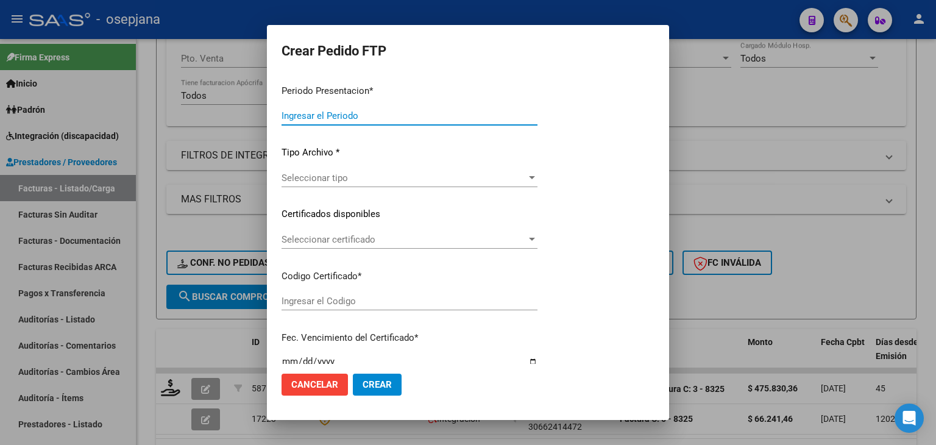
type input "202508"
type input "202507"
type input "$ 475.830,36"
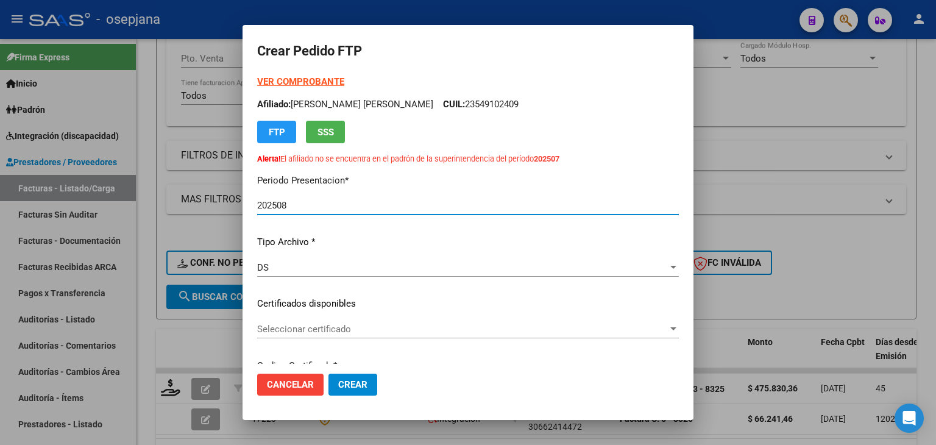
type input "ARG02000549102402025031320280313BUE10725"
type input "[DATE]"
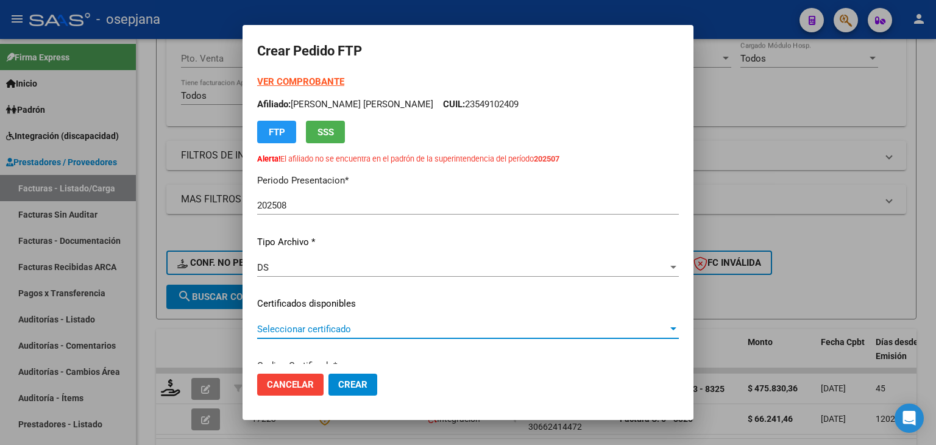
click at [388, 332] on span "Seleccionar certificado" at bounding box center [462, 329] width 411 height 11
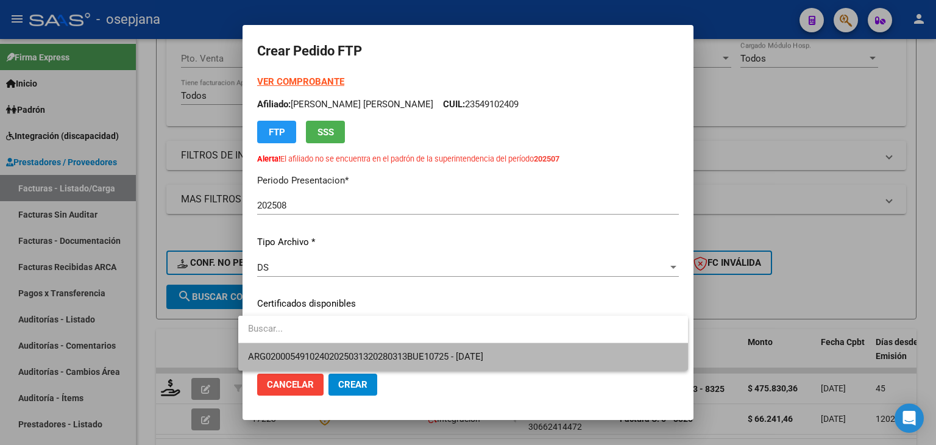
click at [386, 349] on span "ARG02000549102402025031320280313BUE10725 - [DATE]" at bounding box center [463, 356] width 430 height 27
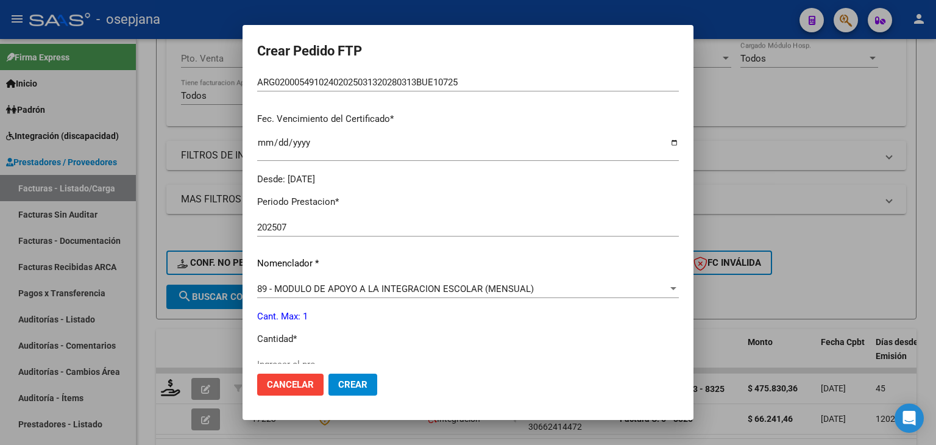
scroll to position [366, 0]
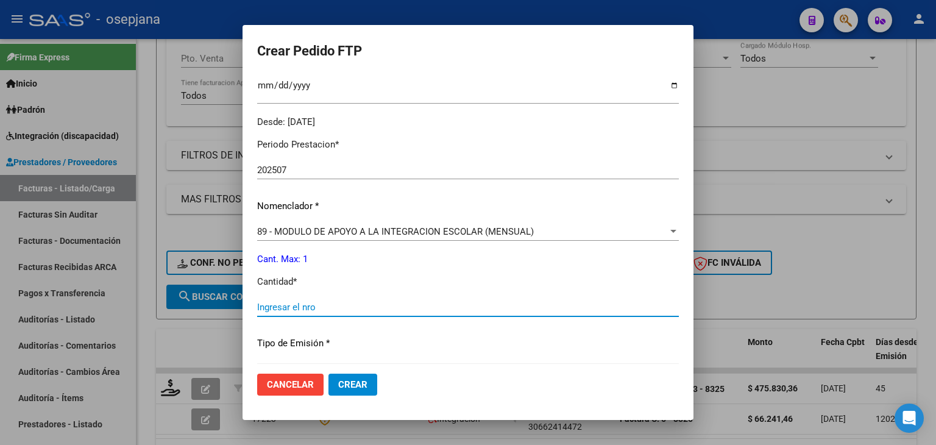
click at [284, 310] on input "Ingresar el nro" at bounding box center [468, 307] width 422 height 11
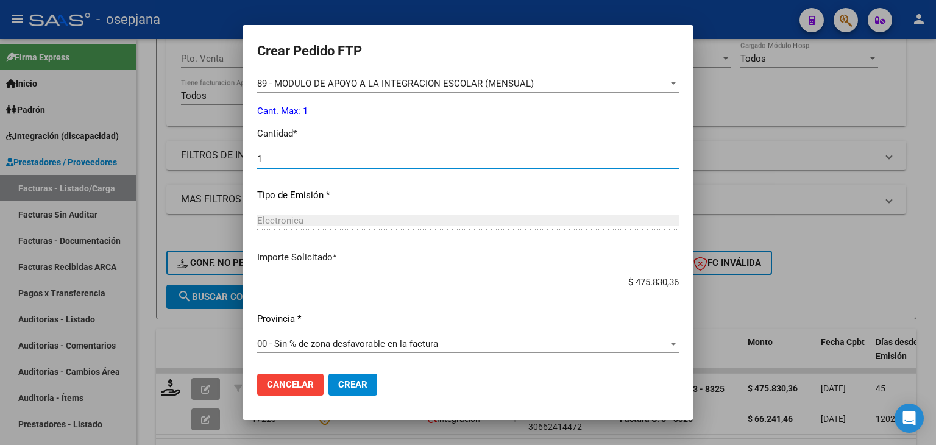
type input "1"
click at [346, 396] on mat-dialog-actions "Cancelar Crear" at bounding box center [468, 384] width 422 height 41
click at [349, 388] on span "Crear" at bounding box center [352, 384] width 29 height 11
